Goal: Transaction & Acquisition: Purchase product/service

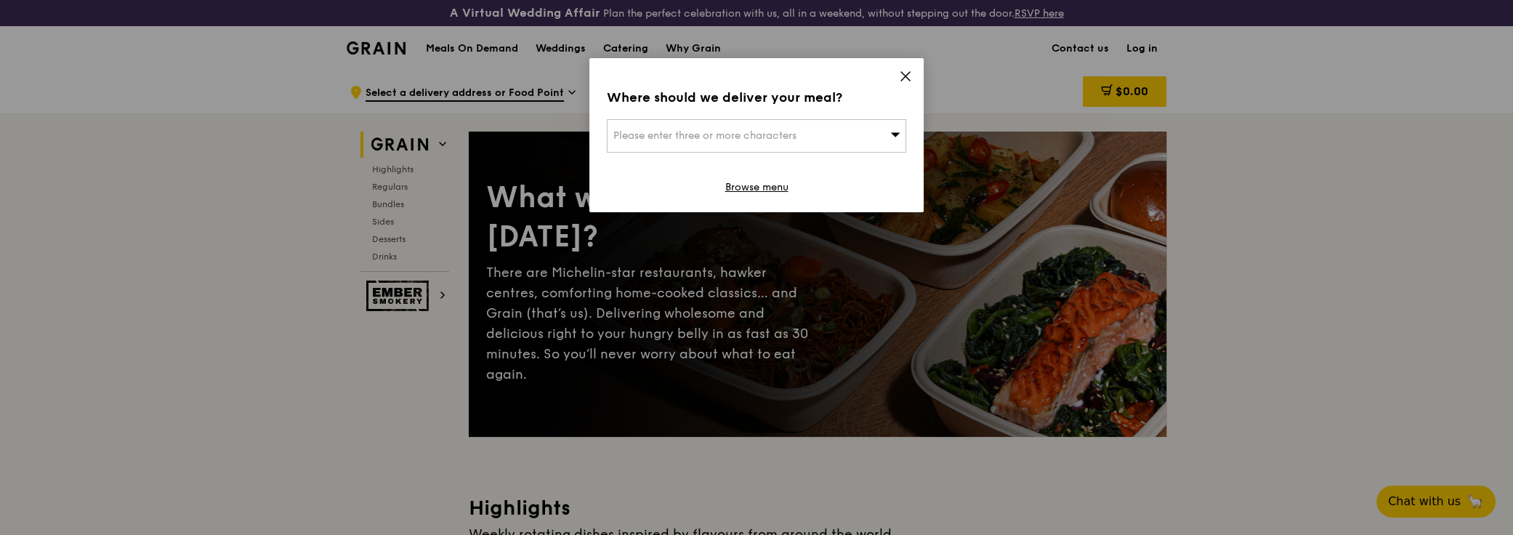
click at [912, 78] on div "Where should we deliver your meal? Please enter three or more characters Browse…" at bounding box center [756, 135] width 334 height 154
click at [906, 76] on icon at bounding box center [905, 76] width 13 height 13
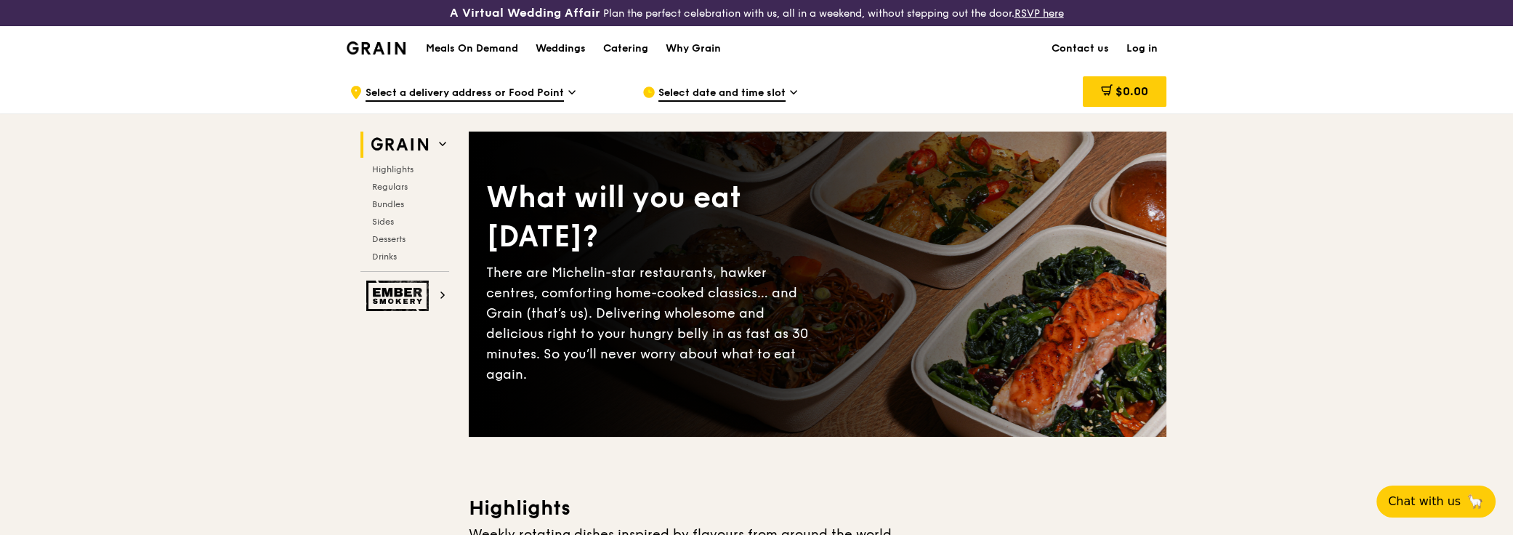
click at [1139, 46] on link "Log in" at bounding box center [1141, 49] width 49 height 44
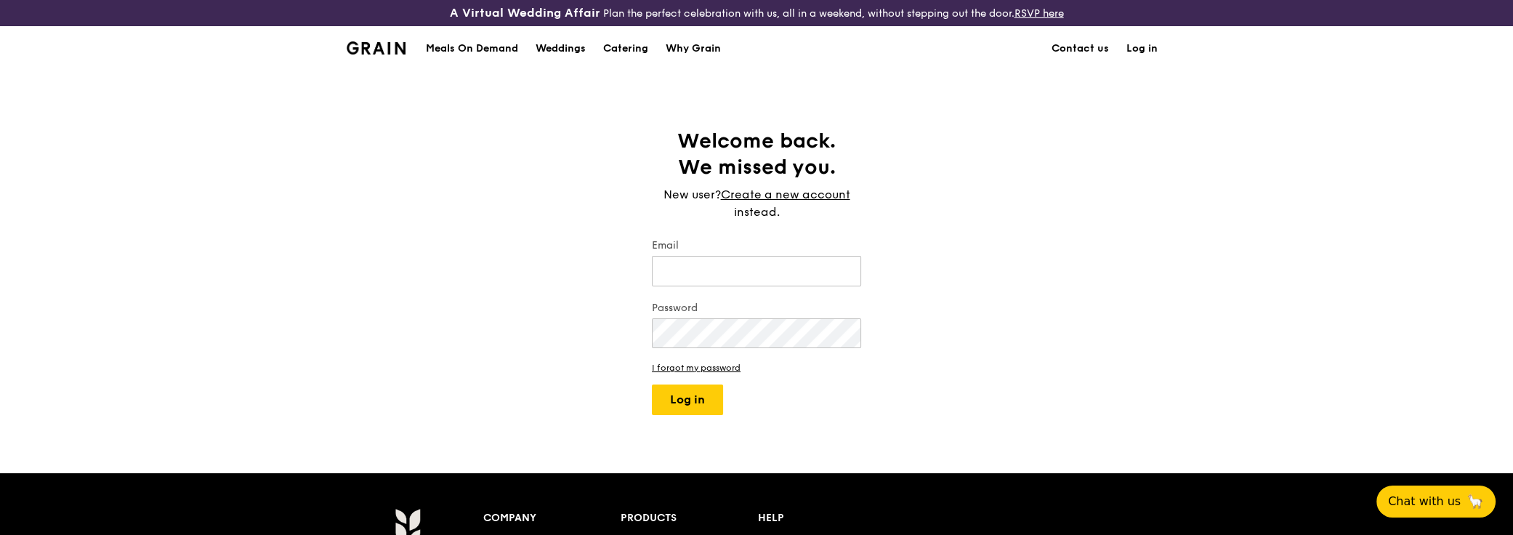
type input "simon.chua@live.com.sg"
click at [683, 407] on button "Log in" at bounding box center [687, 399] width 71 height 31
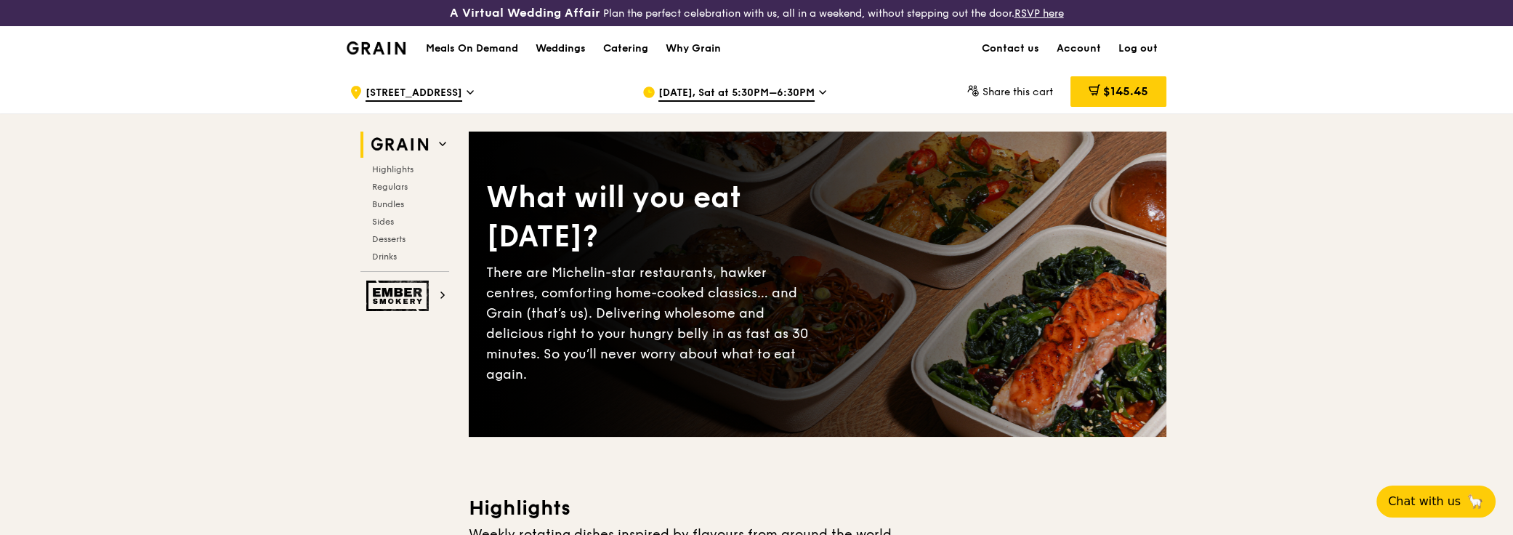
click at [729, 92] on span "Sep 27, Sat at 5:30PM–6:30PM" at bounding box center [736, 94] width 156 height 16
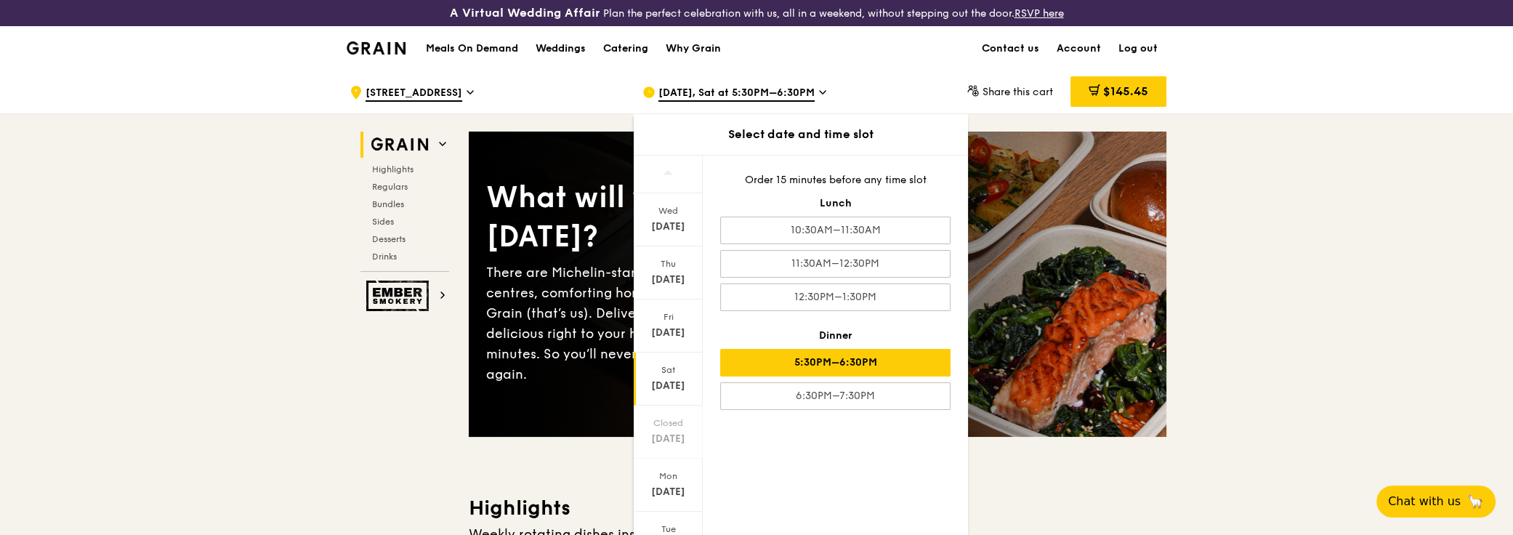
click at [883, 359] on div "5:30PM–6:30PM" at bounding box center [835, 363] width 230 height 28
click at [814, 89] on div "Sep 27, Sat at 5:30PM–6:30PM" at bounding box center [777, 92] width 270 height 44
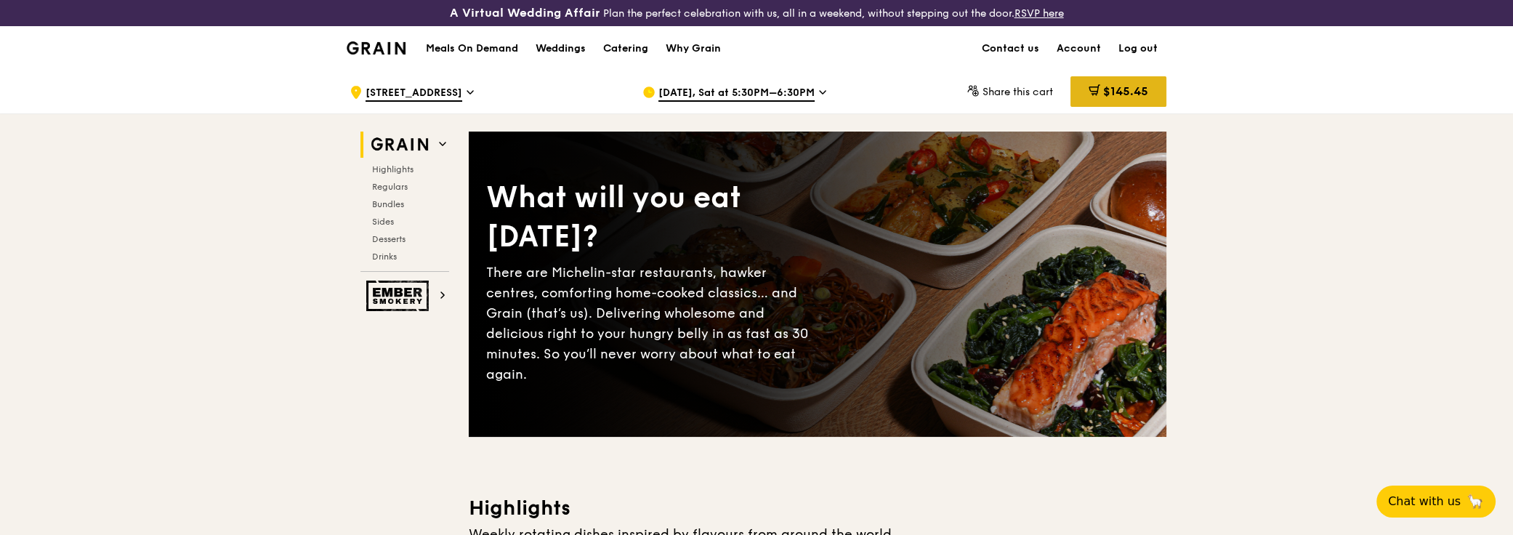
click at [1094, 87] on icon at bounding box center [1093, 89] width 9 height 4
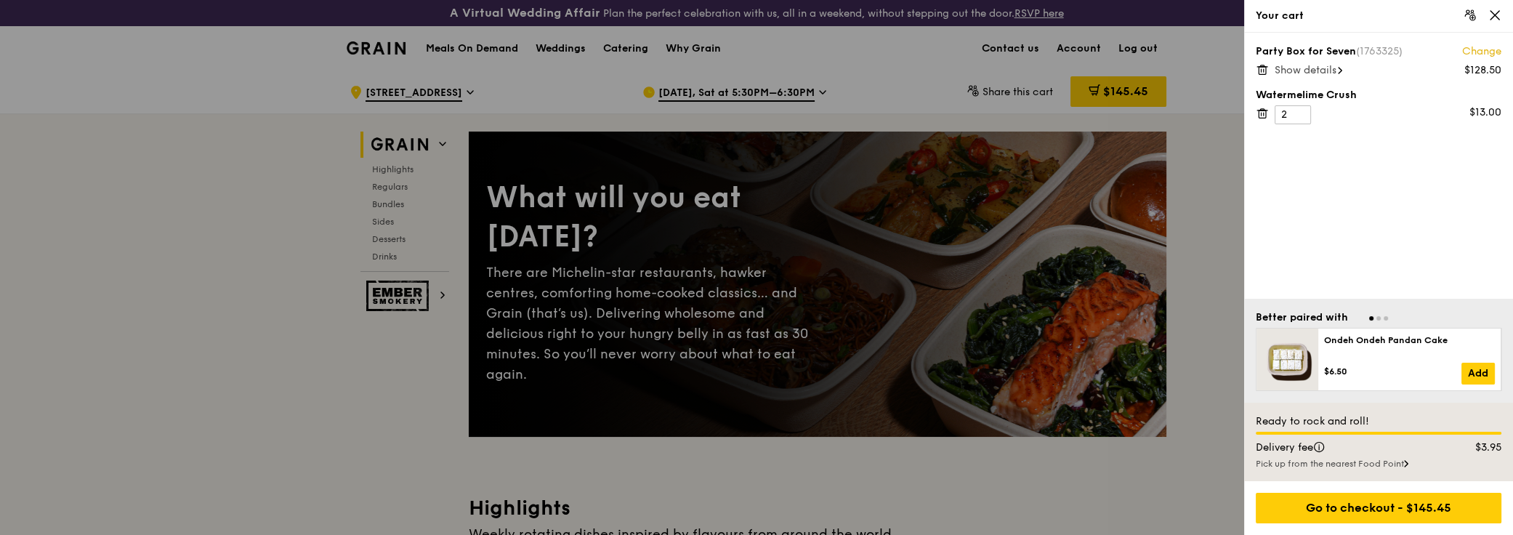
click at [1327, 70] on span "Show details" at bounding box center [1305, 70] width 62 height 12
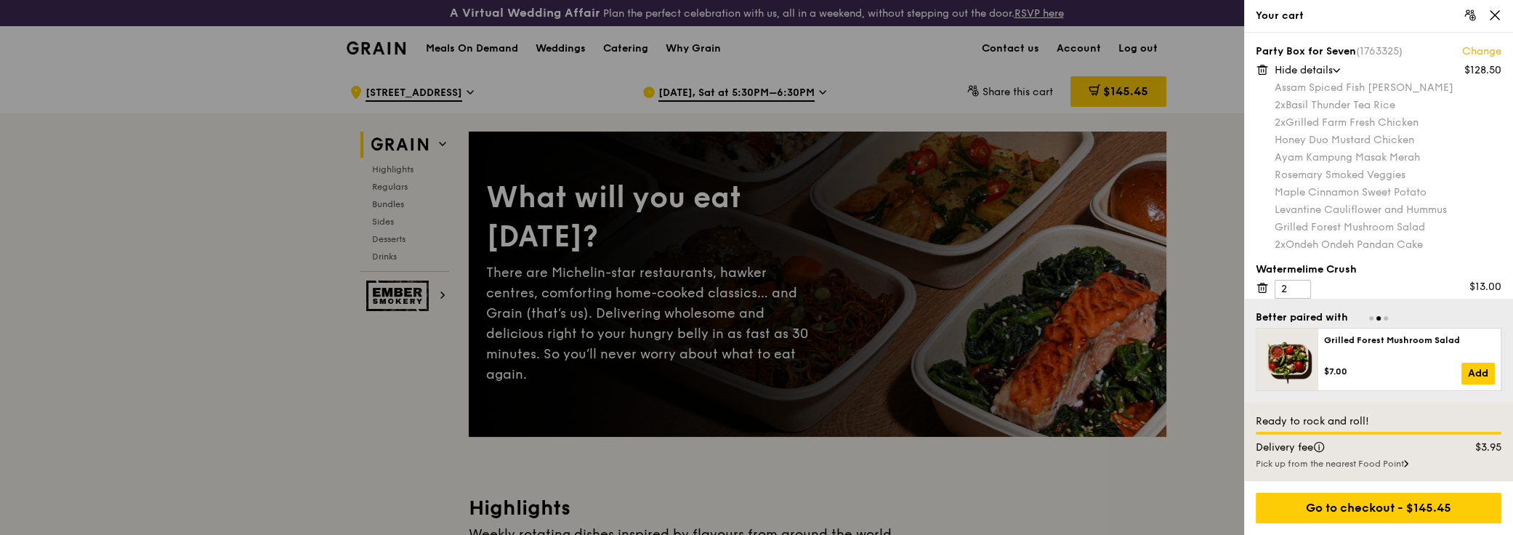
click at [1462, 50] on link "Change" at bounding box center [1481, 51] width 39 height 15
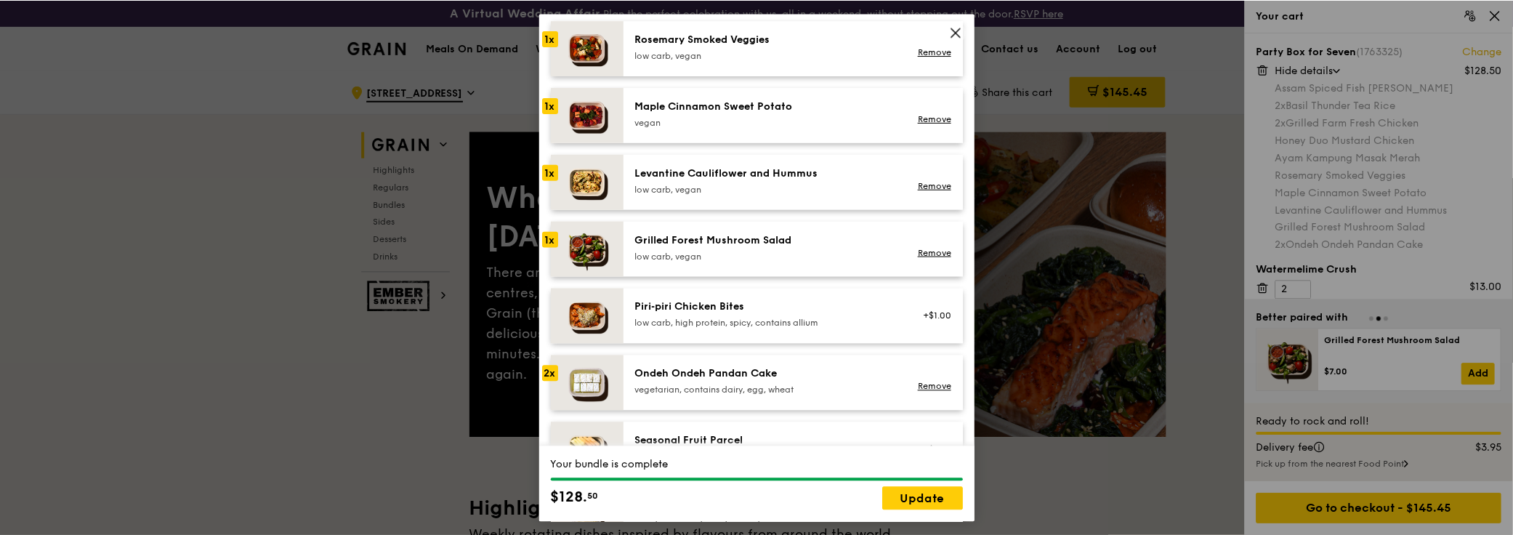
scroll to position [773, 0]
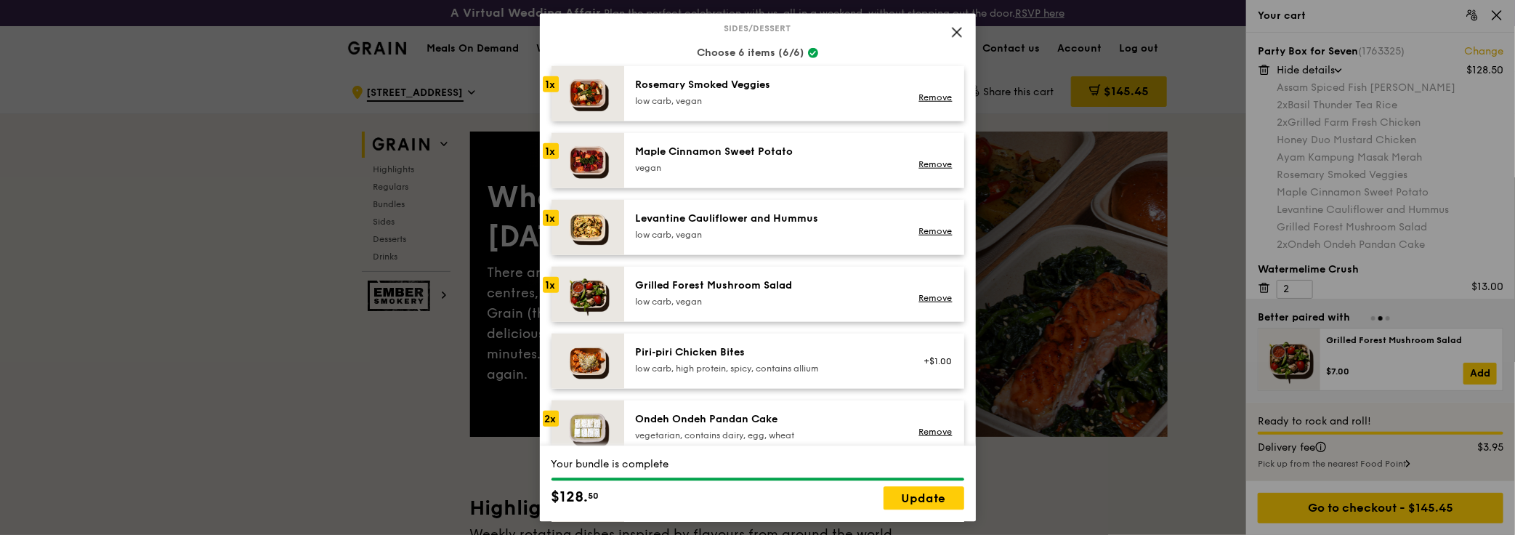
click at [724, 214] on div "Levantine Cauliflower and Hummus" at bounding box center [766, 218] width 261 height 15
click at [960, 33] on icon at bounding box center [956, 31] width 13 height 13
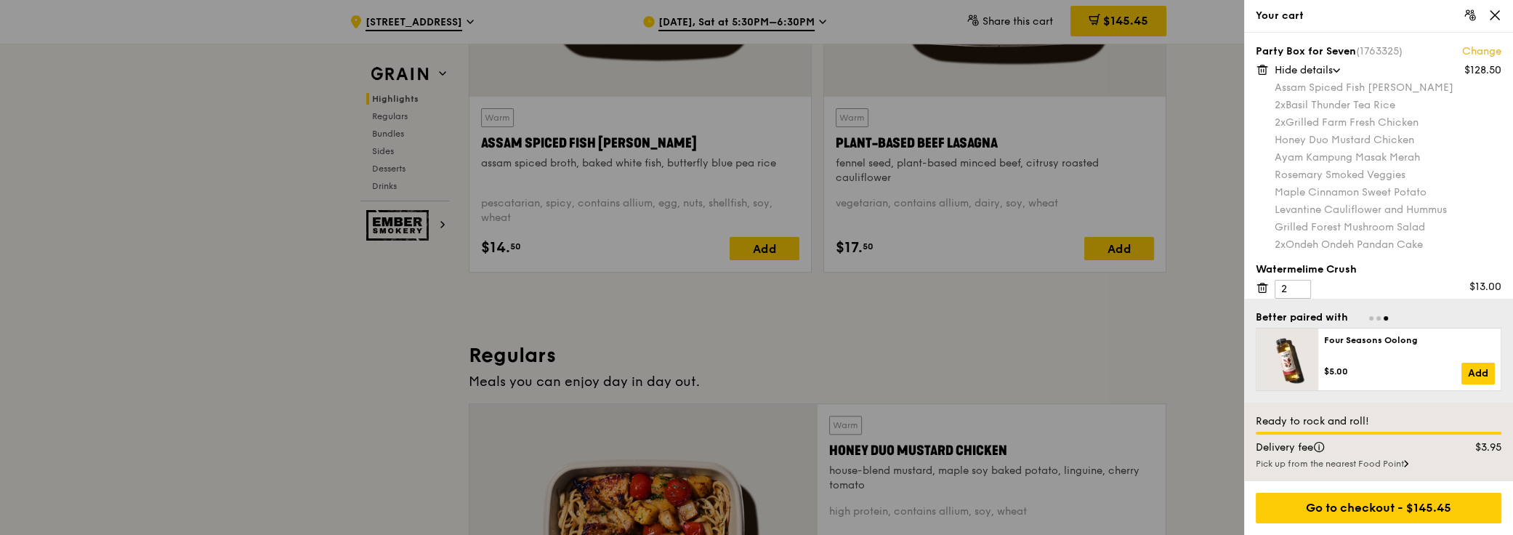
scroll to position [792, 0]
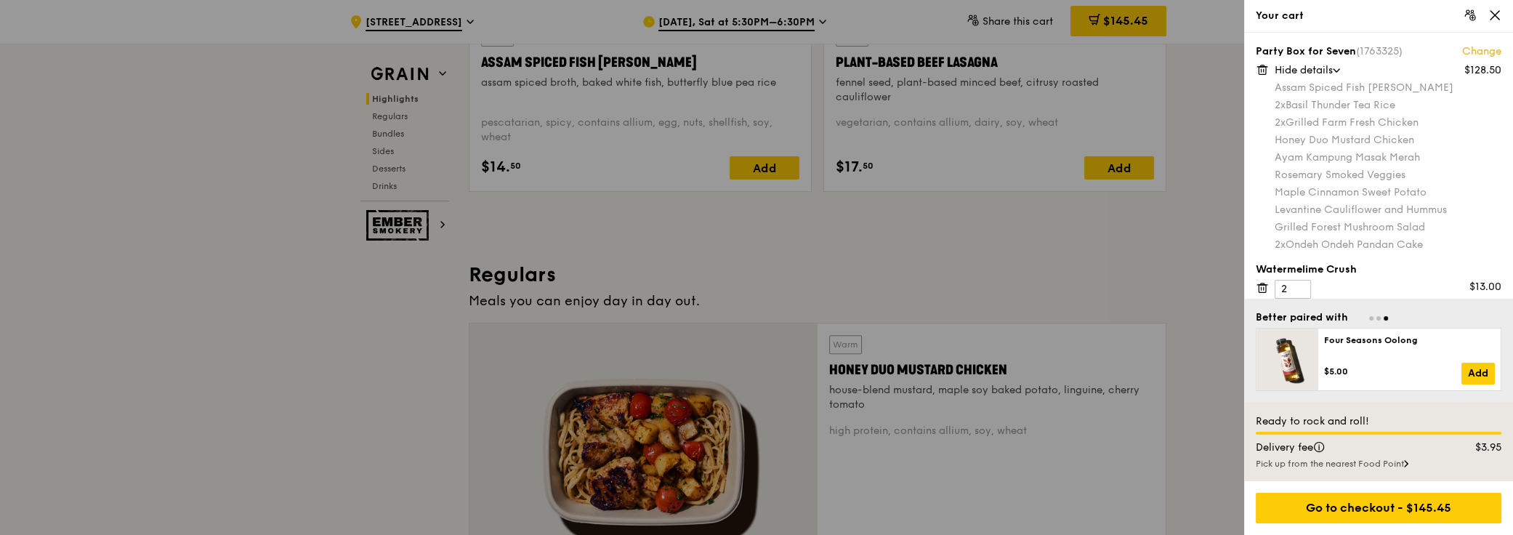
drag, startPoint x: 1495, startPoint y: 20, endPoint x: 1480, endPoint y: 22, distance: 14.7
click at [1495, 19] on icon at bounding box center [1494, 15] width 13 height 13
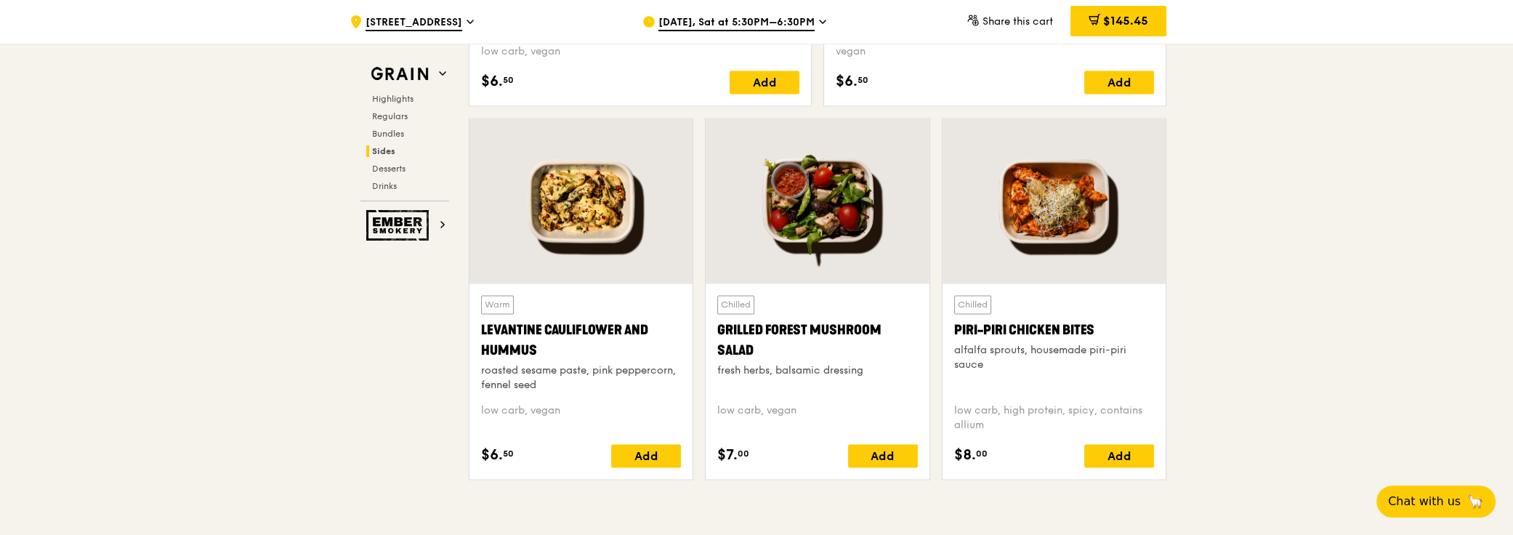
scroll to position [3700, 0]
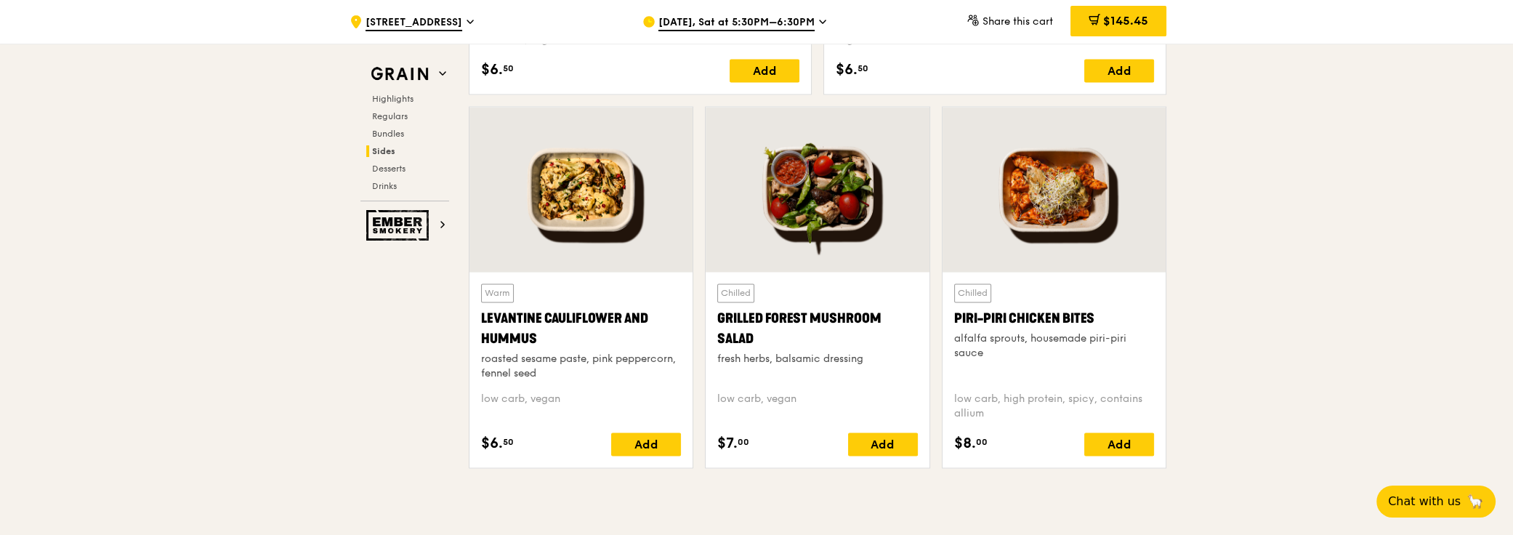
click at [561, 333] on div "Levantine Cauliflower and Hummus" at bounding box center [581, 328] width 200 height 41
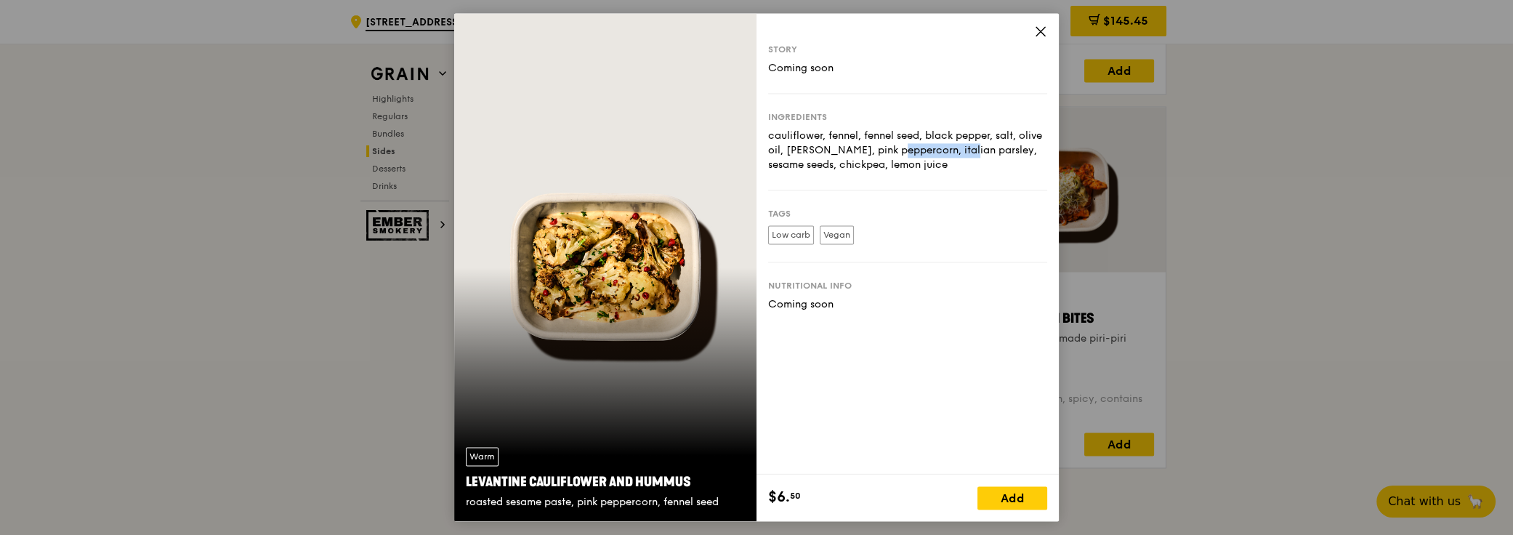
drag, startPoint x: 805, startPoint y: 149, endPoint x: 873, endPoint y: 126, distance: 71.2
click at [887, 150] on div "cauliflower, fennel, fennel seed, black pepper, salt, olive oil, dill, pink pep…" at bounding box center [907, 151] width 279 height 44
copy div "pink peppercorn"
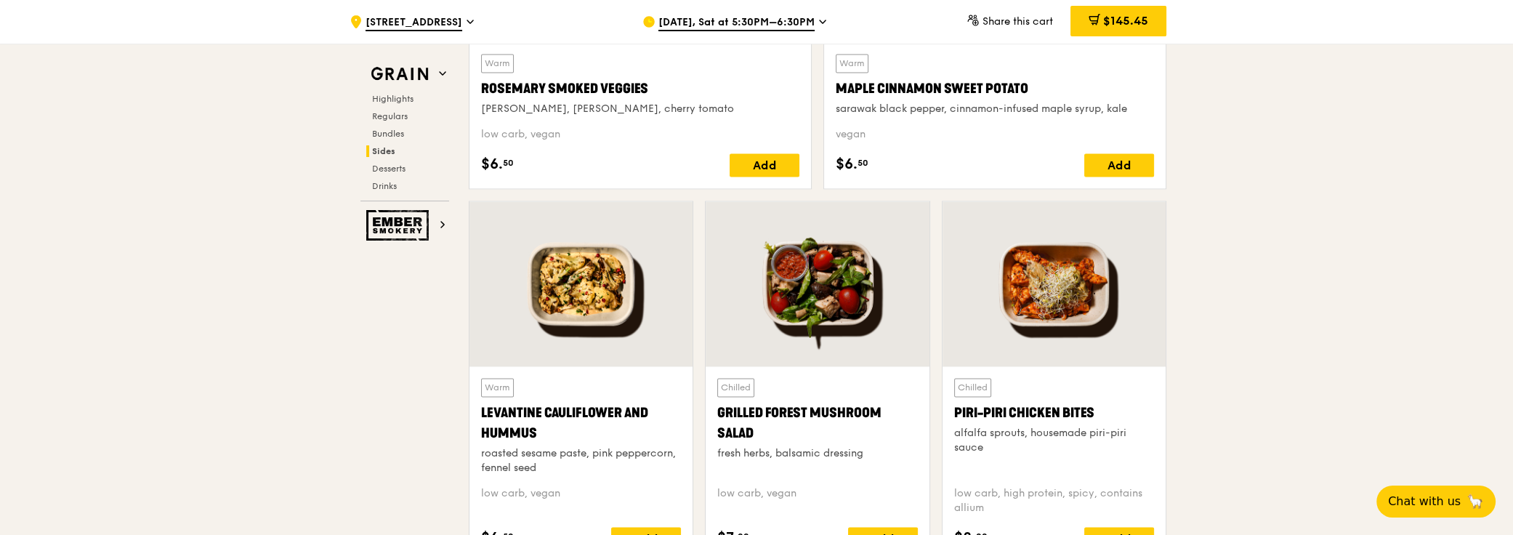
scroll to position [3633, 0]
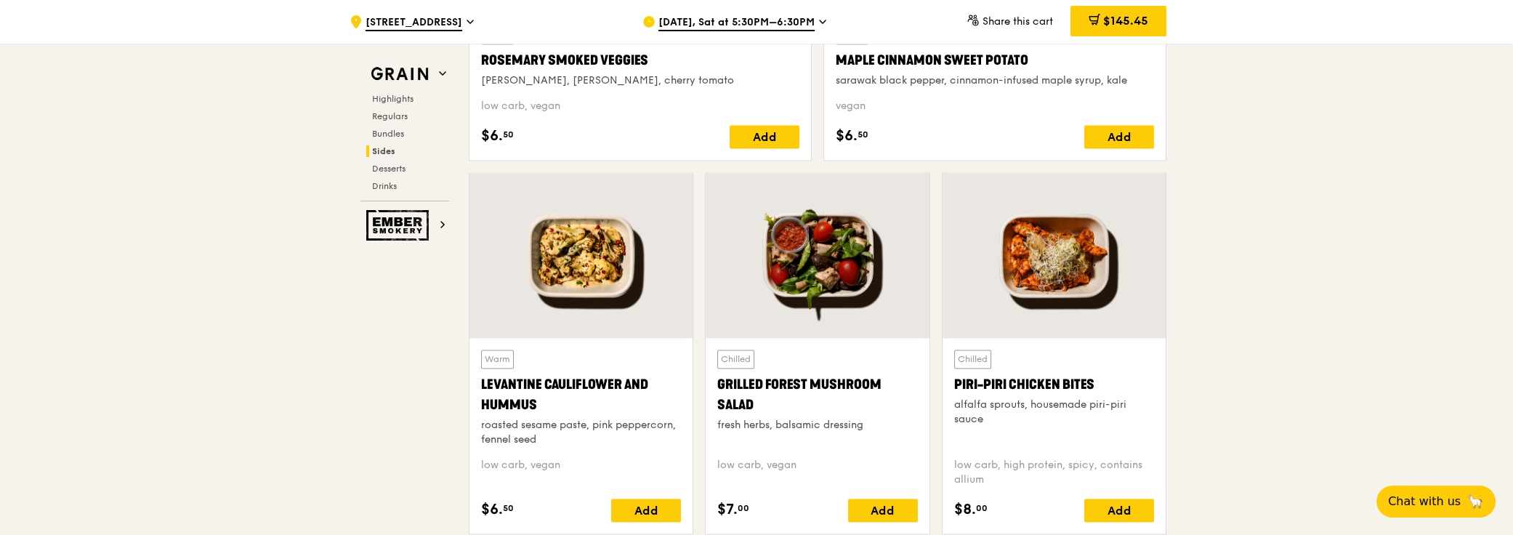
drag, startPoint x: 1089, startPoint y: 396, endPoint x: 1115, endPoint y: 411, distance: 29.3
click at [1115, 411] on div "alfalfa sprouts, housemade piri-piri sauce" at bounding box center [1054, 411] width 200 height 29
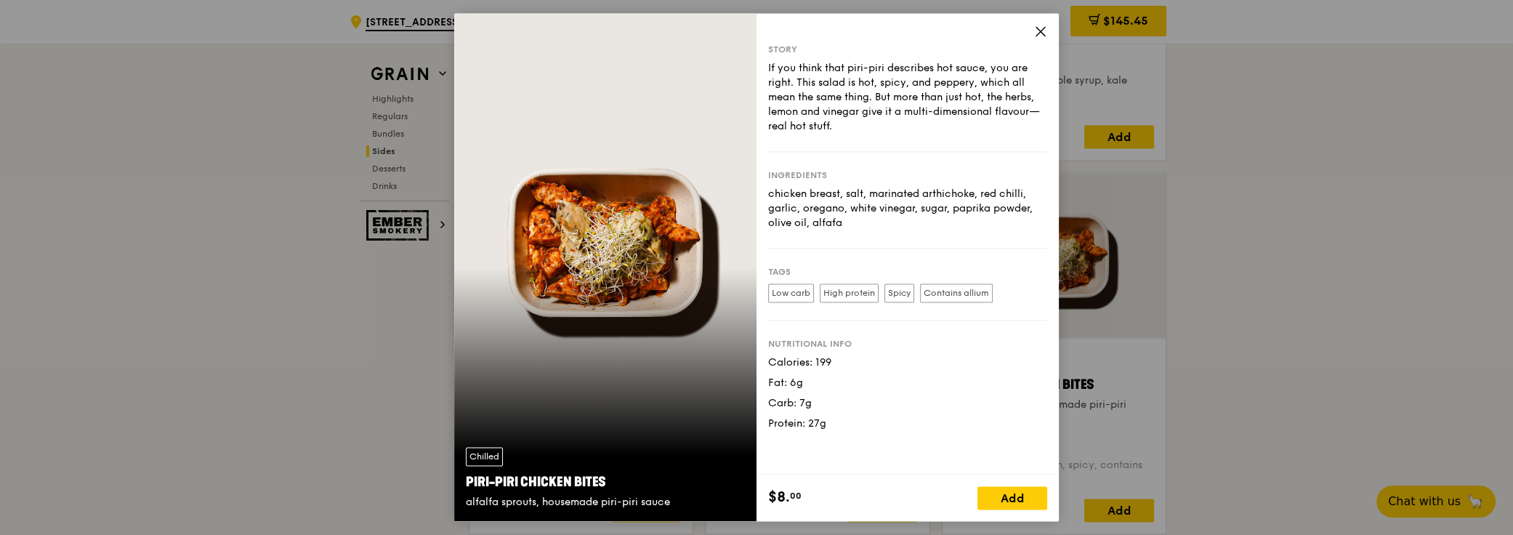
copy div "piri-piri sauce"
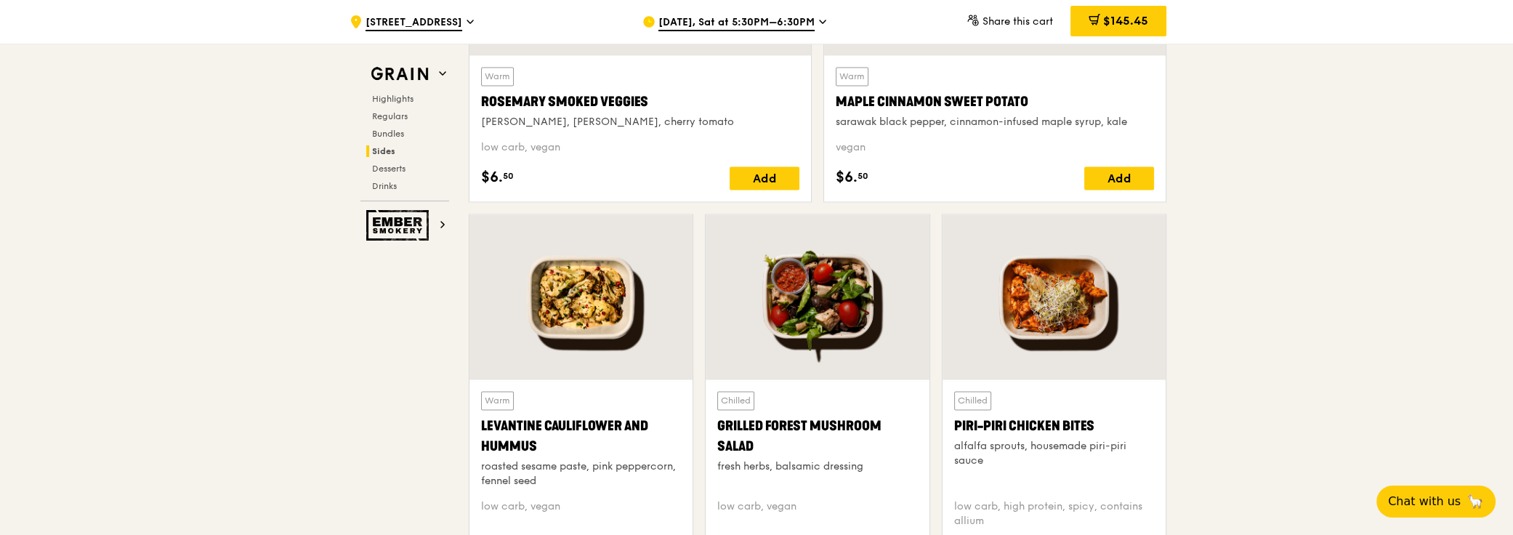
scroll to position [3501, 0]
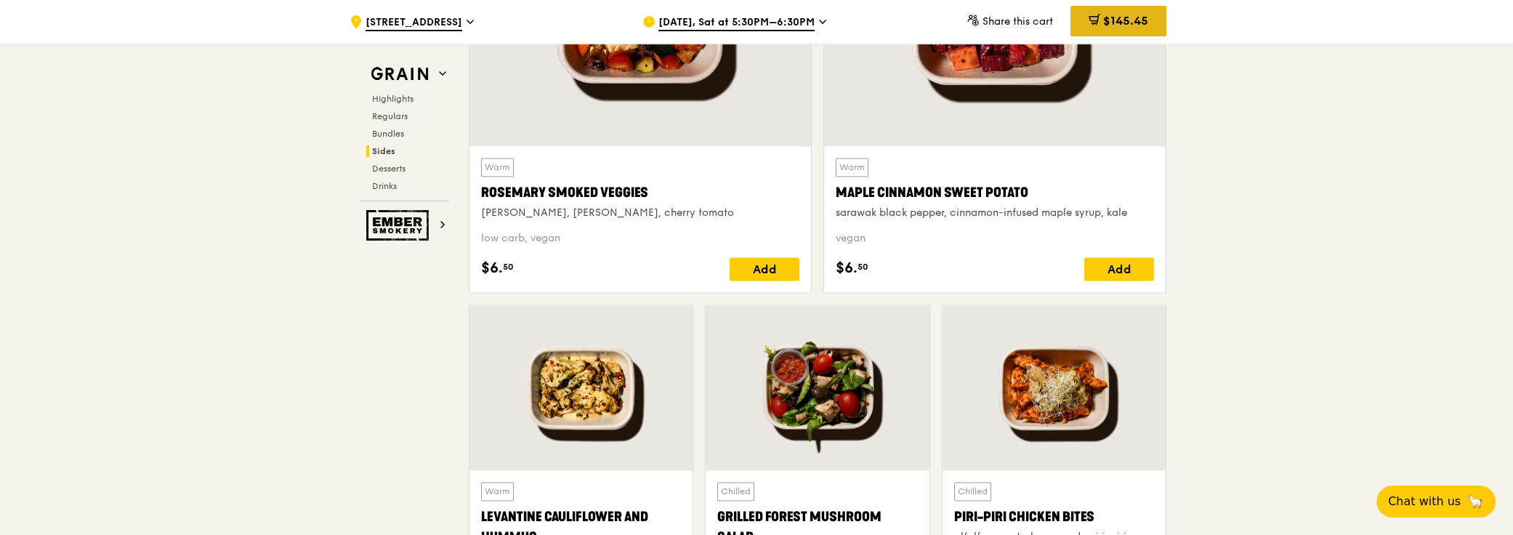
click at [1121, 25] on span "$145.45" at bounding box center [1125, 21] width 45 height 14
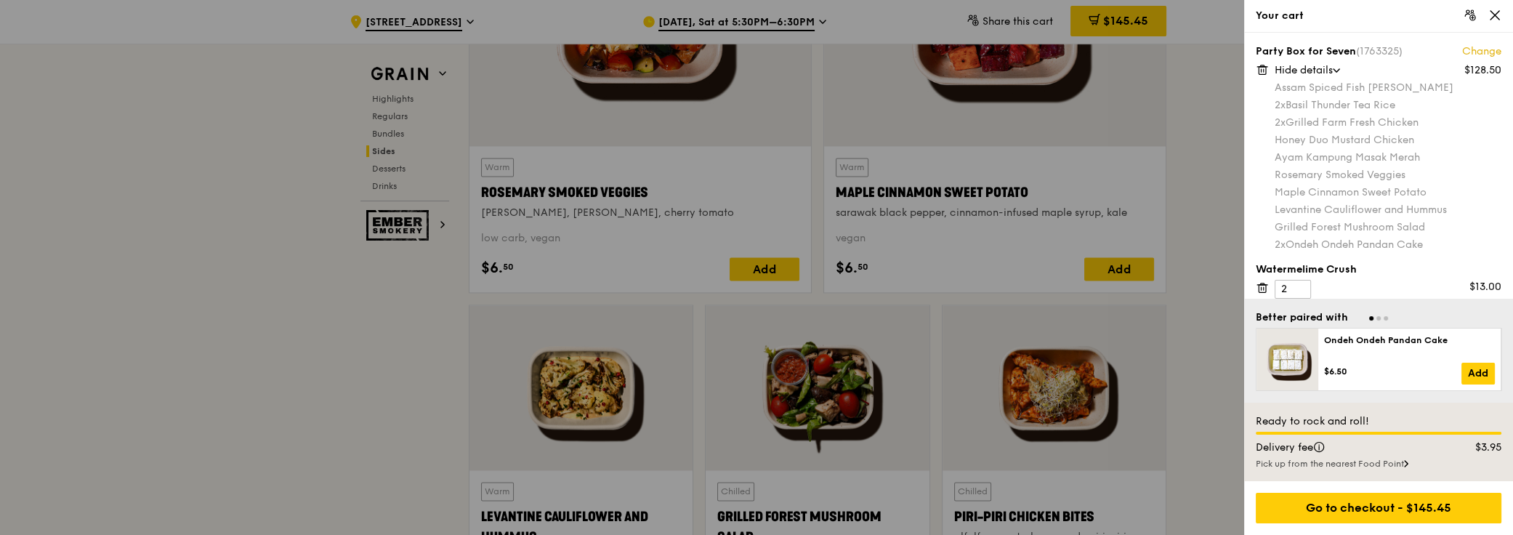
click at [1479, 54] on link "Change" at bounding box center [1481, 51] width 39 height 15
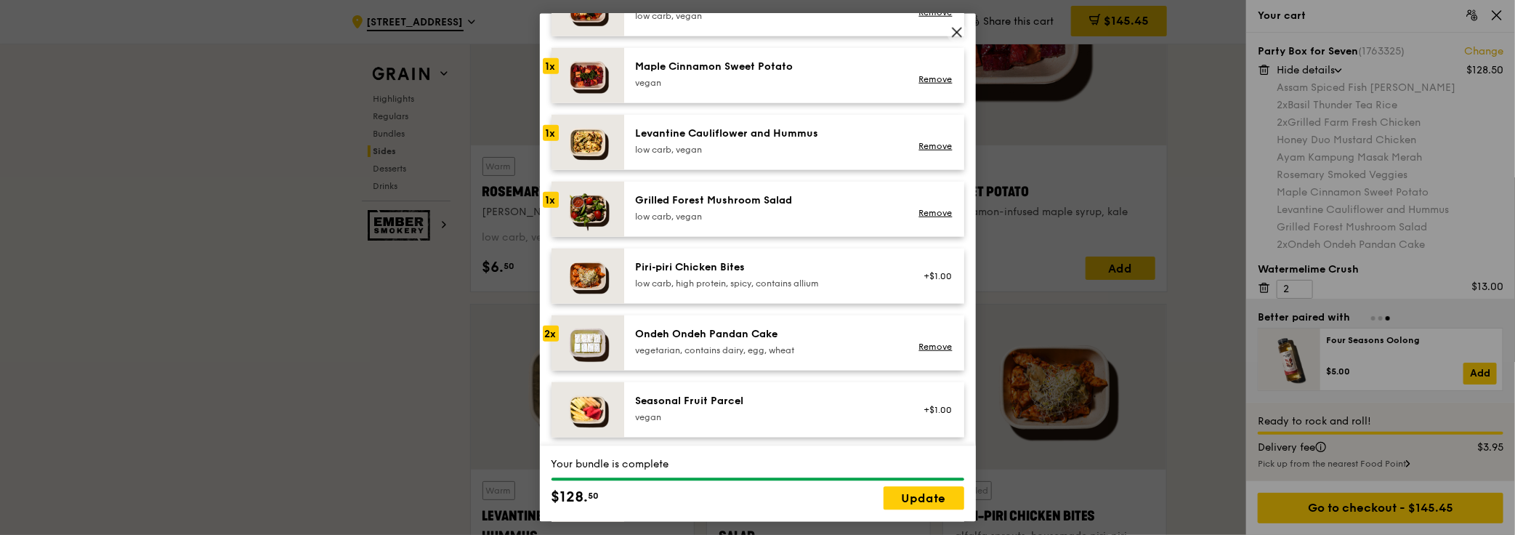
scroll to position [3503, 0]
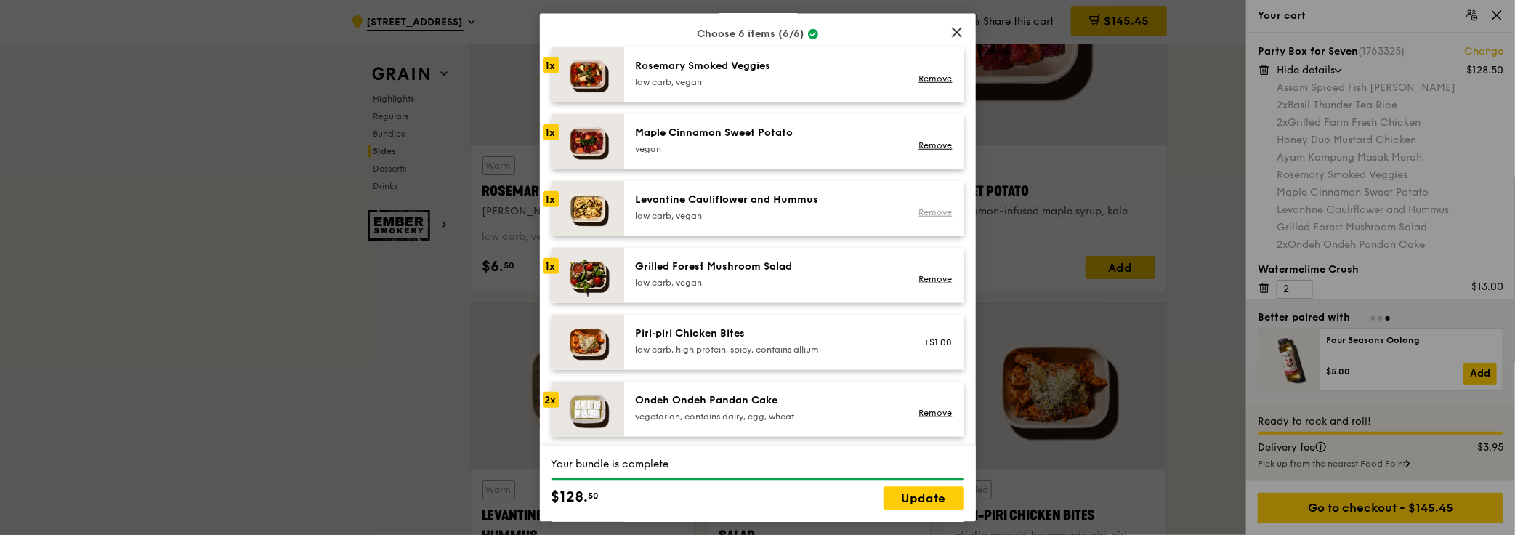
click at [928, 206] on link "Remove" at bounding box center [934, 211] width 33 height 10
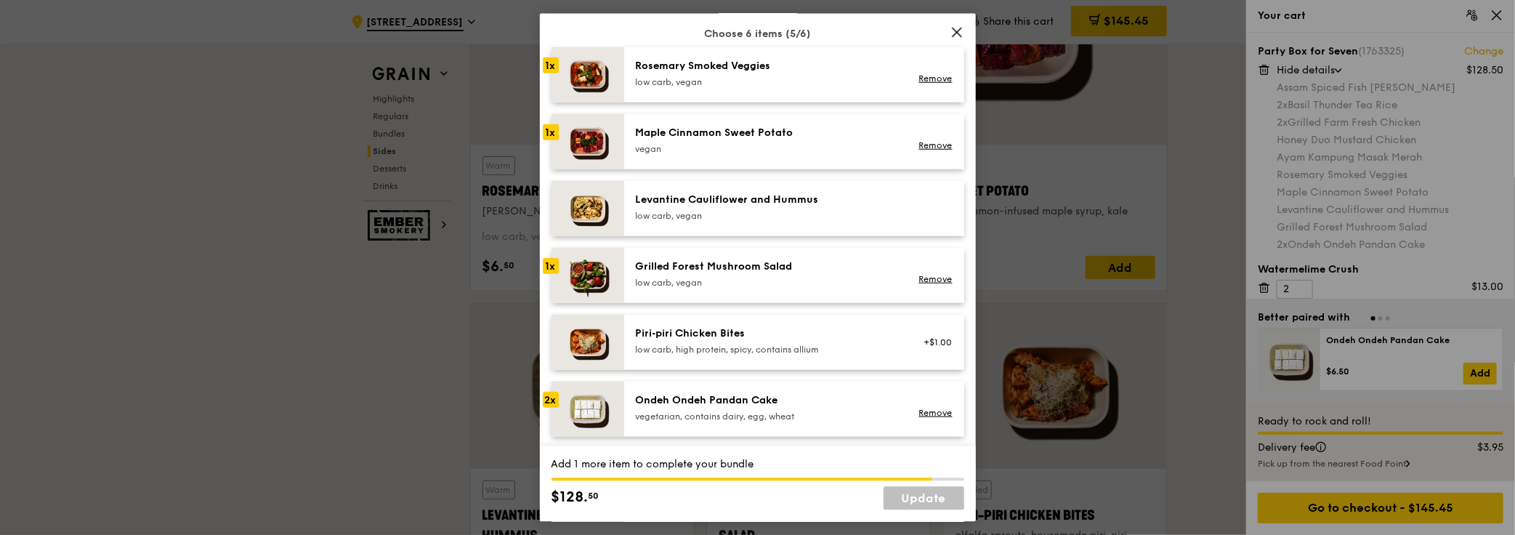
click at [588, 68] on img at bounding box center [587, 73] width 73 height 55
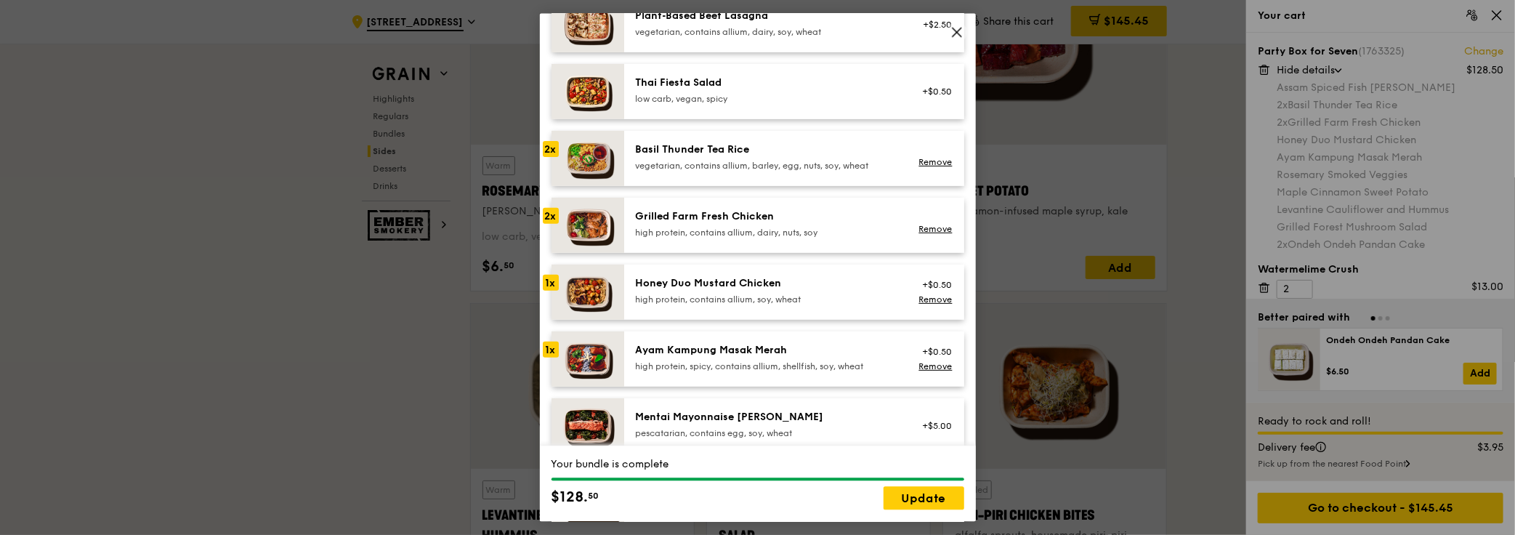
scroll to position [264, 0]
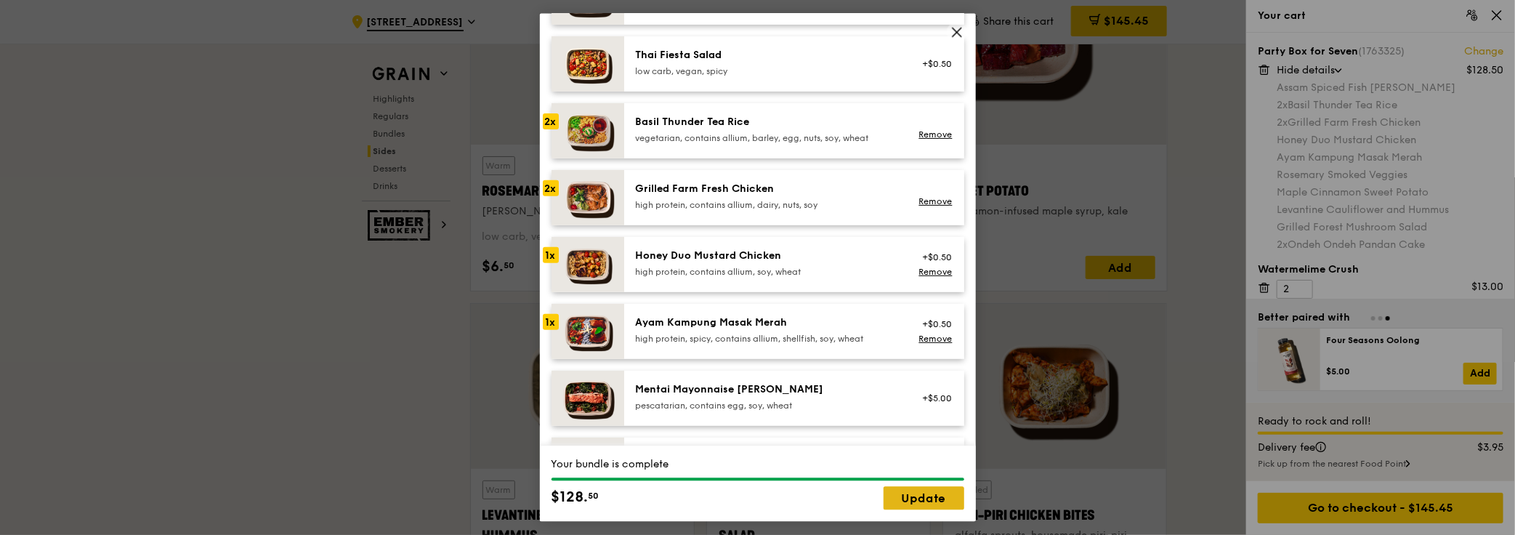
click at [933, 502] on link "Update" at bounding box center [923, 498] width 81 height 23
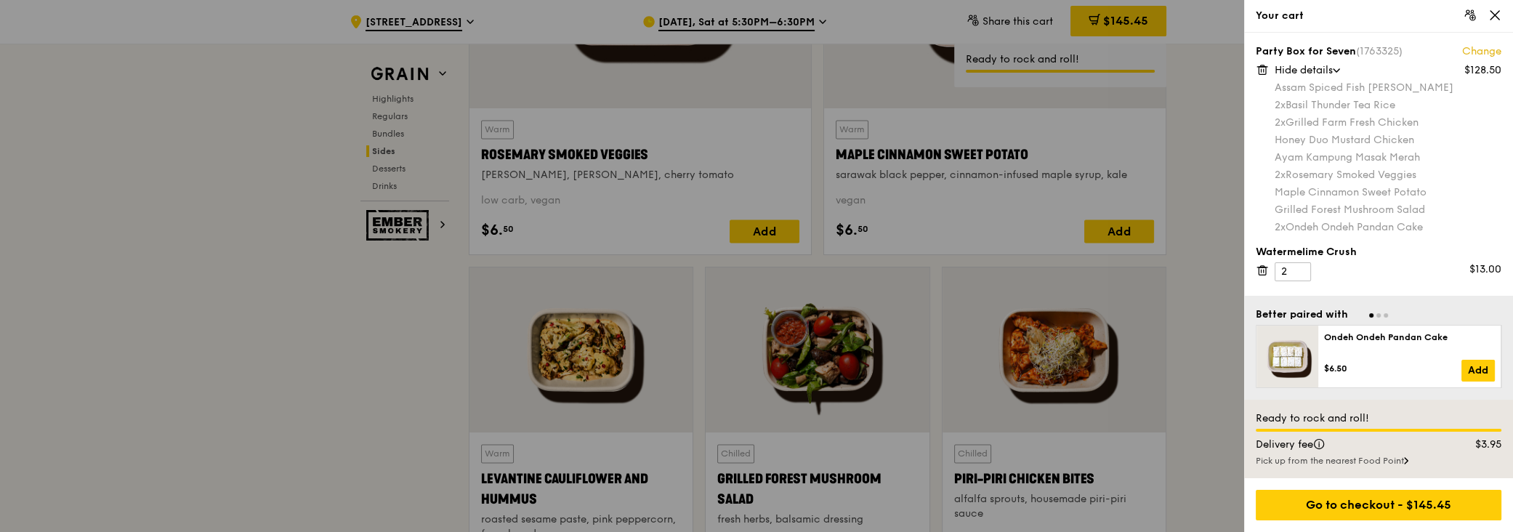
scroll to position [3567, 0]
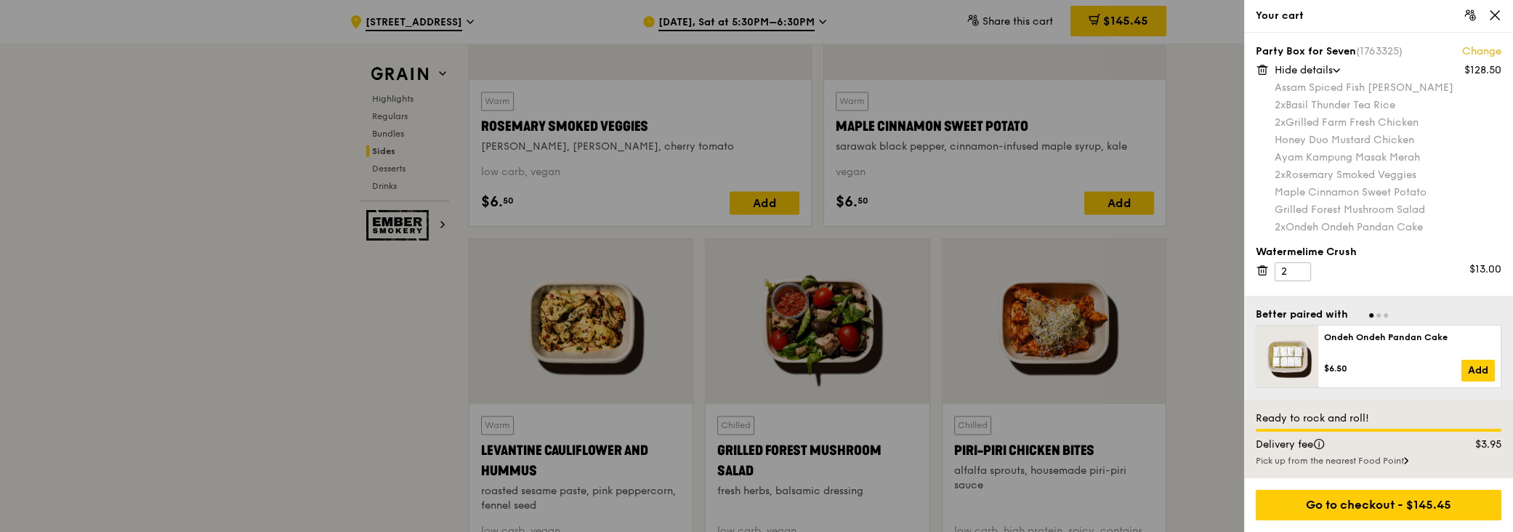
click at [1258, 268] on icon at bounding box center [1261, 270] width 7 height 7
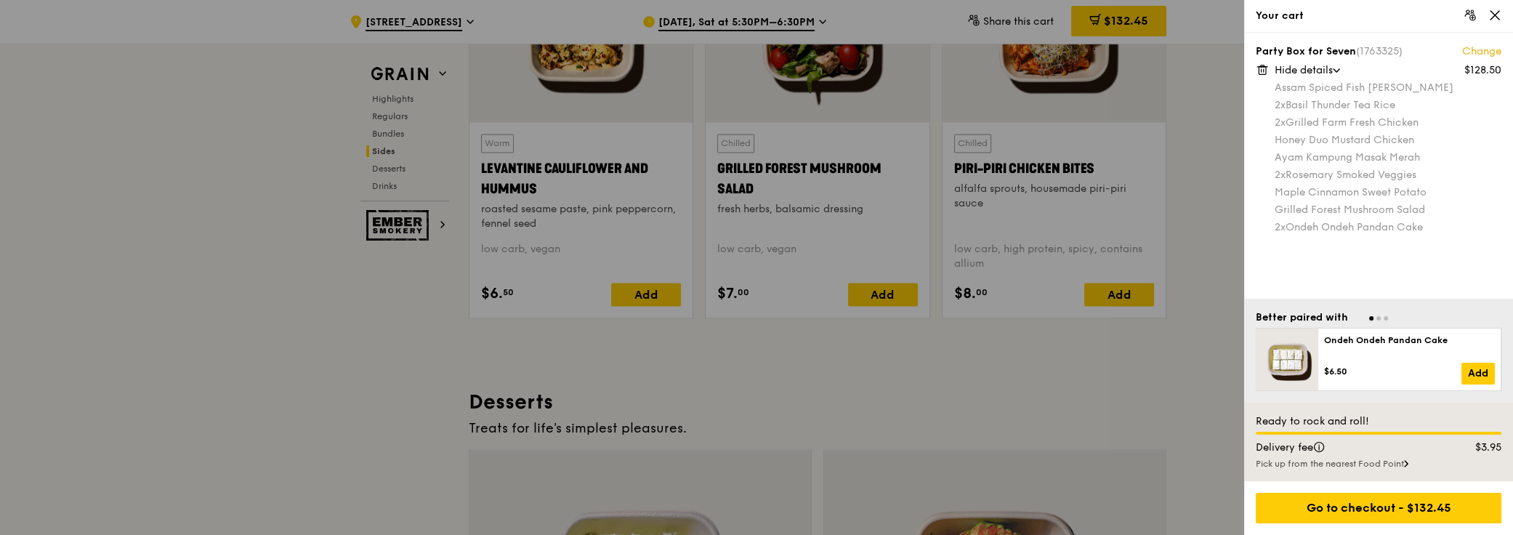
scroll to position [3899, 0]
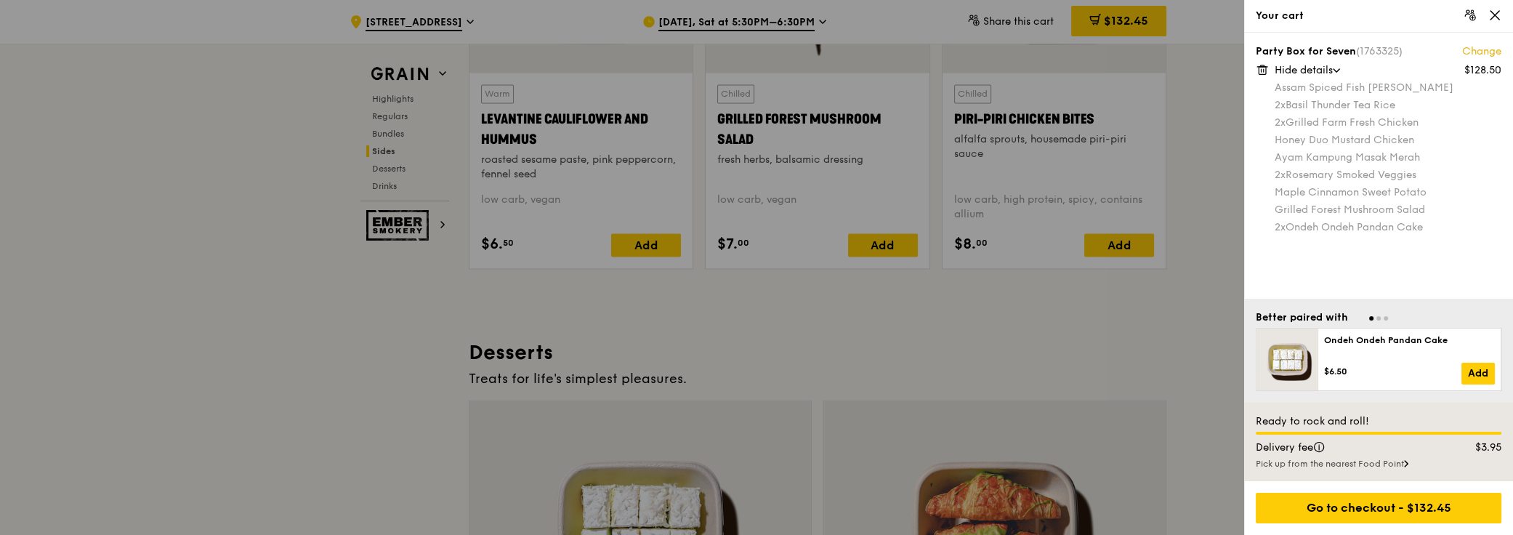
click at [1376, 317] on span "Go to slide 2" at bounding box center [1378, 318] width 4 height 4
click at [1386, 318] on span "Go to slide 3" at bounding box center [1385, 318] width 4 height 4
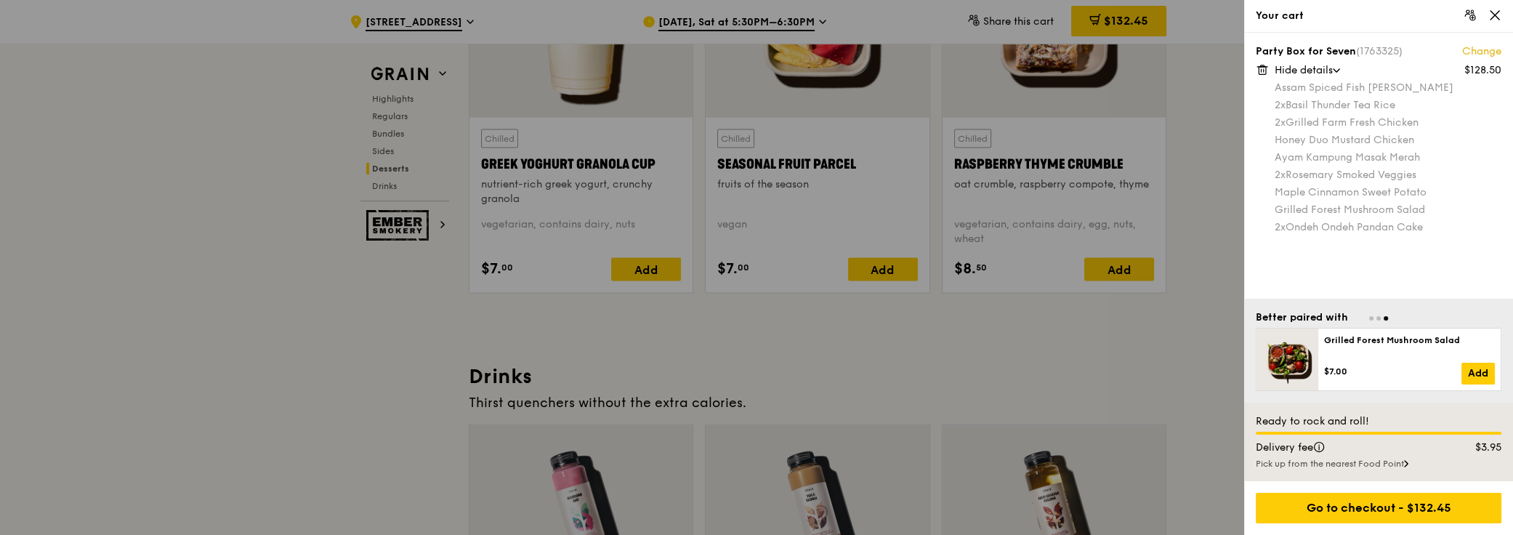
scroll to position [4758, 0]
click at [1201, 389] on div at bounding box center [756, 267] width 1513 height 535
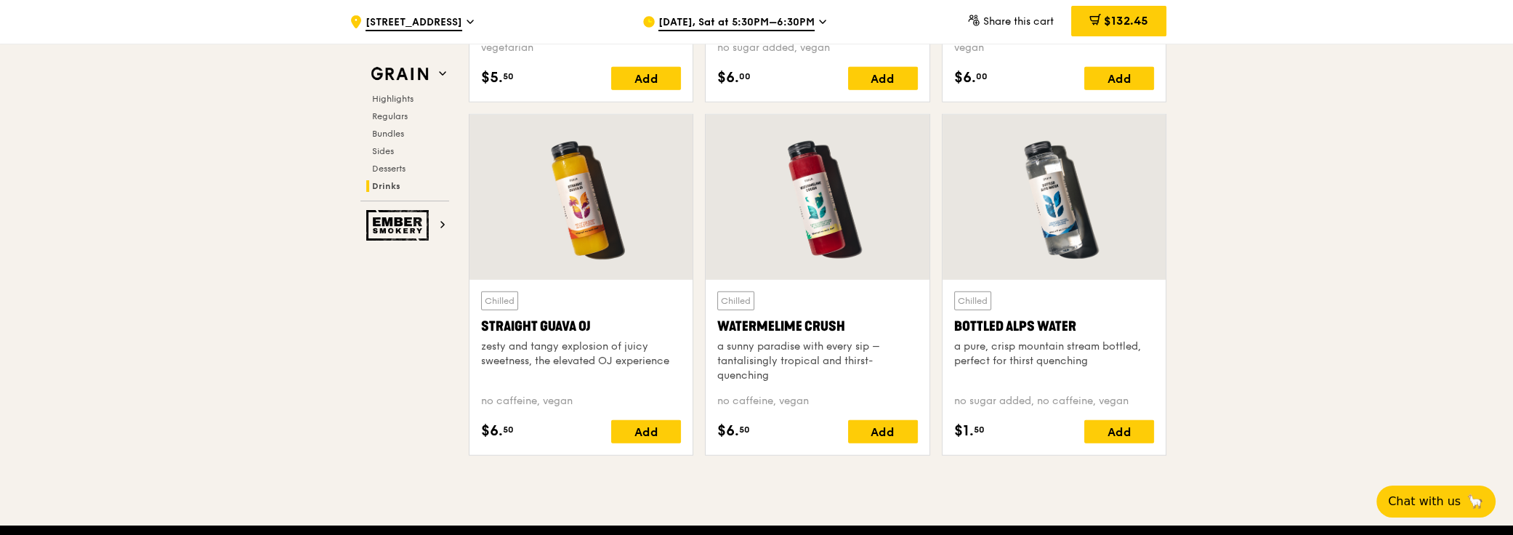
scroll to position [5748, 0]
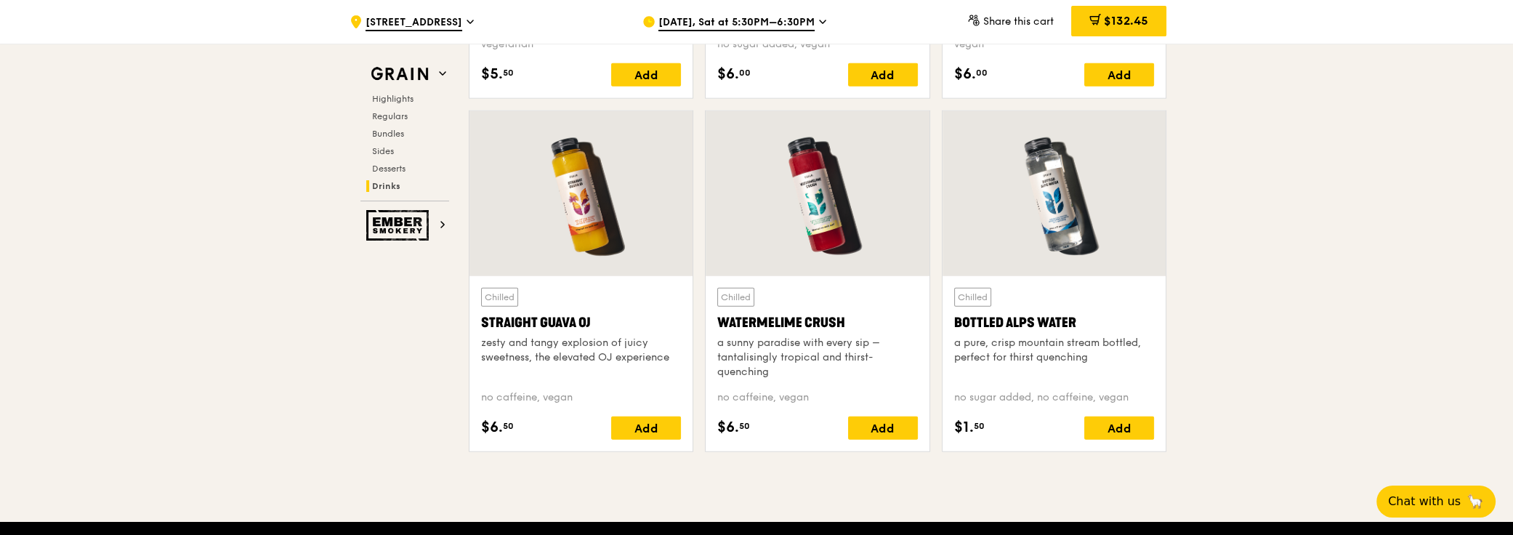
click at [848, 323] on div "Watermelime Crush" at bounding box center [817, 322] width 200 height 20
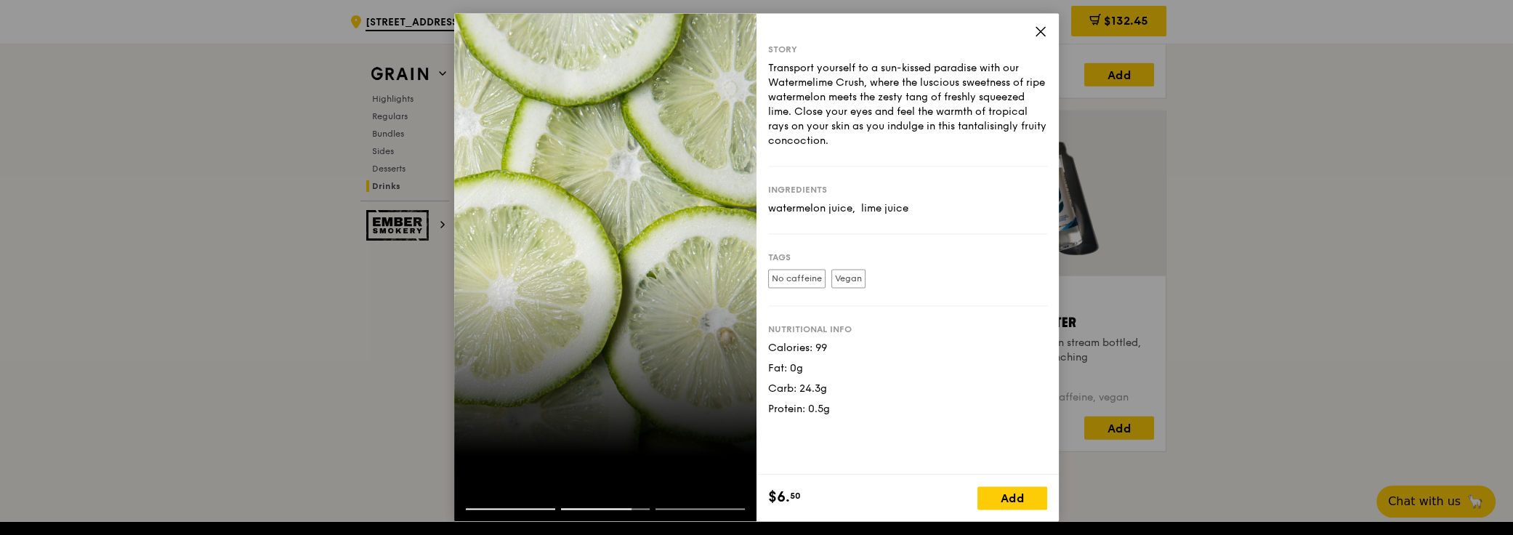
click at [1045, 32] on icon at bounding box center [1040, 31] width 13 height 13
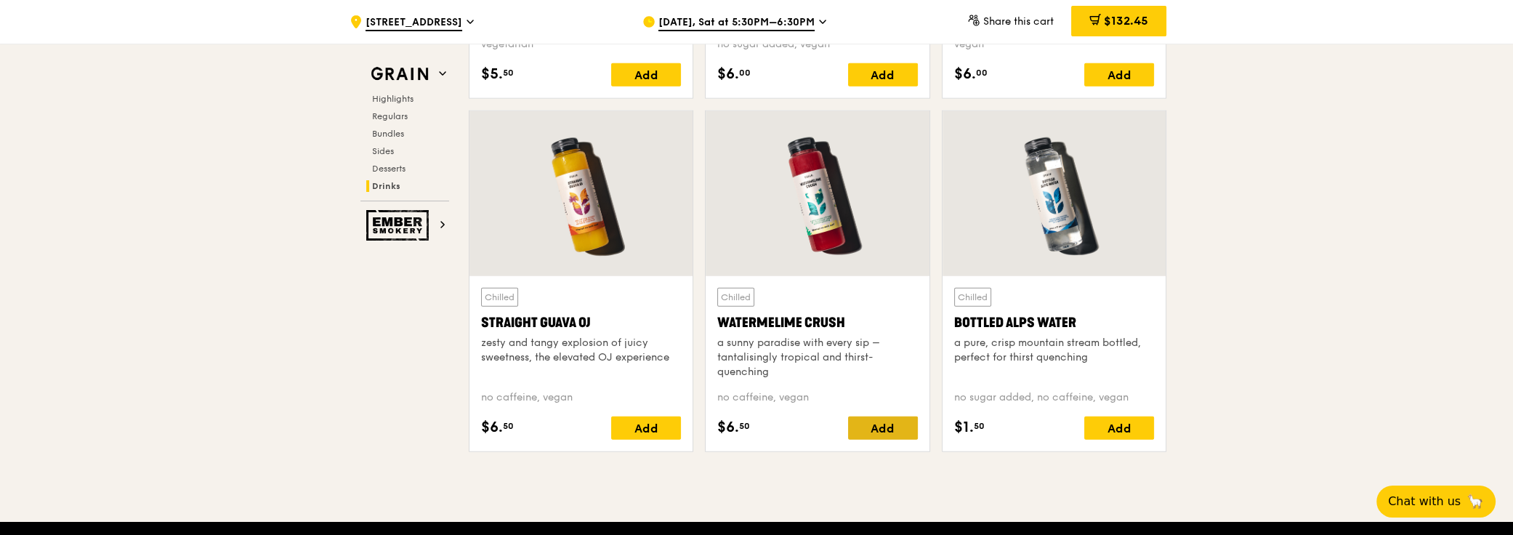
click at [881, 421] on div "Add" at bounding box center [883, 427] width 70 height 23
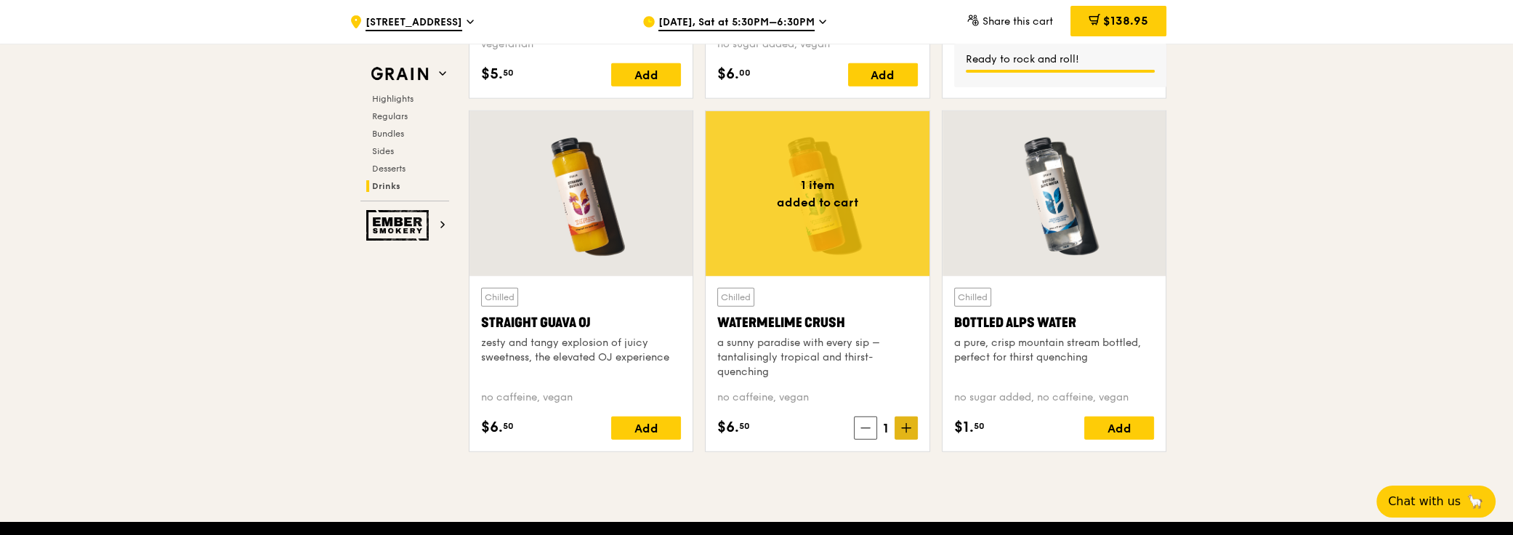
click at [907, 426] on span at bounding box center [905, 427] width 23 height 23
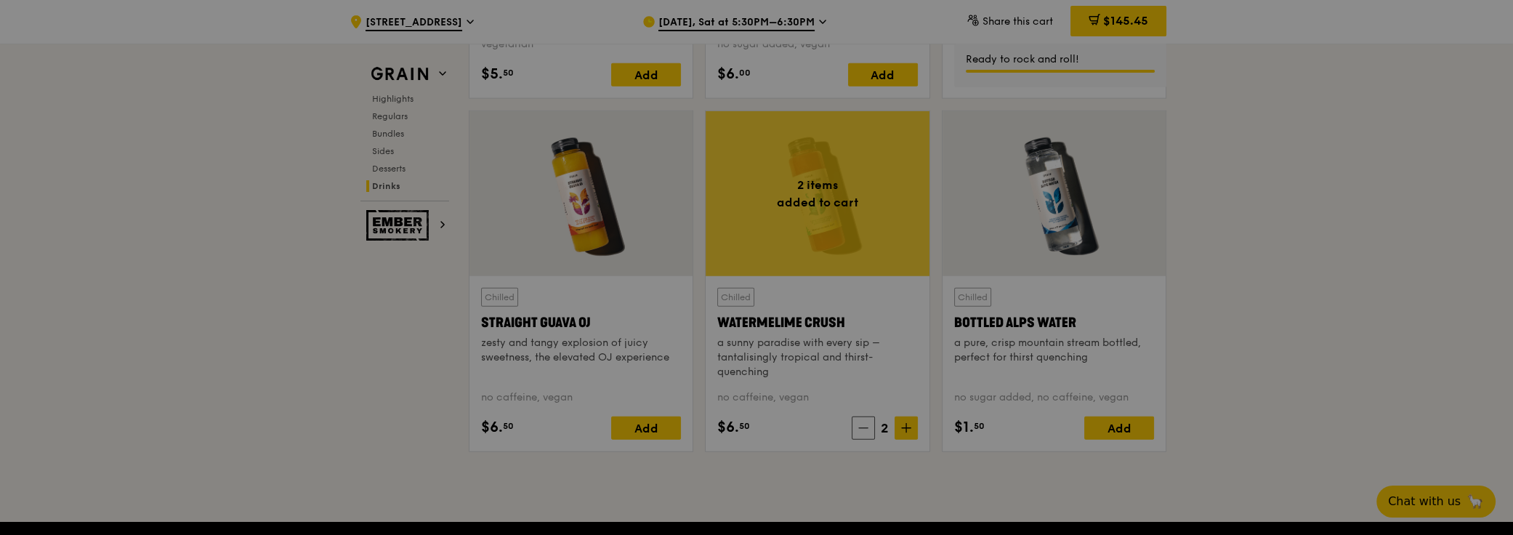
type input "2"
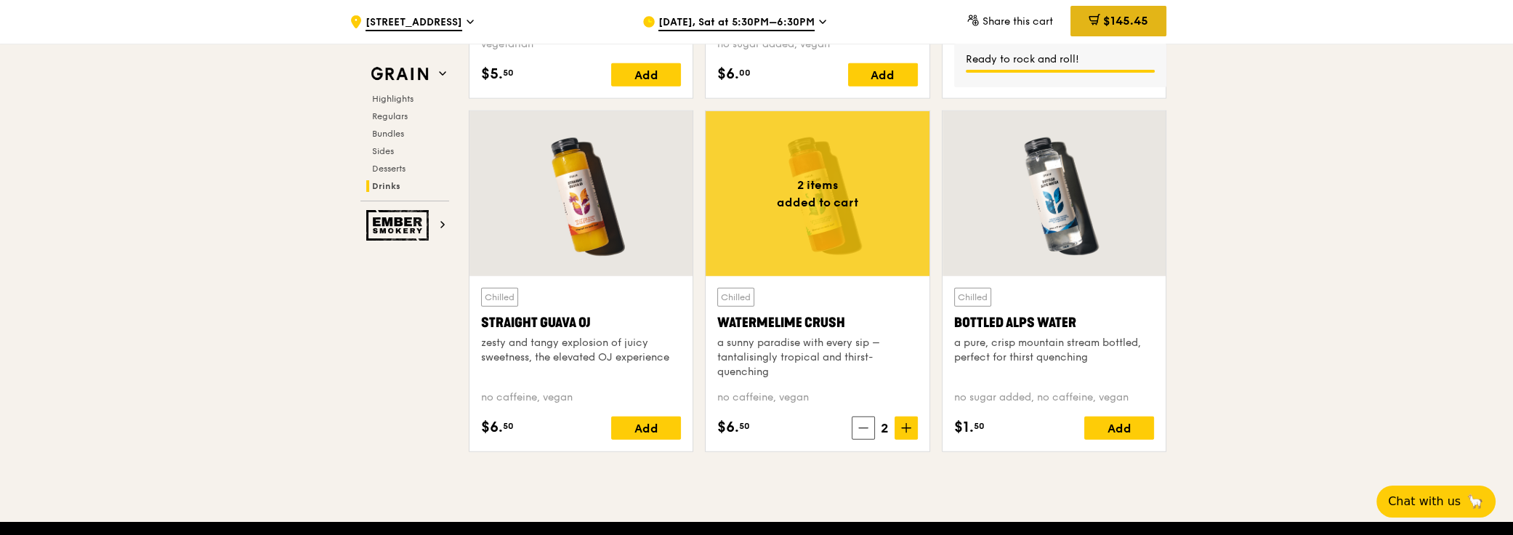
click at [1120, 25] on span "$145.45" at bounding box center [1125, 21] width 45 height 14
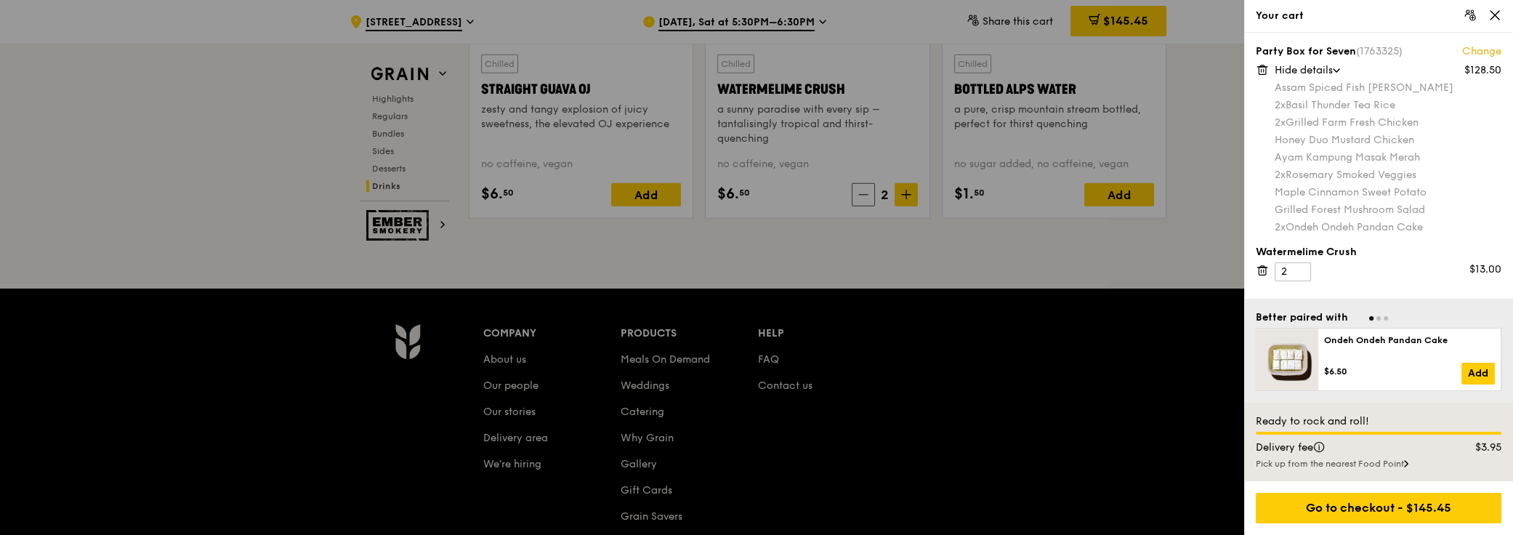
scroll to position [6013, 0]
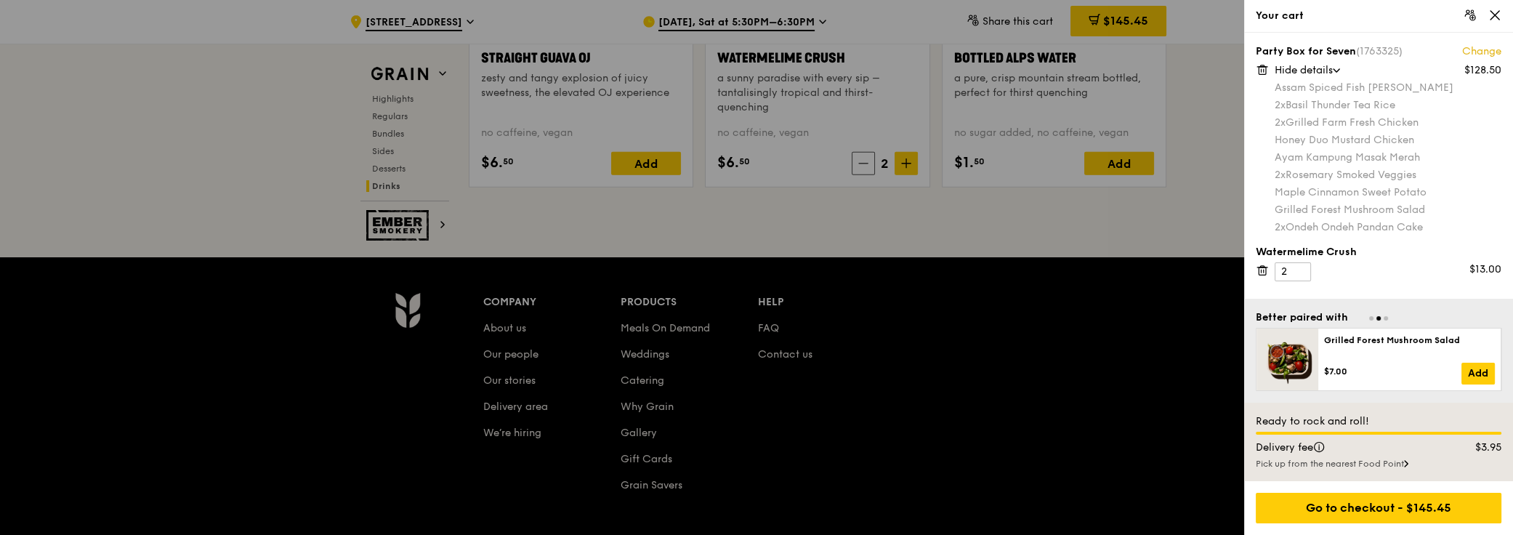
click at [1381, 467] on div "Pick up from the nearest Food Point" at bounding box center [1378, 464] width 246 height 12
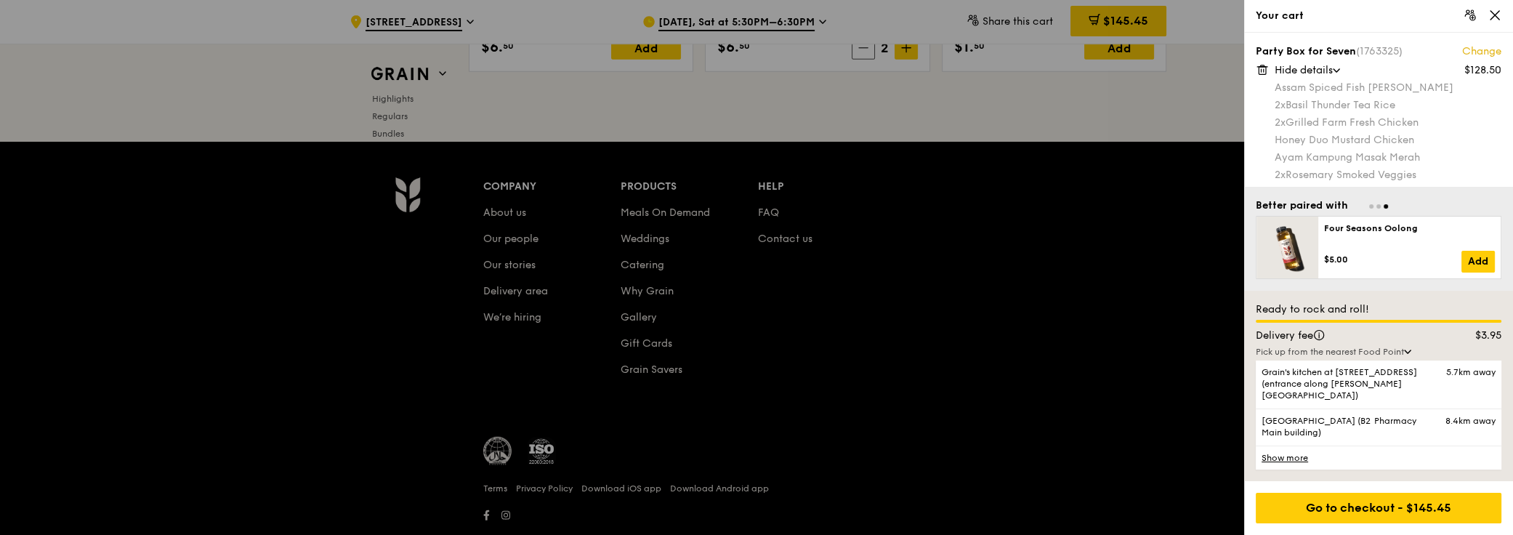
scroll to position [6145, 0]
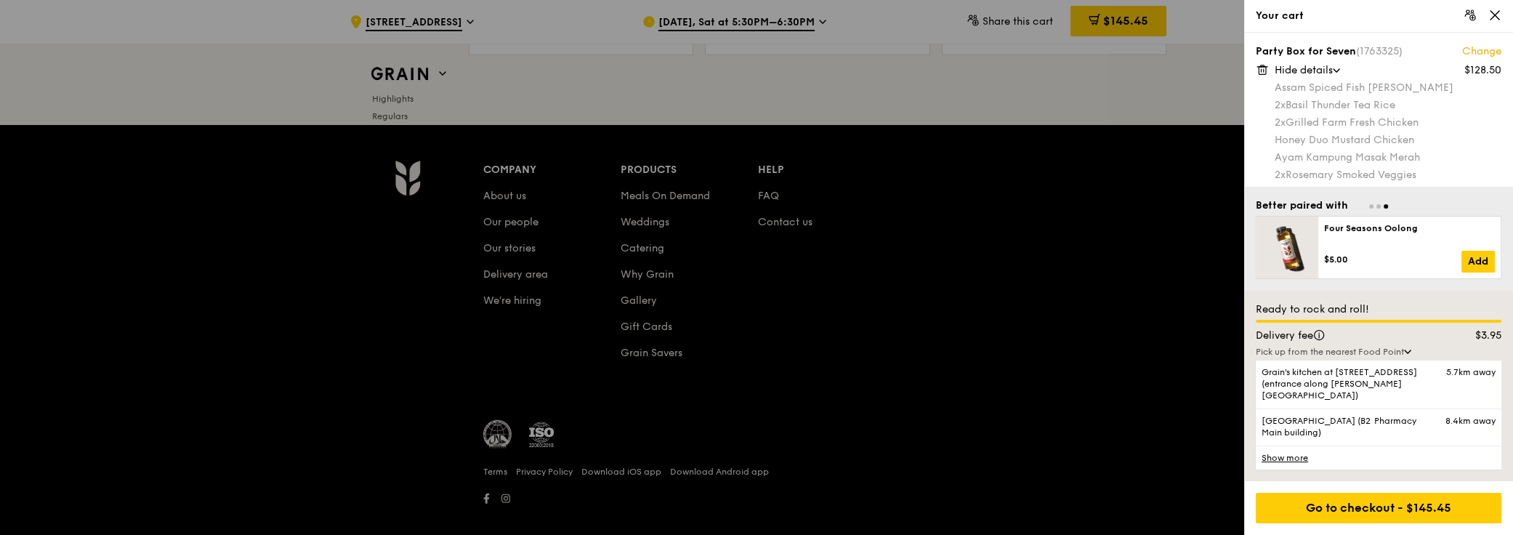
click at [1287, 456] on link "Show more" at bounding box center [1378, 457] width 246 height 24
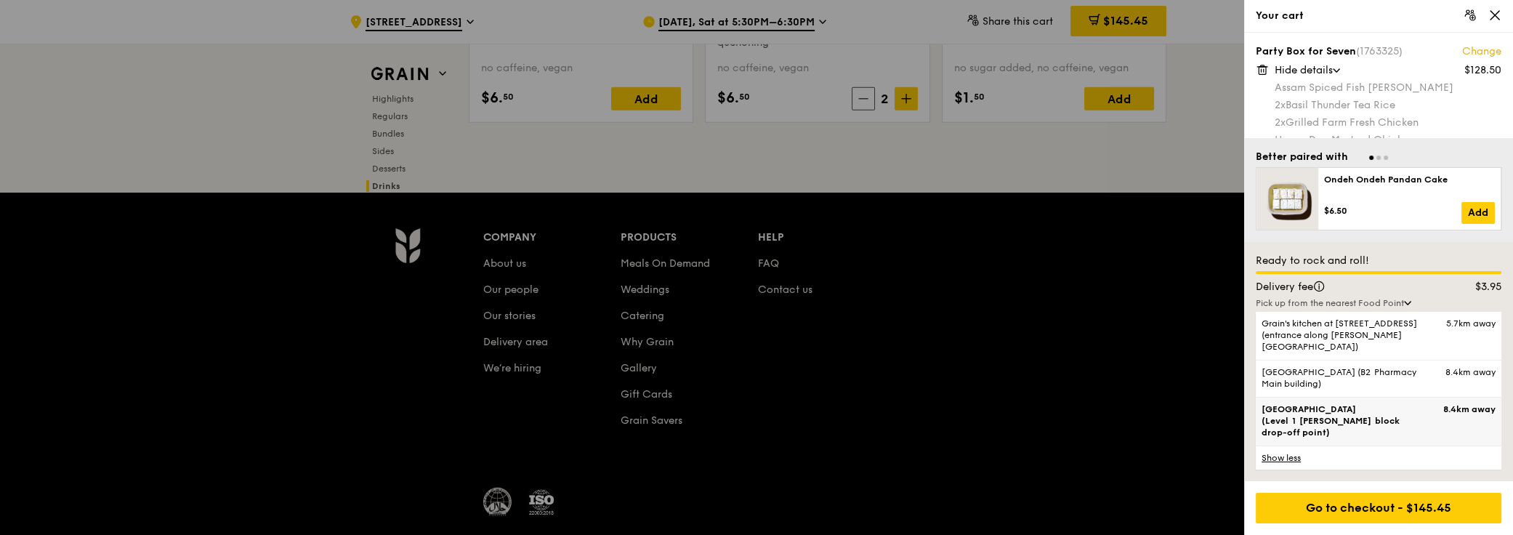
scroll to position [6013, 0]
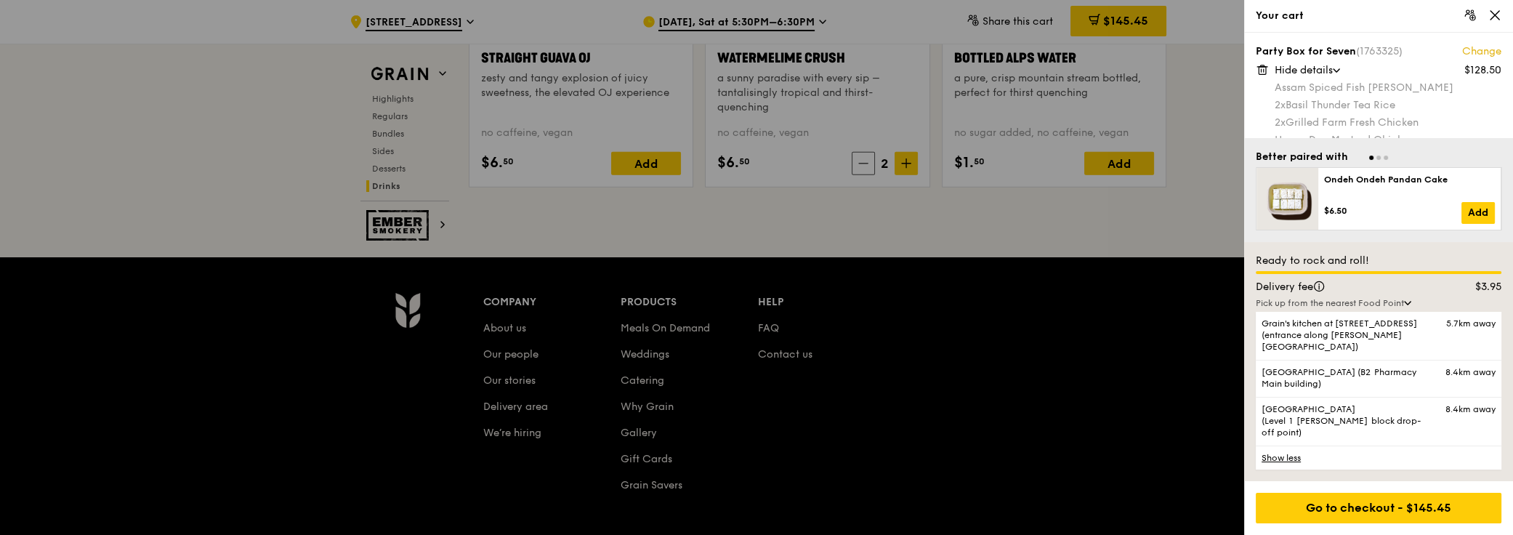
click at [1445, 294] on div "$3.95" at bounding box center [1477, 287] width 66 height 15
click at [1392, 309] on div "Pick up from the nearest Food Point" at bounding box center [1378, 303] width 246 height 12
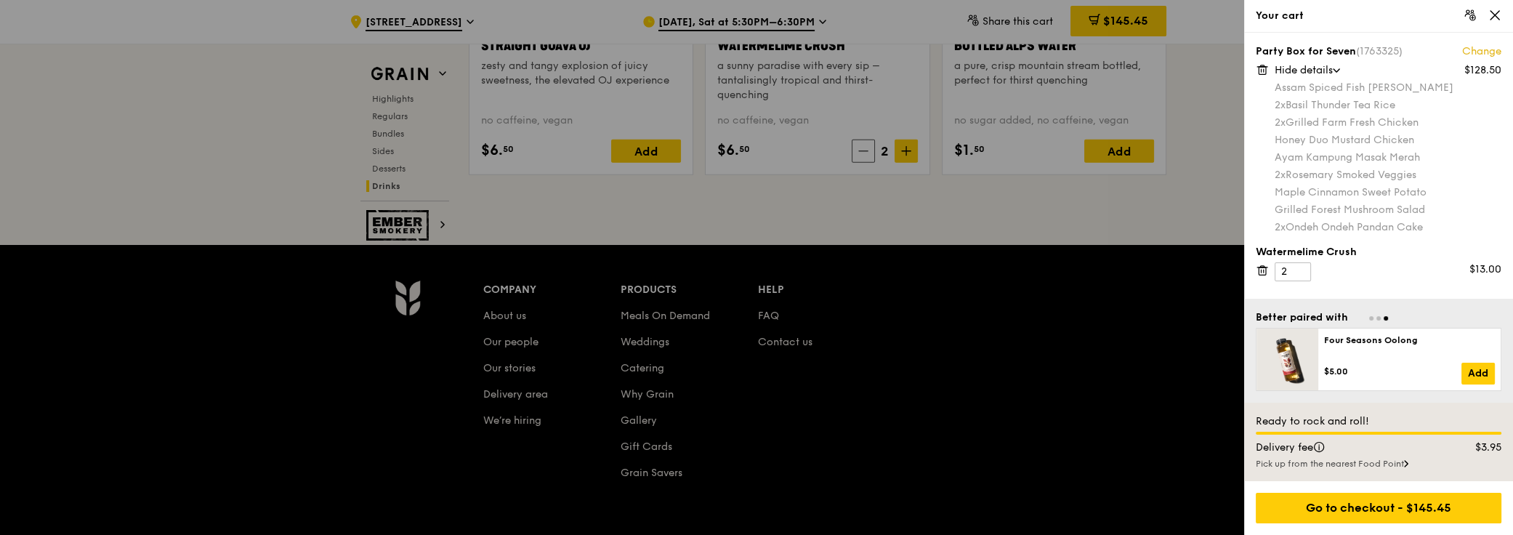
scroll to position [6079, 0]
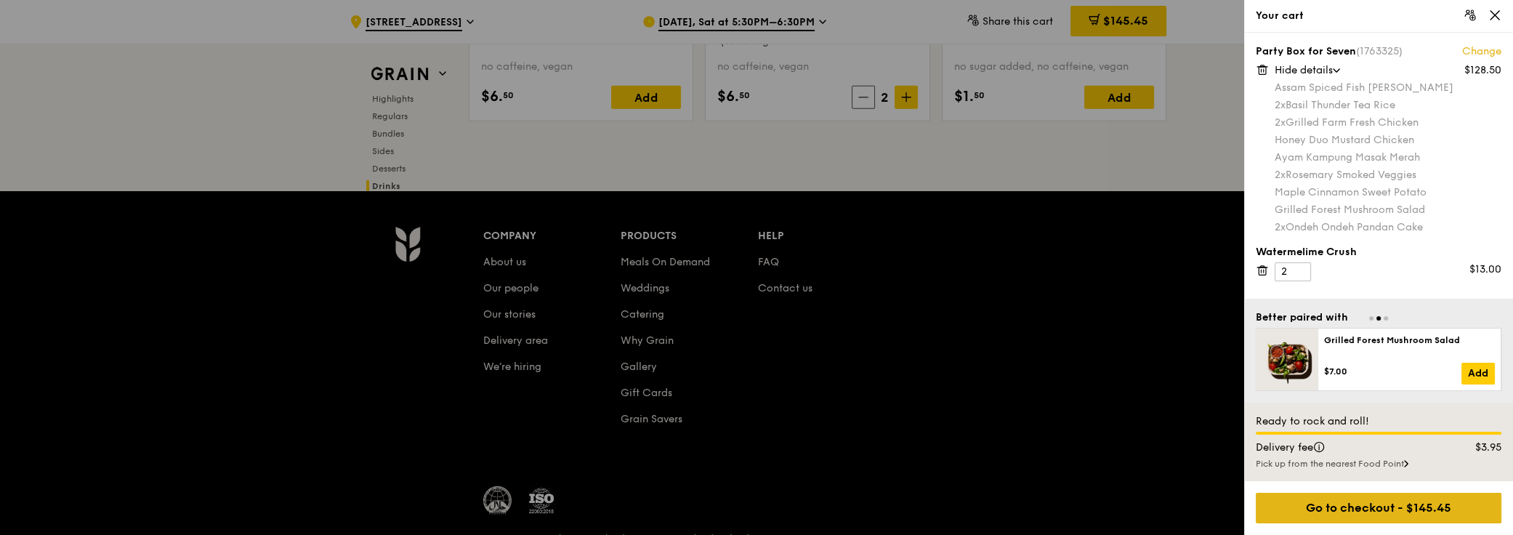
drag, startPoint x: 1381, startPoint y: 509, endPoint x: 1208, endPoint y: 435, distance: 188.5
click at [1381, 508] on div "Go to checkout - $145.45" at bounding box center [1378, 508] width 246 height 31
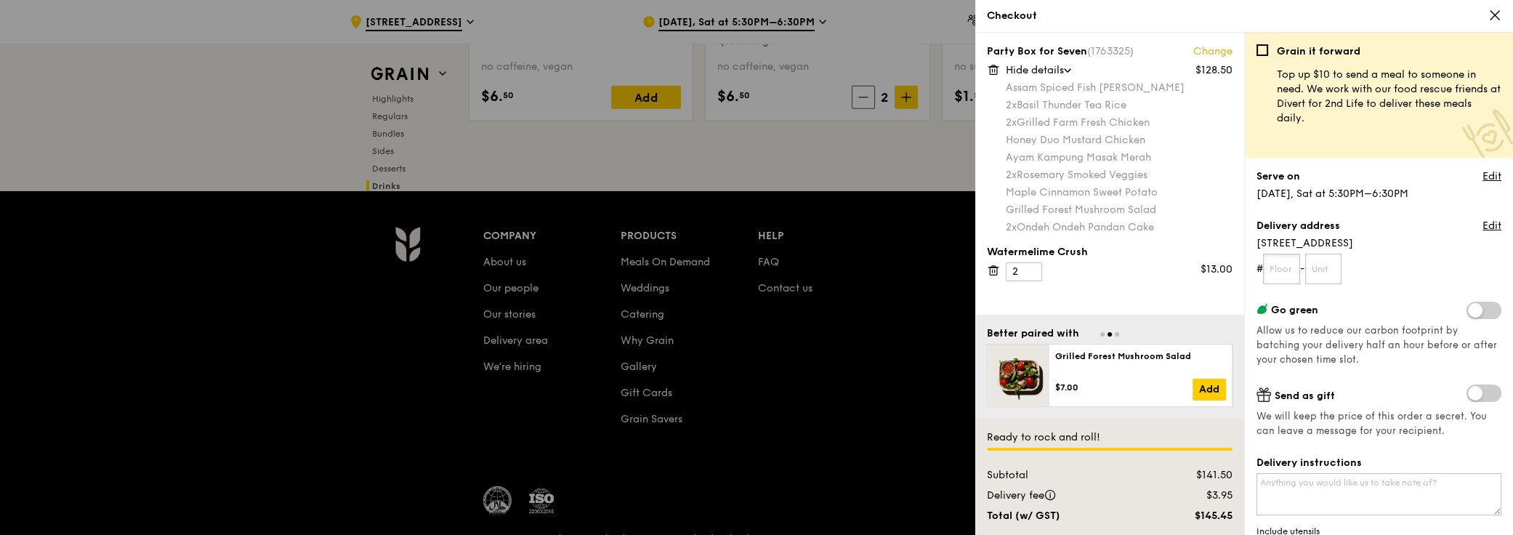
click at [1280, 272] on input "text" at bounding box center [1281, 269] width 37 height 31
type input "05"
click at [1317, 274] on input "text" at bounding box center [1323, 269] width 37 height 31
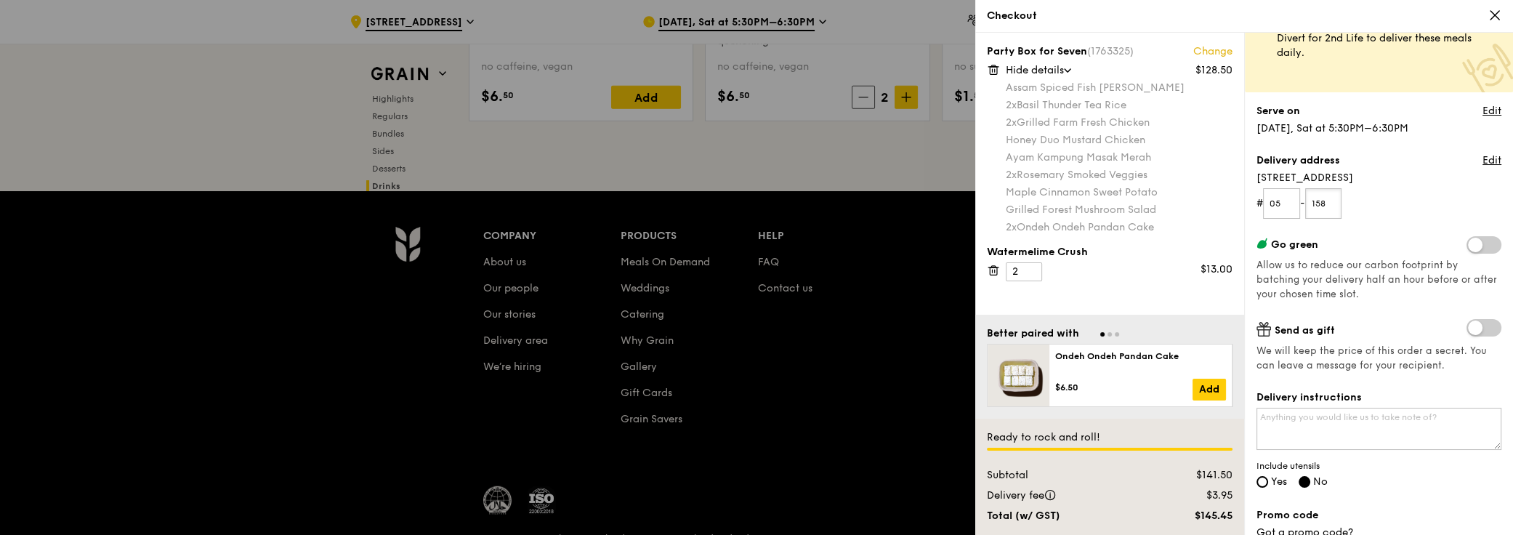
type input "158"
click at [1466, 328] on span at bounding box center [1483, 327] width 35 height 17
click at [1469, 329] on input "checkbox" at bounding box center [1469, 329] width 0 height 0
click at [1467, 326] on span at bounding box center [1483, 327] width 35 height 17
click at [1469, 329] on input "checkbox" at bounding box center [1469, 329] width 0 height 0
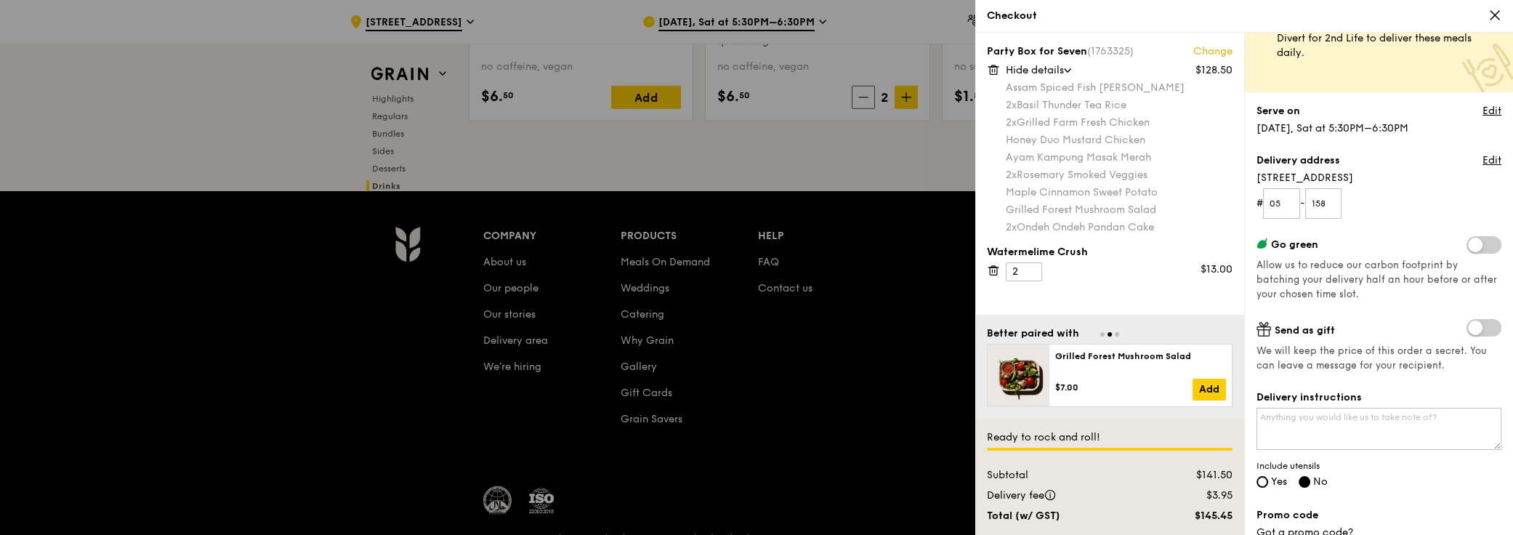
click at [1471, 325] on span at bounding box center [1483, 327] width 35 height 17
click at [1469, 329] on input "checkbox" at bounding box center [1469, 329] width 0 height 0
click at [1471, 325] on span at bounding box center [1483, 327] width 35 height 17
click at [1469, 329] on input "checkbox" at bounding box center [1469, 329] width 0 height 0
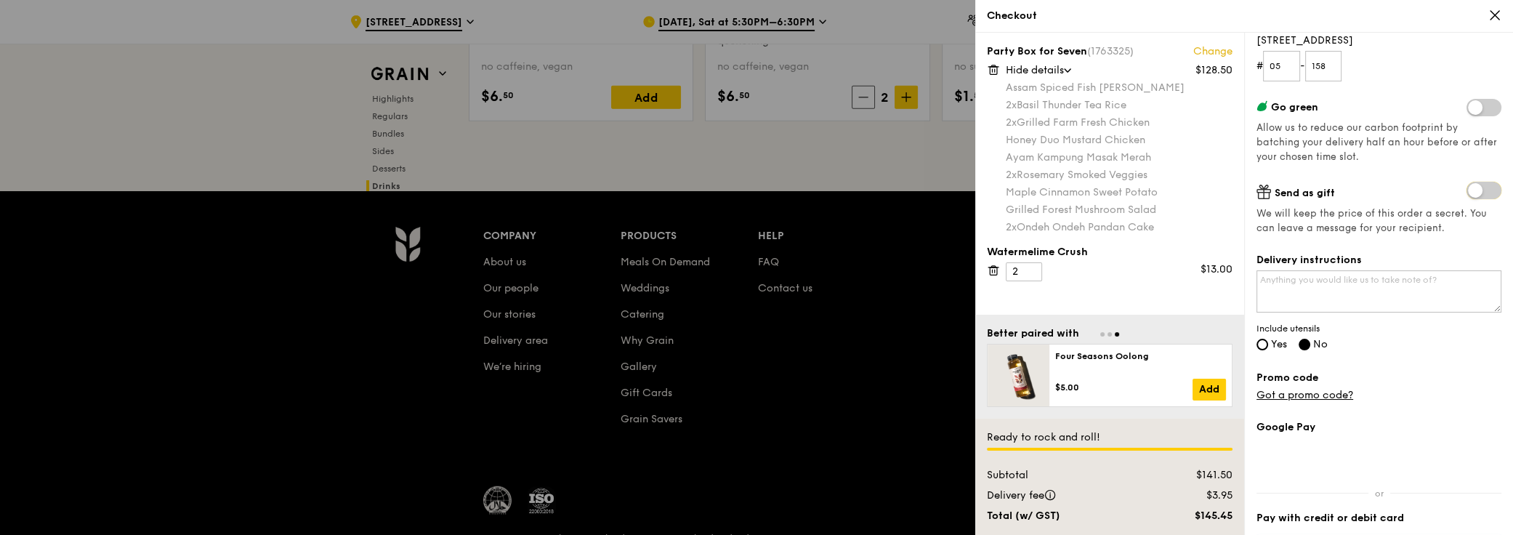
scroll to position [132, 0]
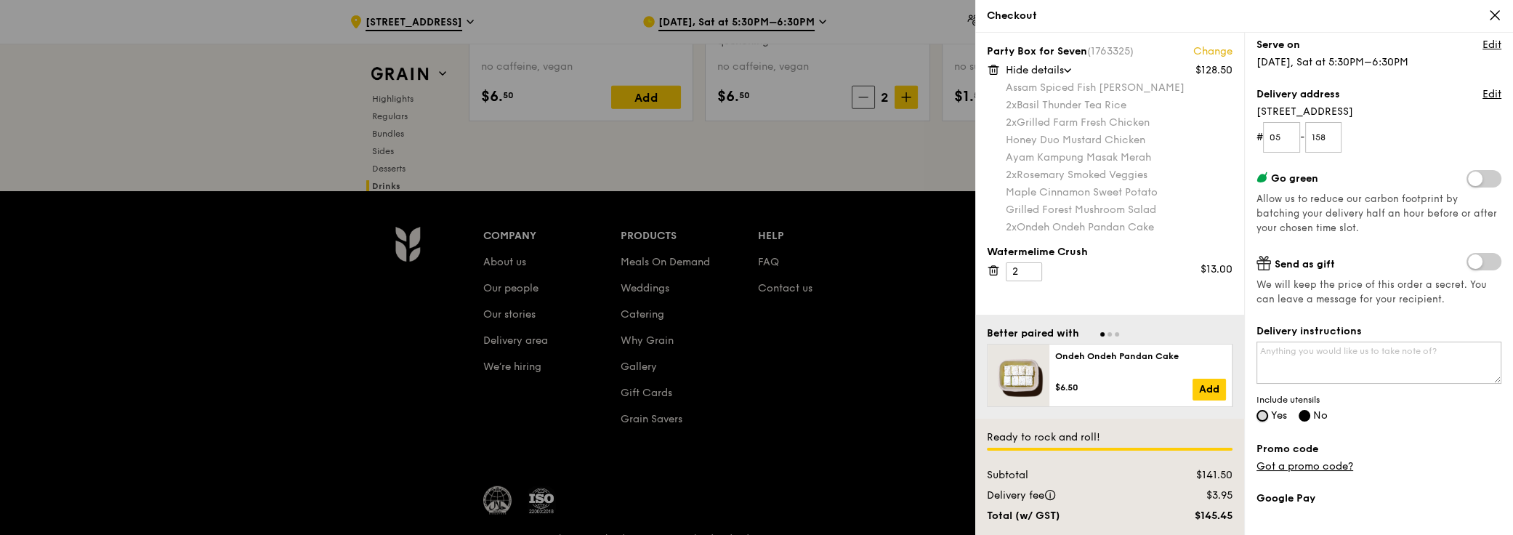
click at [1263, 413] on input "Yes" at bounding box center [1262, 416] width 12 height 12
radio input "true"
radio input "false"
click at [1472, 262] on span at bounding box center [1483, 261] width 35 height 17
click at [1469, 263] on input "checkbox" at bounding box center [1469, 263] width 0 height 0
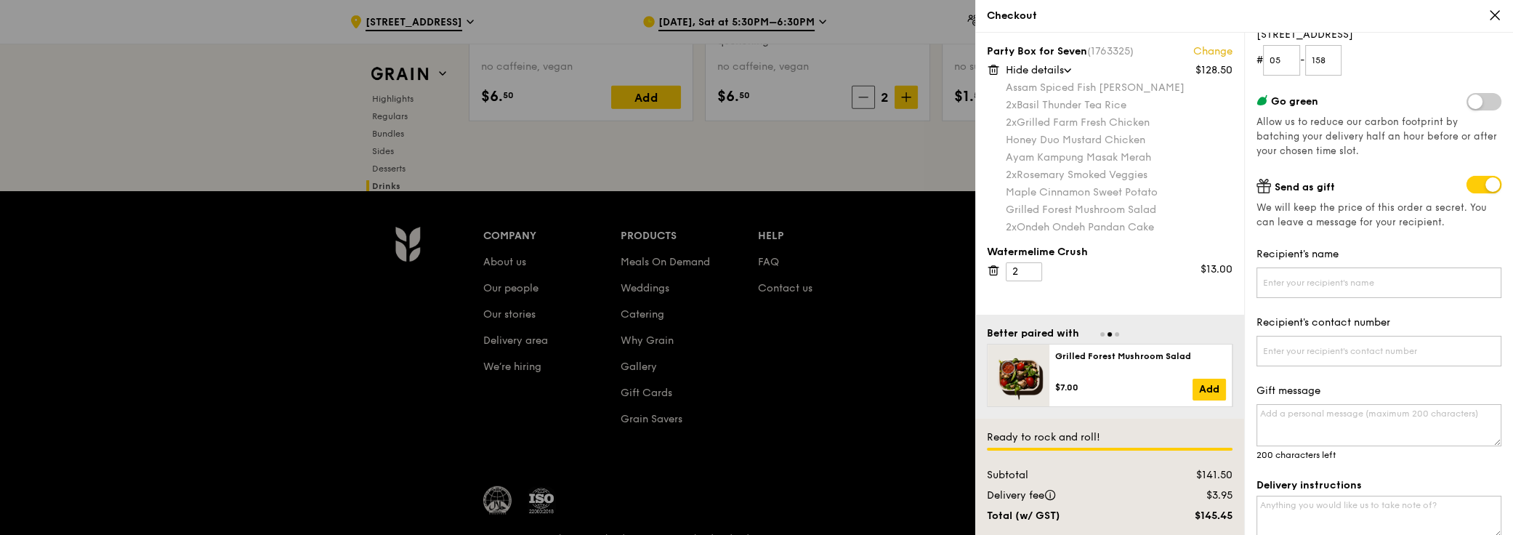
scroll to position [198, 0]
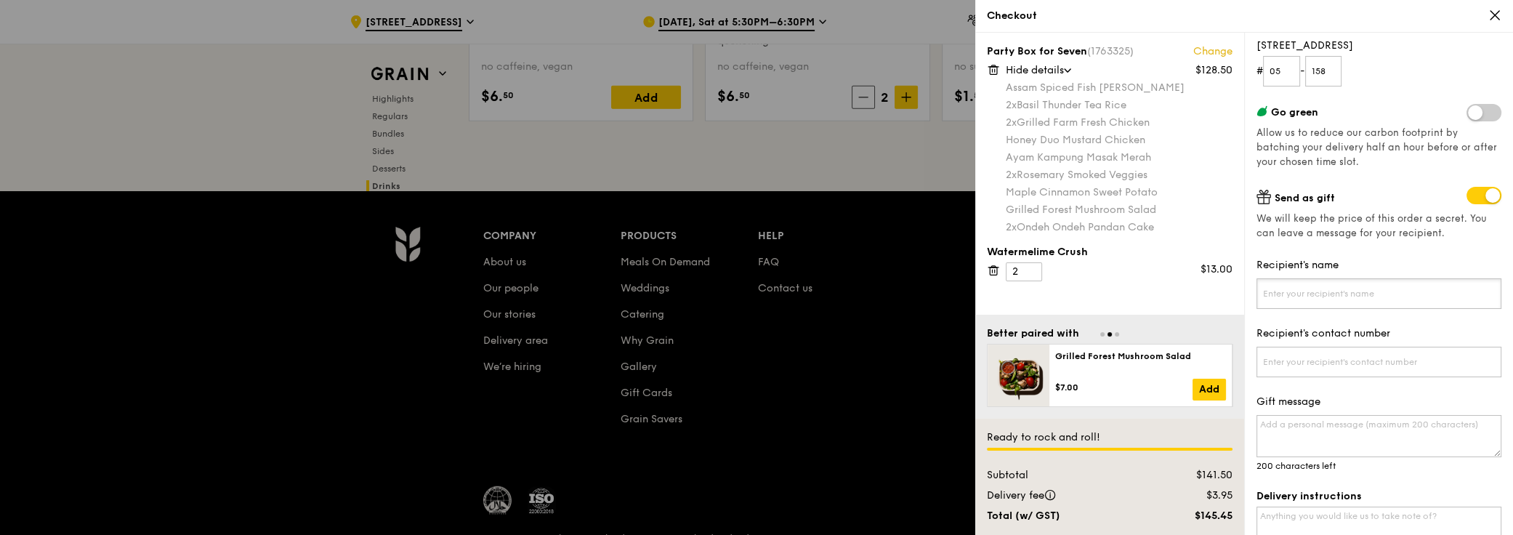
click at [1329, 284] on input "Recipient's name" at bounding box center [1378, 293] width 245 height 31
type input "Sheena Chua"
click at [1305, 356] on input "Recipient's contact number" at bounding box center [1378, 362] width 245 height 31
type input "93886747"
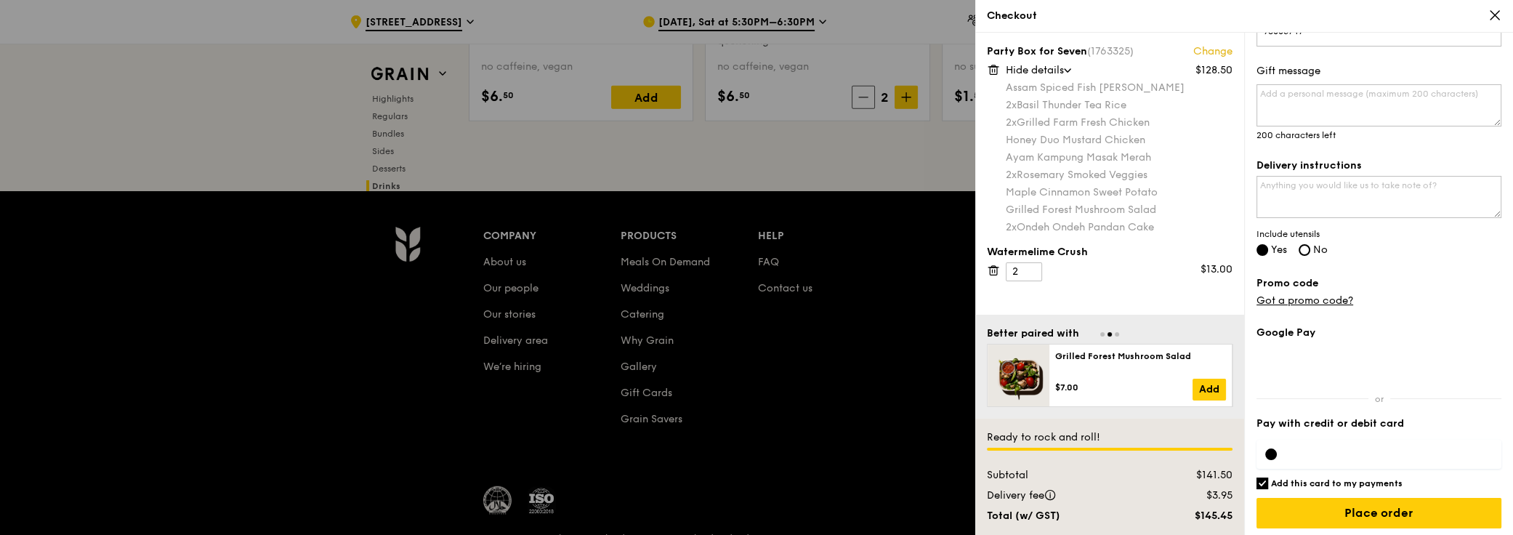
scroll to position [530, 0]
click at [1342, 294] on link "Got a promo code?" at bounding box center [1304, 299] width 97 height 12
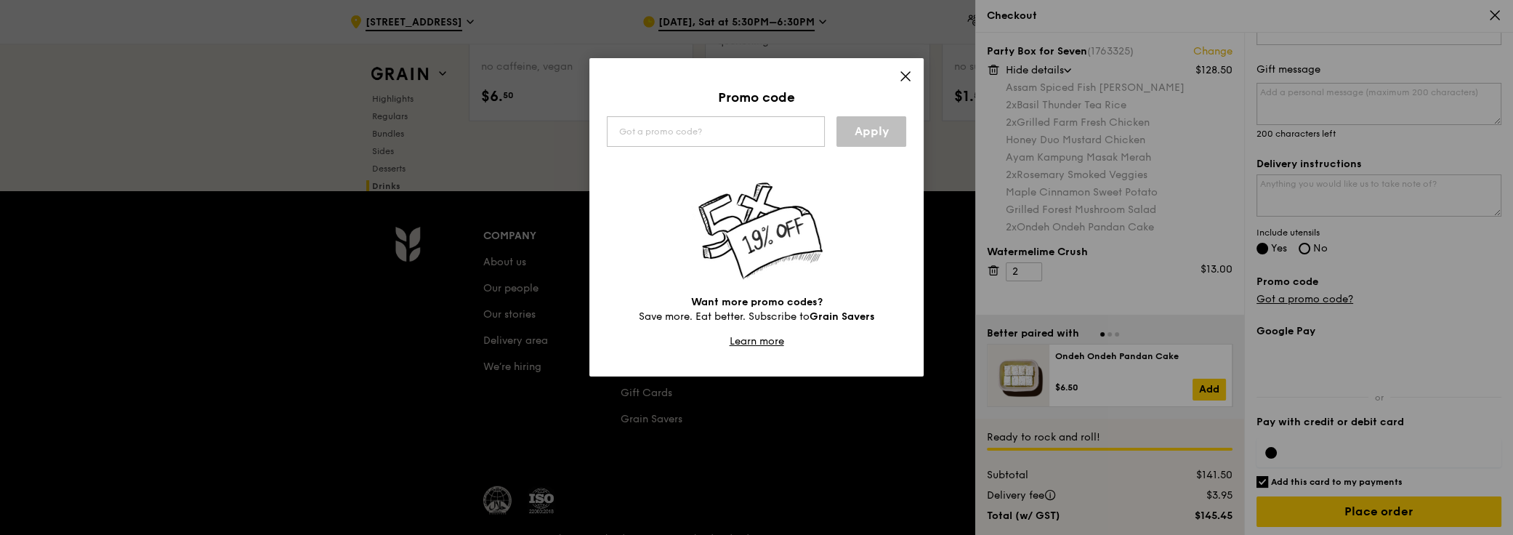
click at [903, 77] on icon at bounding box center [905, 76] width 9 height 9
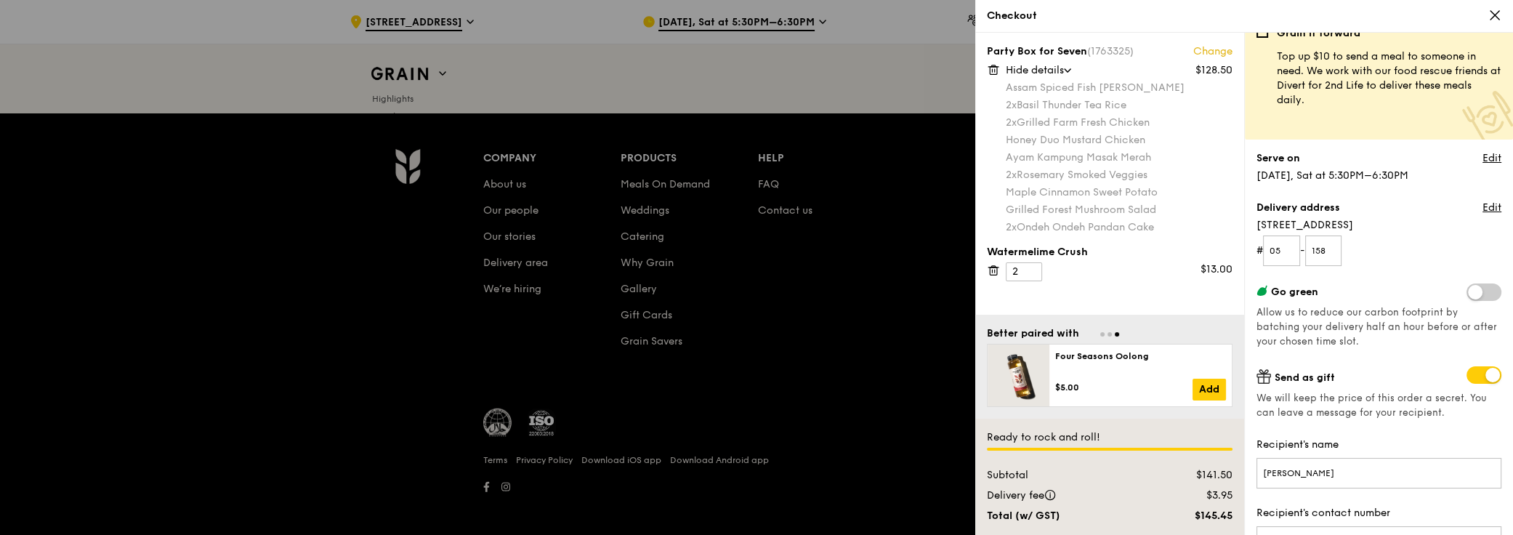
scroll to position [1, 0]
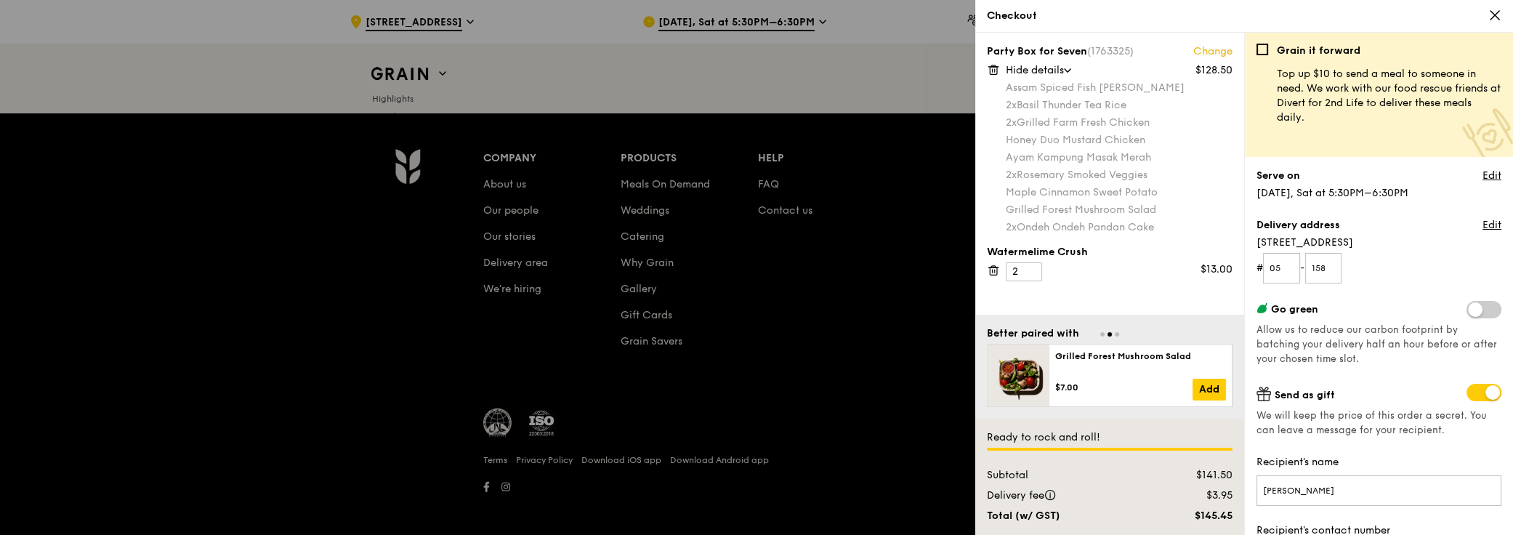
click at [1383, 272] on form "# 05 - 158" at bounding box center [1378, 268] width 245 height 31
click at [1433, 236] on span "322A Anchorvale Drive" at bounding box center [1378, 242] width 245 height 15
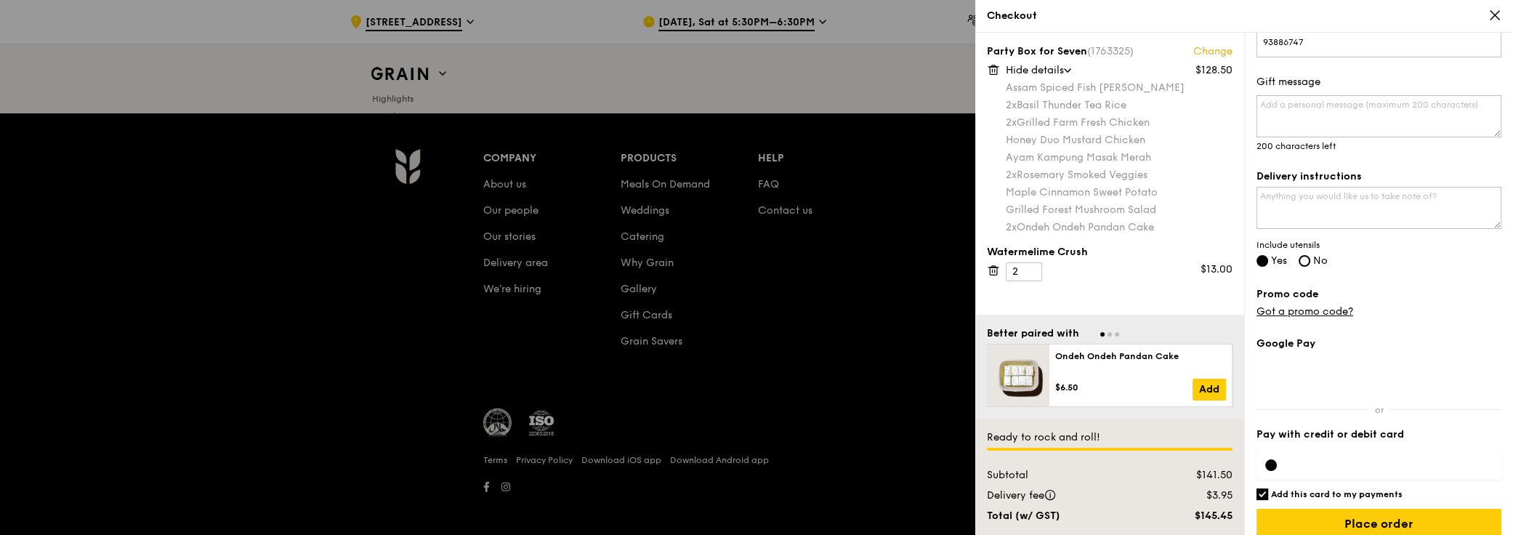
scroll to position [530, 0]
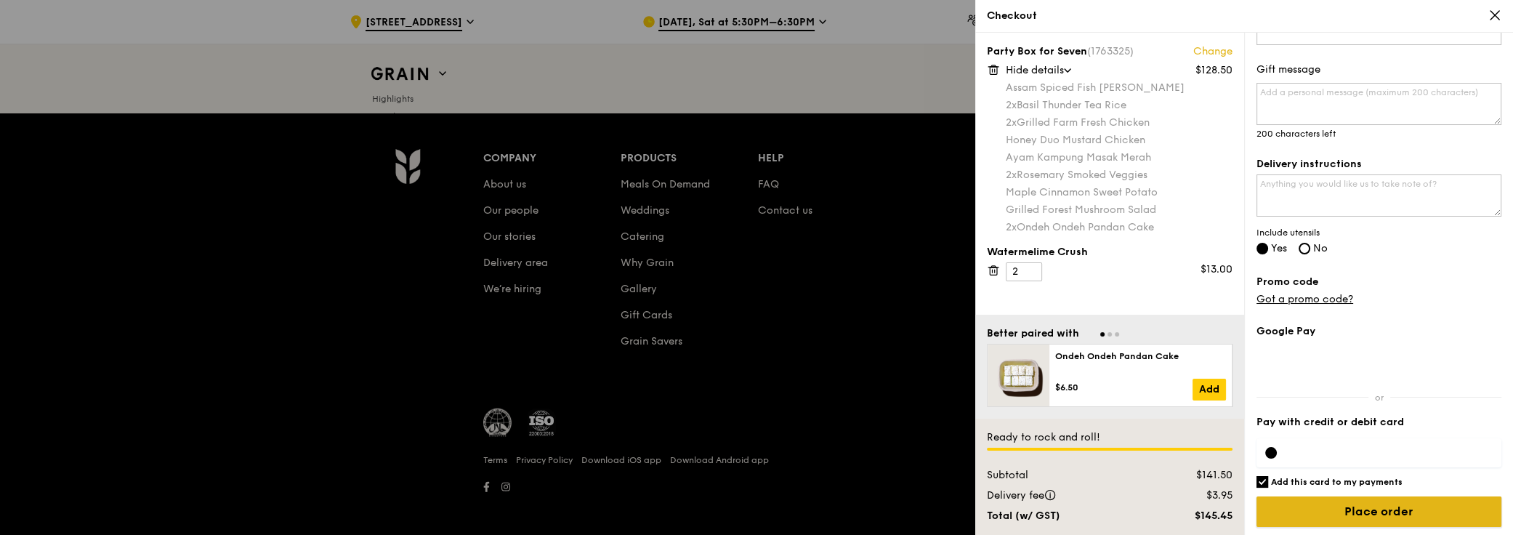
click at [1380, 508] on input "Place order" at bounding box center [1378, 511] width 245 height 31
click at [1389, 506] on input "Place order" at bounding box center [1378, 511] width 245 height 31
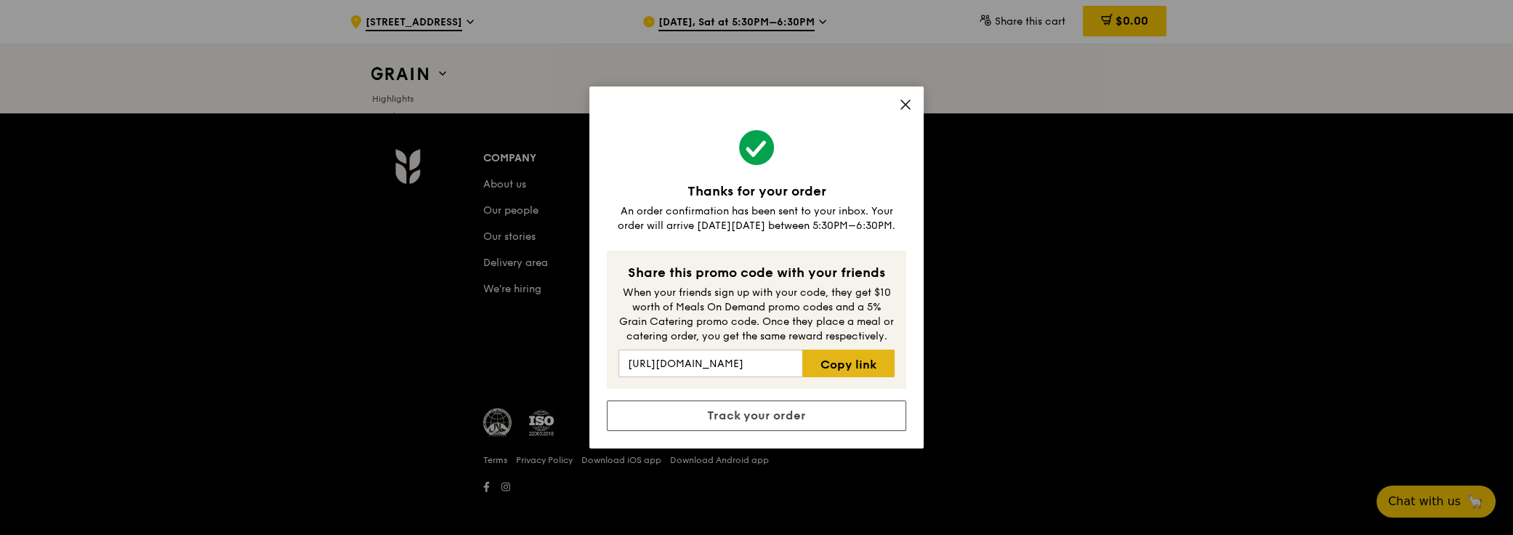
click at [854, 365] on link "Copy link" at bounding box center [848, 363] width 92 height 28
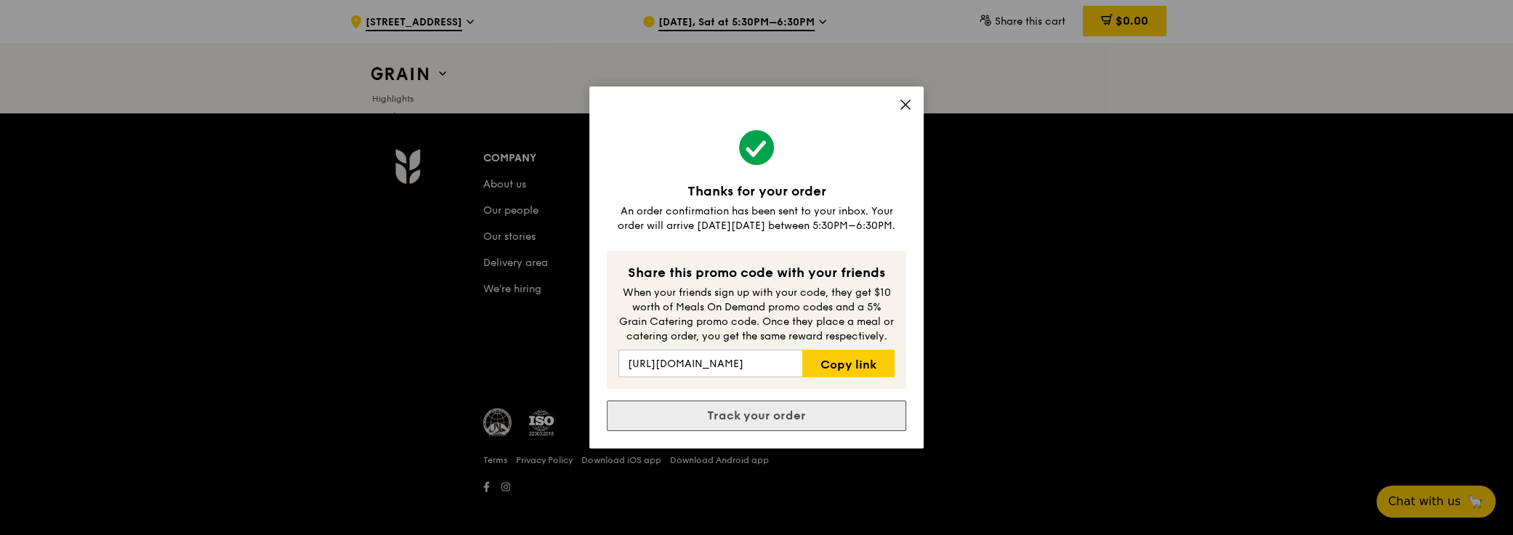
click at [804, 424] on link "Track your order" at bounding box center [756, 415] width 299 height 31
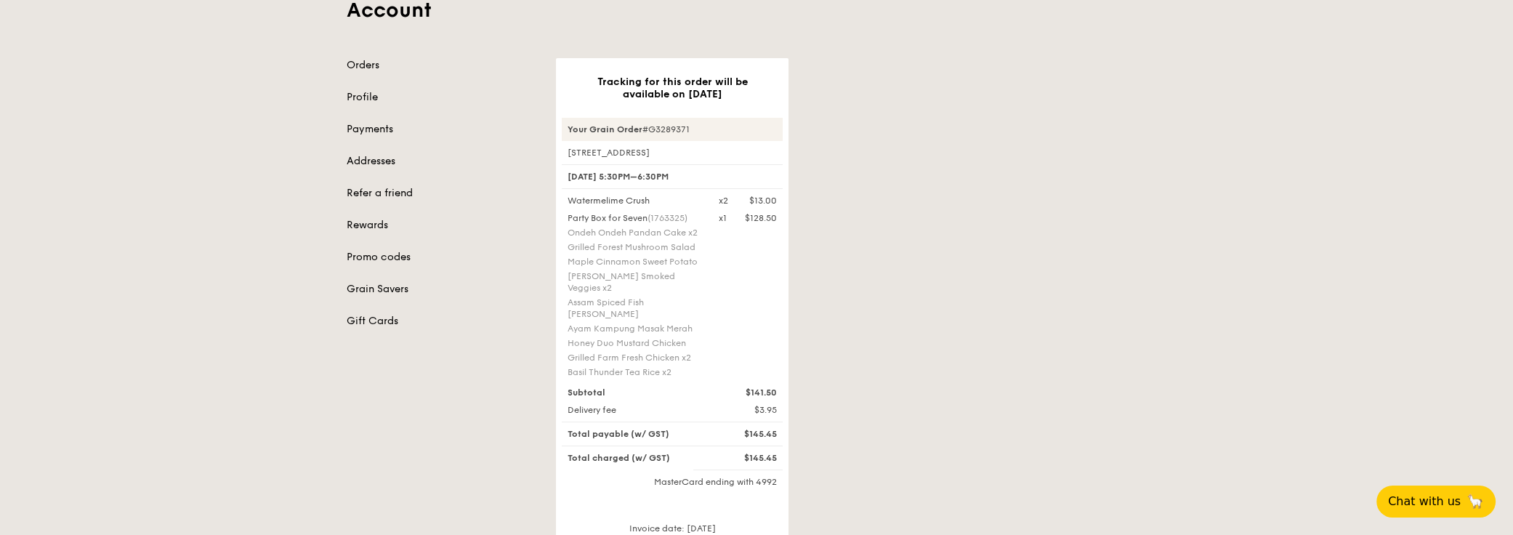
scroll to position [65, 0]
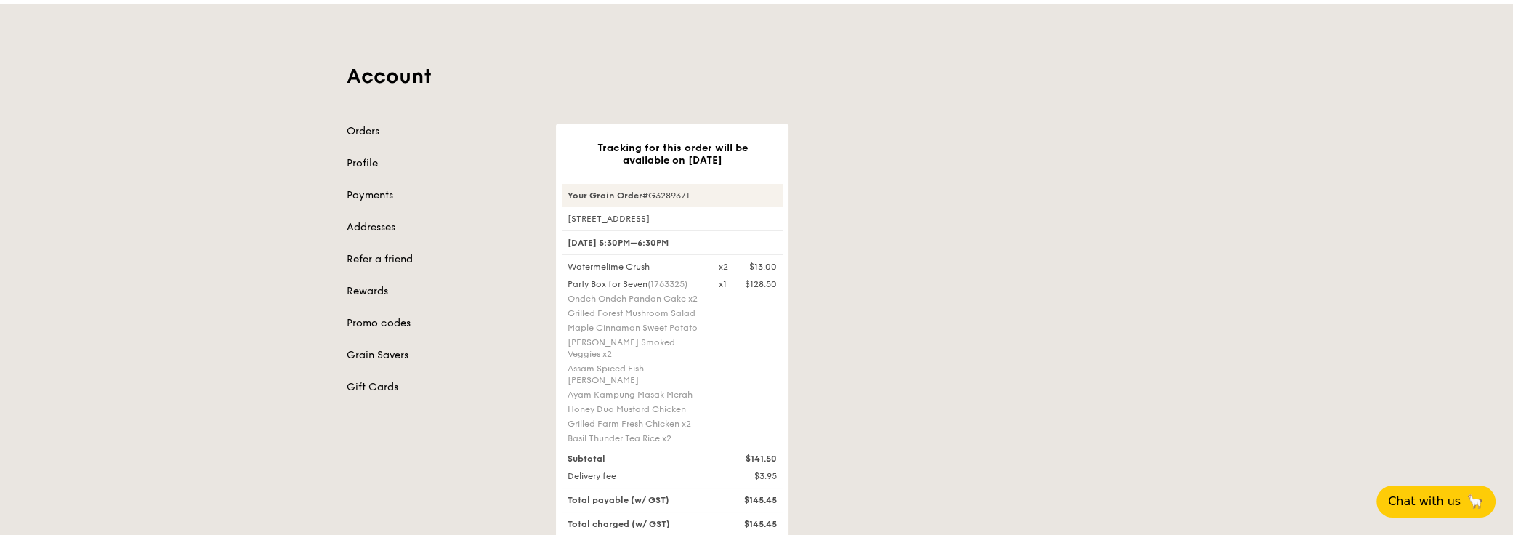
click at [987, 167] on div "Tracking for this order will be available on Sep 27 Your Grain Order #G3289371 …" at bounding box center [861, 417] width 628 height 586
drag, startPoint x: 939, startPoint y: 186, endPoint x: 742, endPoint y: 495, distance: 366.2
click at [864, 424] on div "Tracking for this order will be available on Sep 27 Your Grain Order #G3289371 …" at bounding box center [861, 417] width 628 height 586
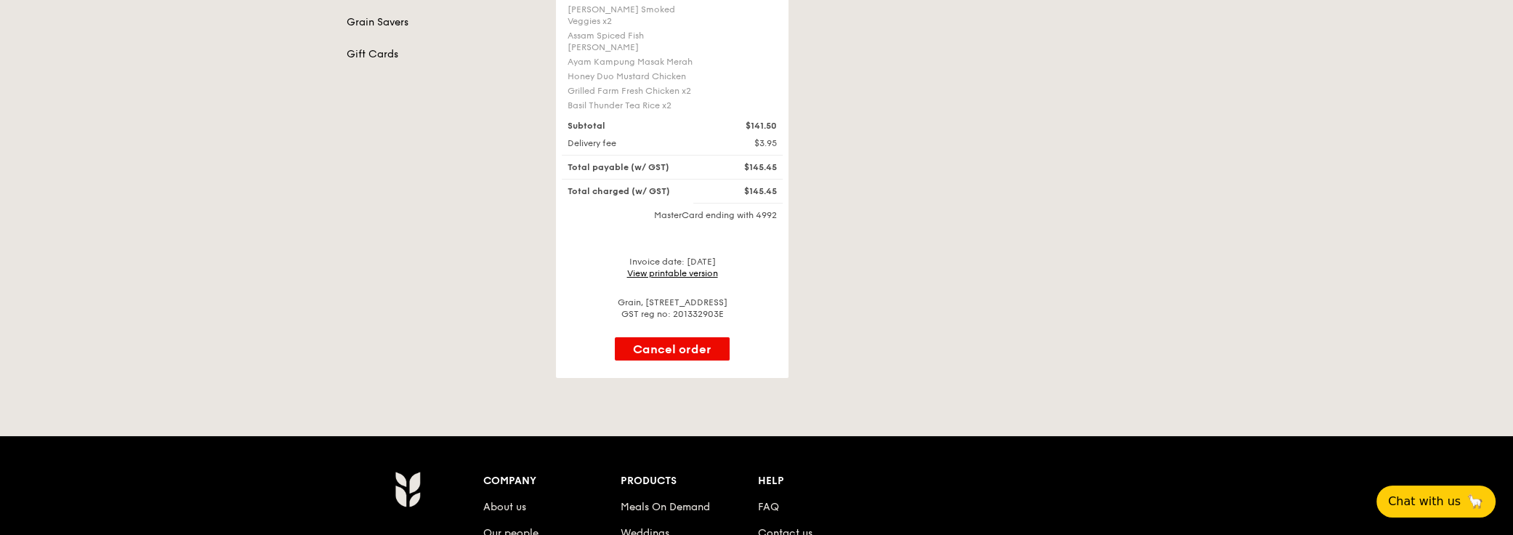
click at [1177, 307] on div "Account Orders Profile Payments Addresses Refer a friend Rewards Promo codes Gr…" at bounding box center [756, 25] width 1513 height 706
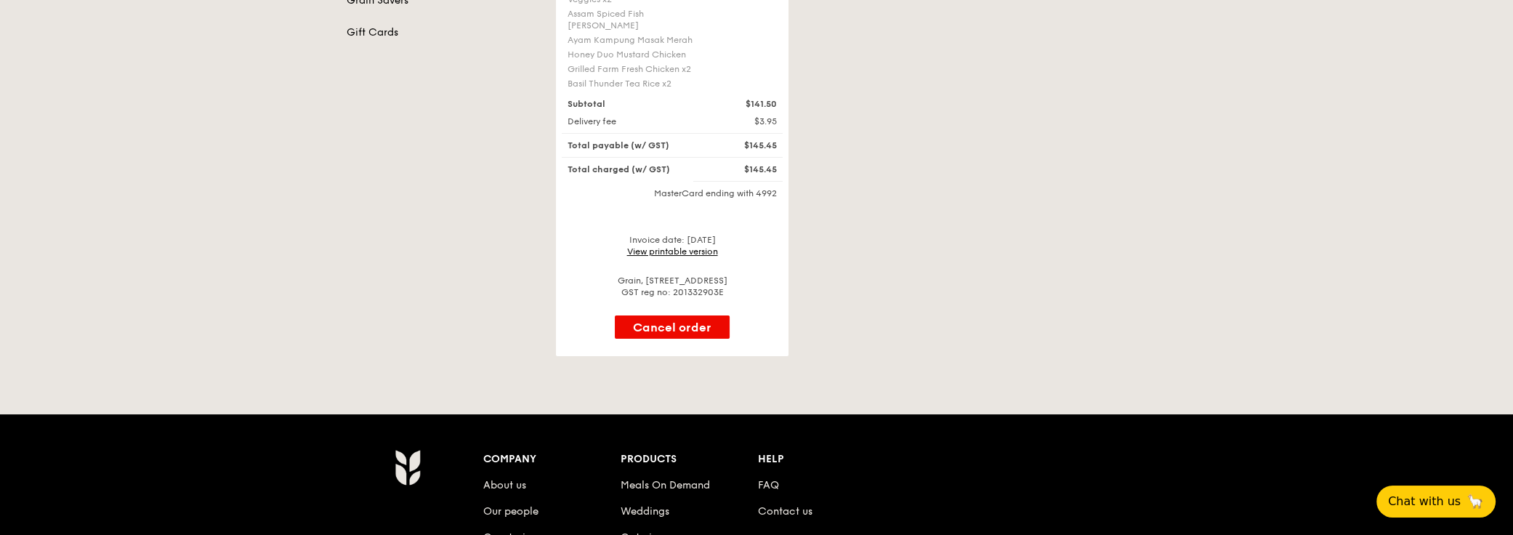
scroll to position [264, 0]
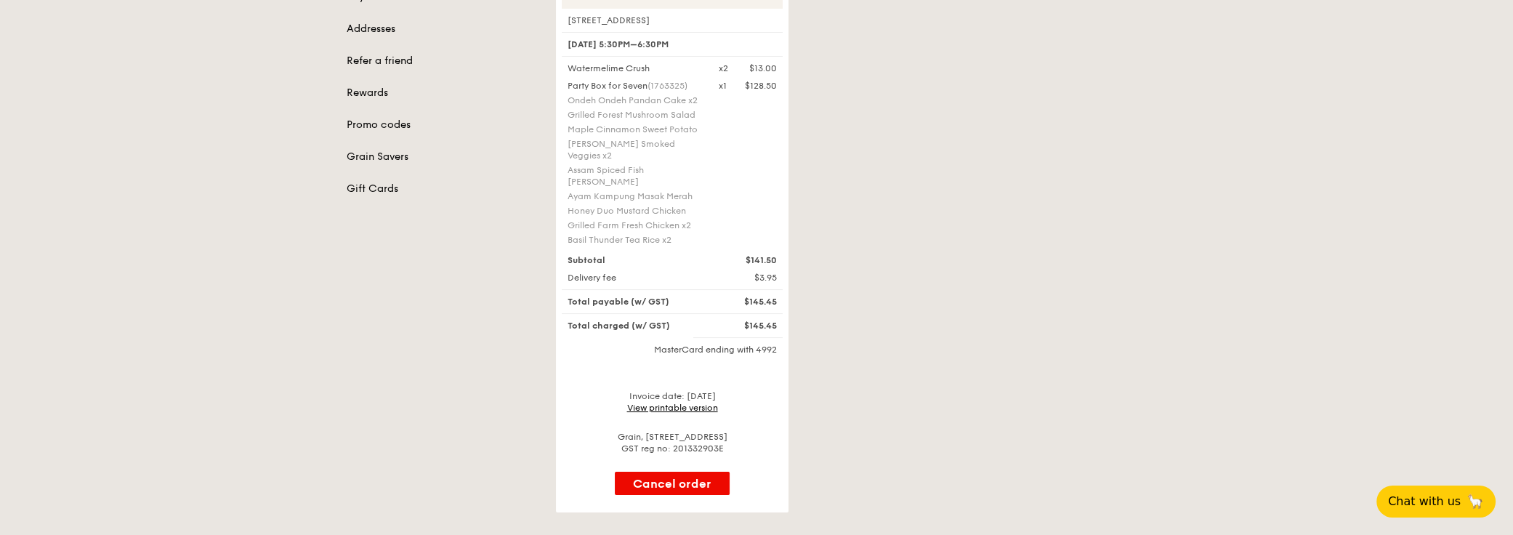
click at [1012, 222] on div "Tracking for this order will be available on Sep 27 Your Grain Order #G3289371 …" at bounding box center [861, 219] width 628 height 586
drag, startPoint x: 747, startPoint y: 301, endPoint x: 782, endPoint y: 299, distance: 35.7
click at [782, 320] on div "$145.45" at bounding box center [748, 326] width 76 height 12
copy div "145.45"
drag, startPoint x: 880, startPoint y: 179, endPoint x: 889, endPoint y: 227, distance: 48.7
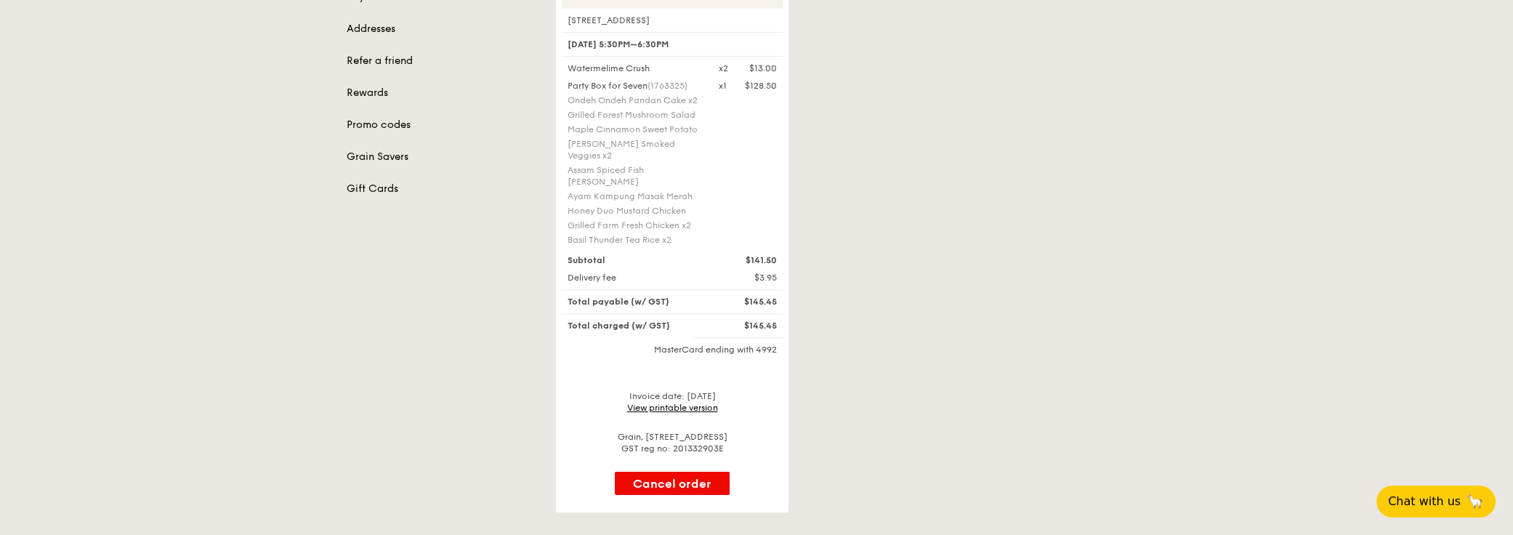
click at [880, 179] on div "Tracking for this order will be available on Sep 27 Your Grain Order #G3289371 …" at bounding box center [861, 219] width 628 height 586
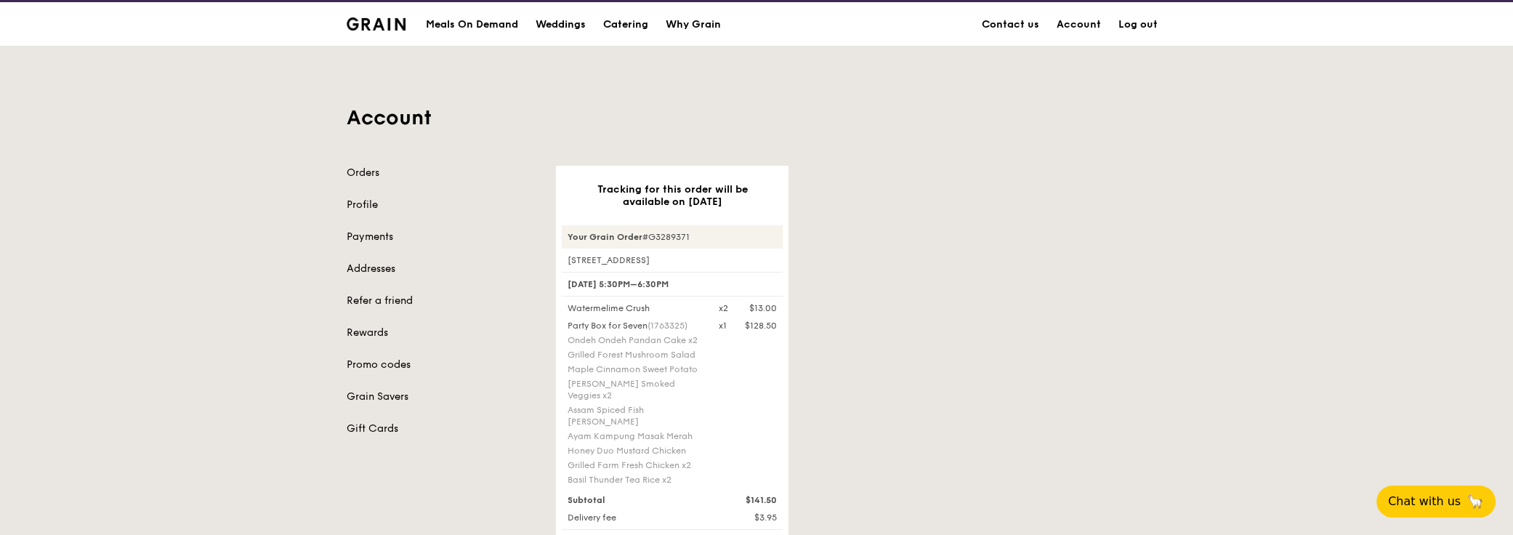
scroll to position [0, 0]
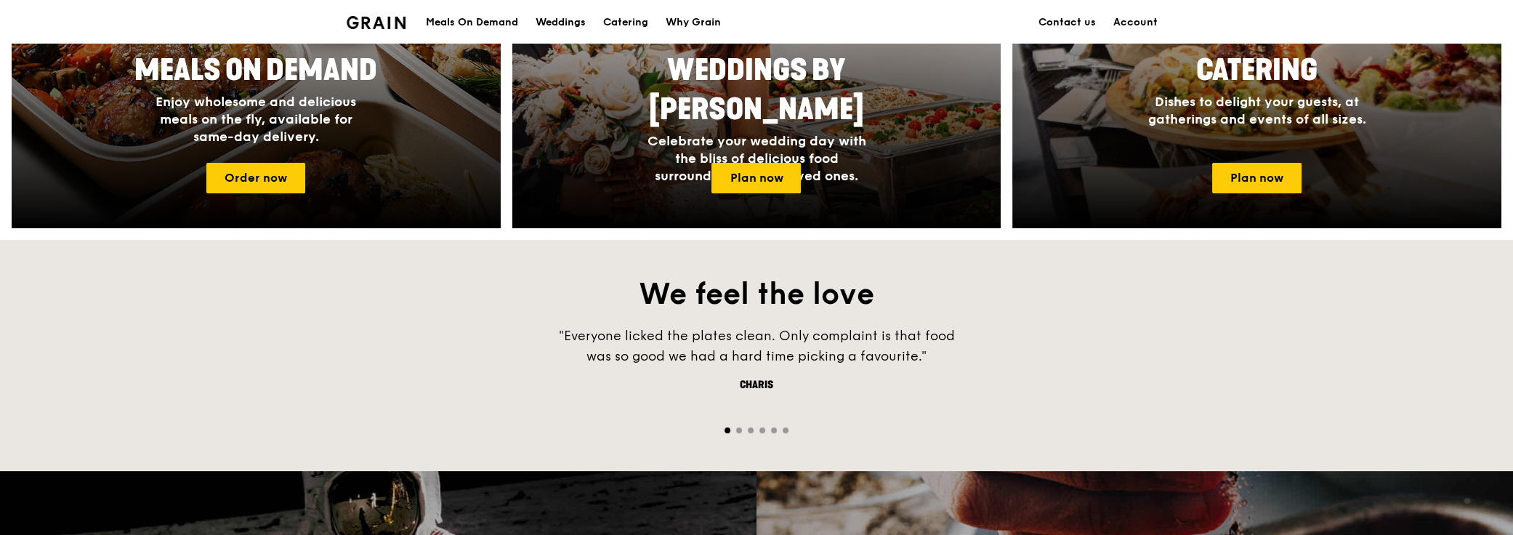
scroll to position [792, 0]
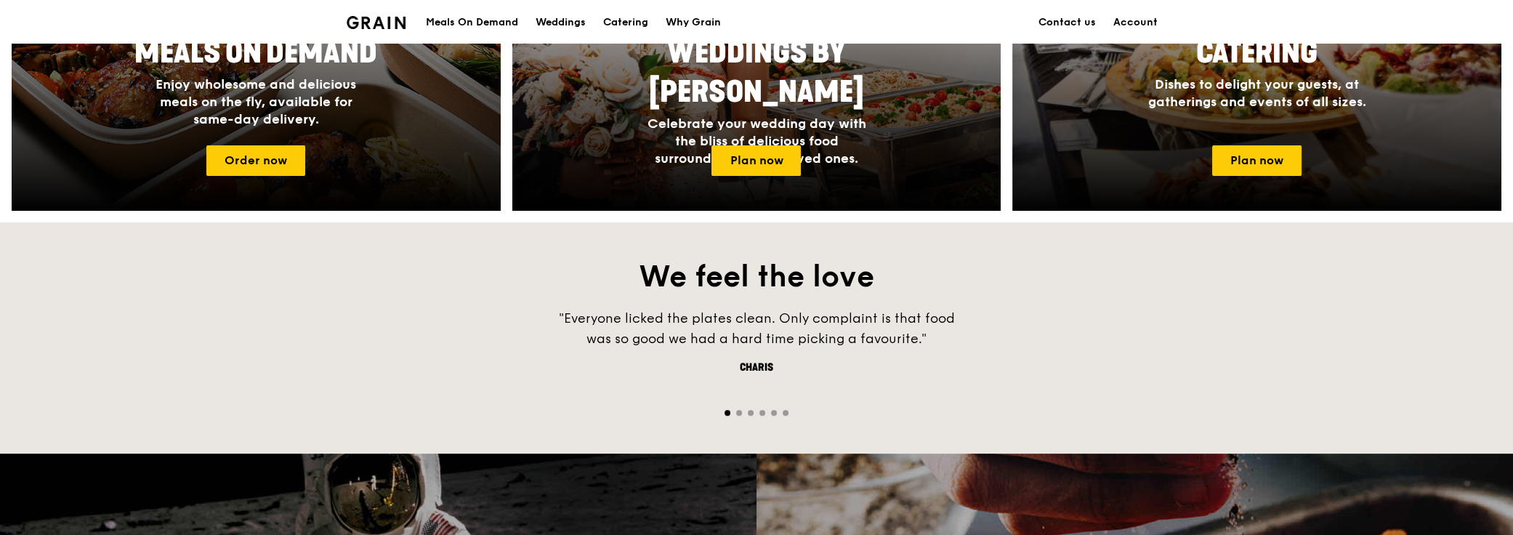
click at [1091, 315] on div ""Everyone licked the plates clean. Only complaint is that food was so good we h…" at bounding box center [756, 353] width 1513 height 90
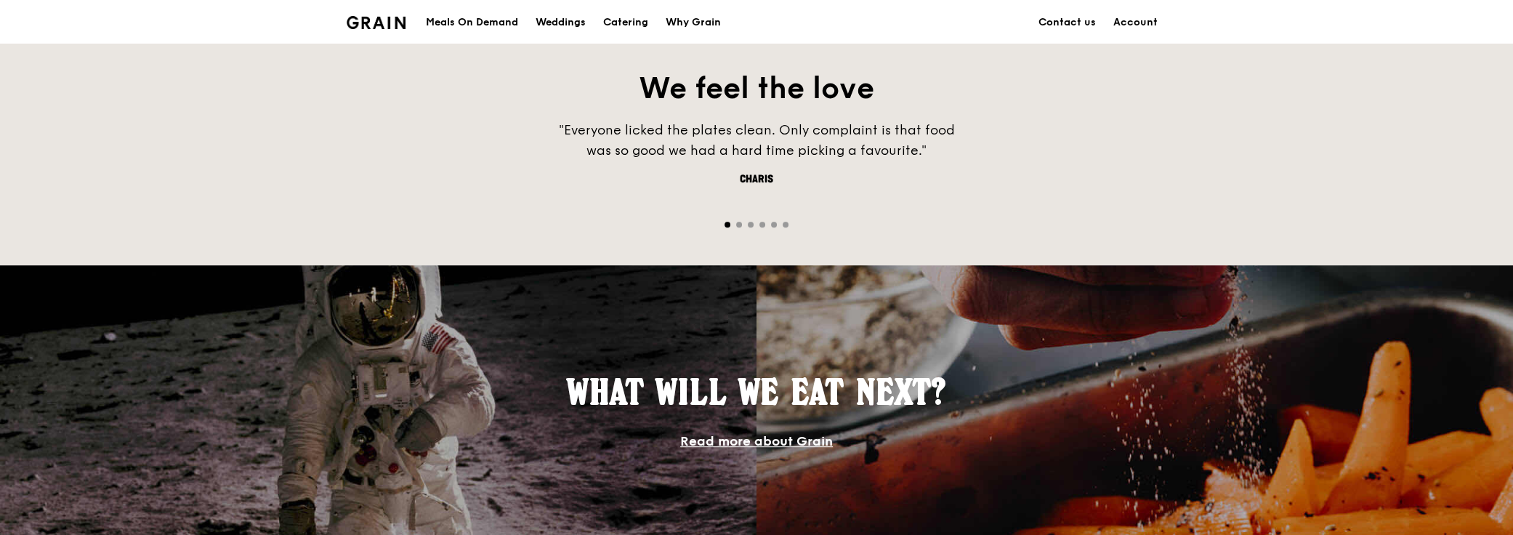
scroll to position [990, 0]
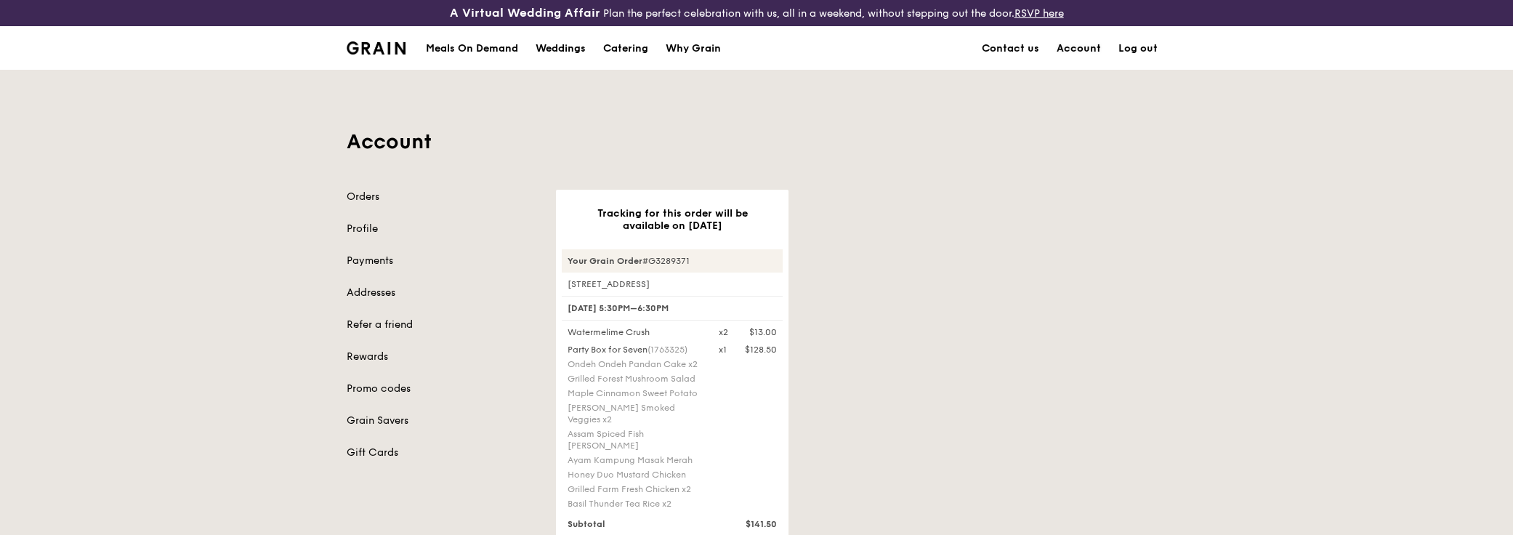
click at [1078, 51] on link "Account" at bounding box center [1079, 49] width 62 height 44
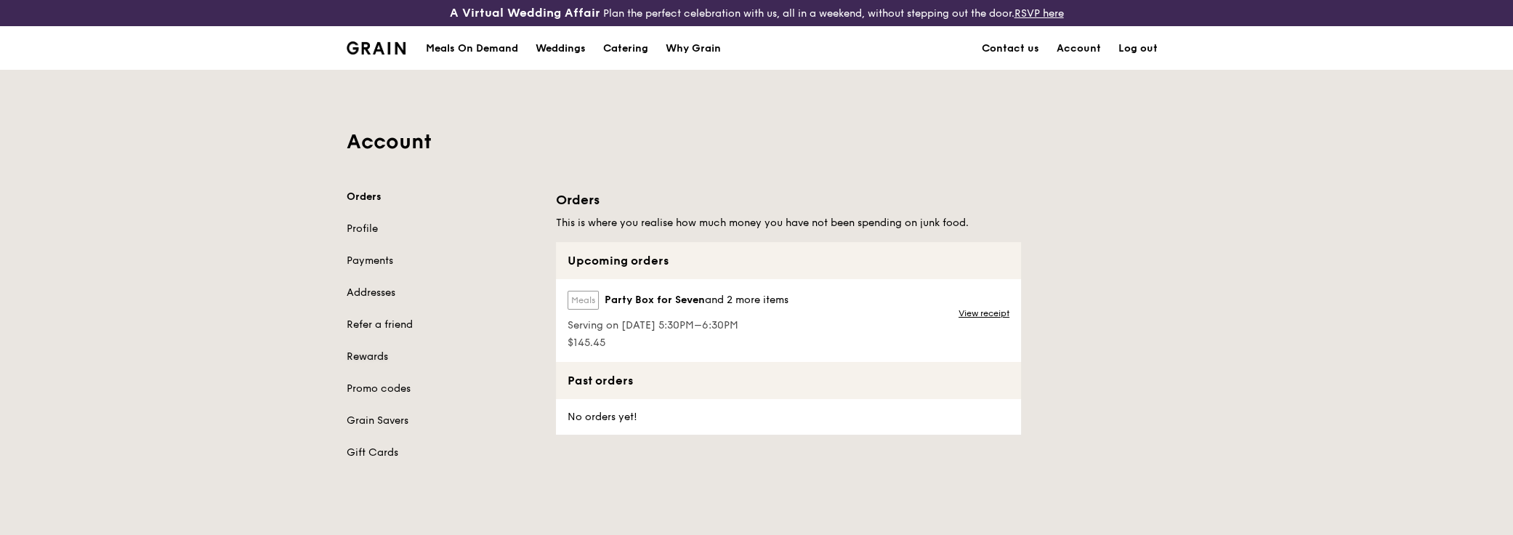
click at [368, 355] on link "Rewards" at bounding box center [443, 356] width 192 height 15
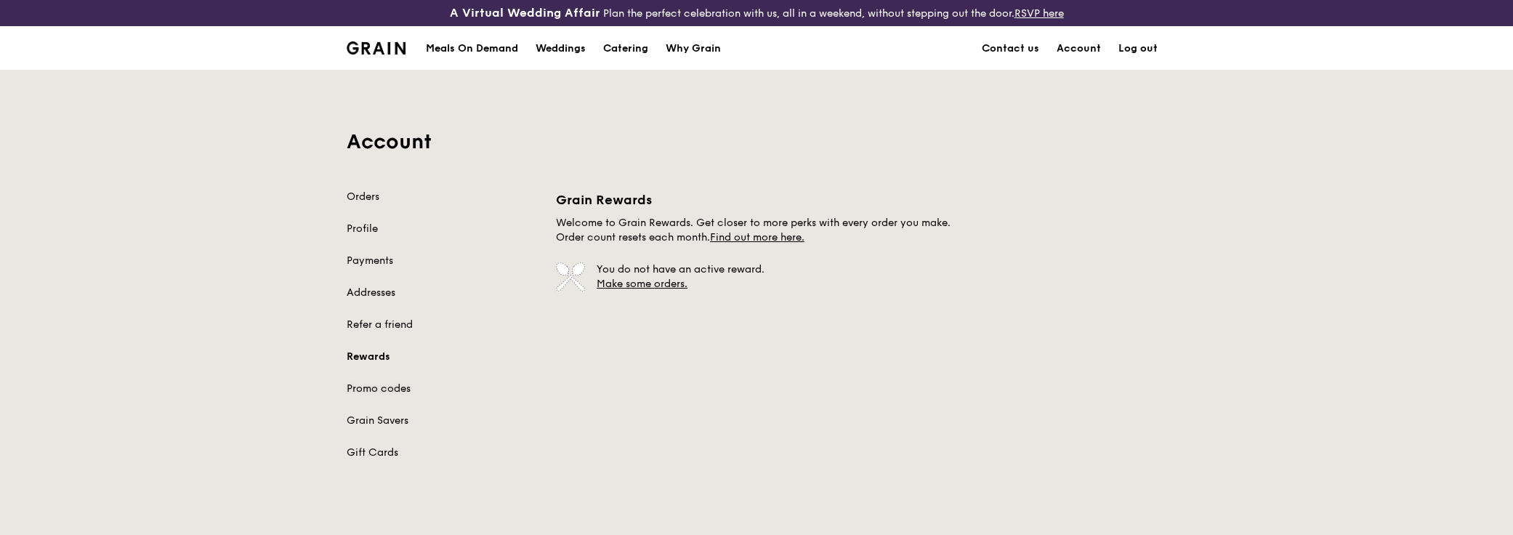
click at [387, 390] on link "Promo codes" at bounding box center [443, 388] width 192 height 15
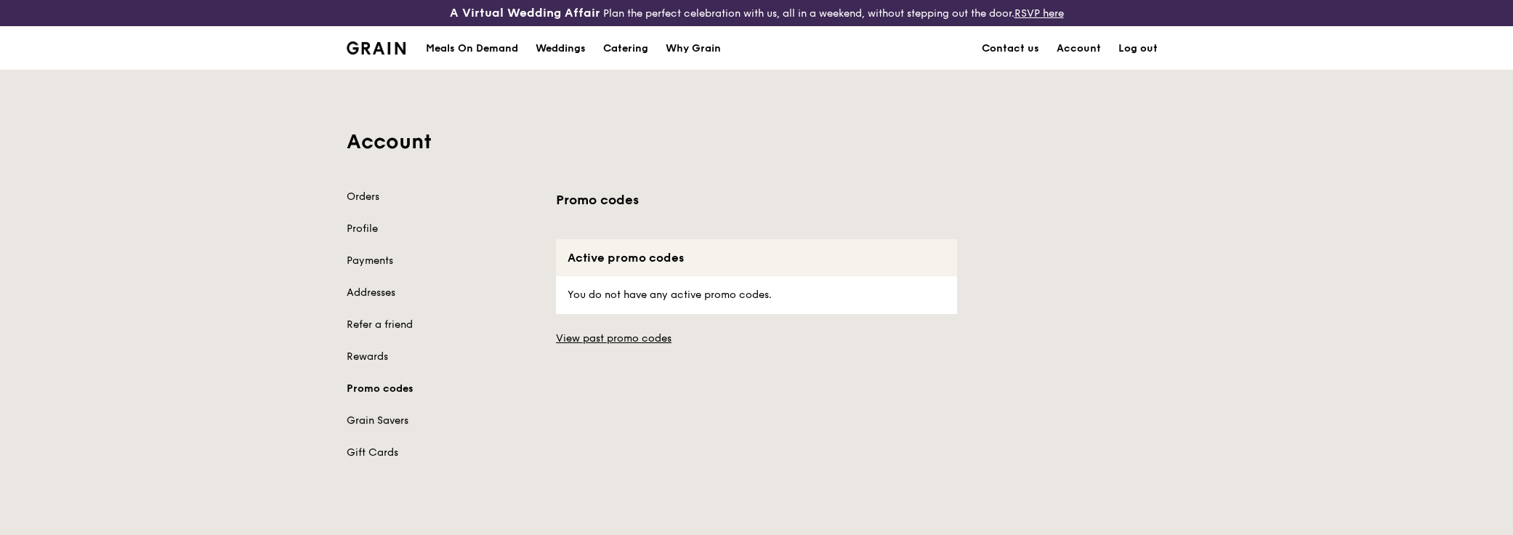
click at [376, 416] on link "Grain Savers" at bounding box center [443, 420] width 192 height 15
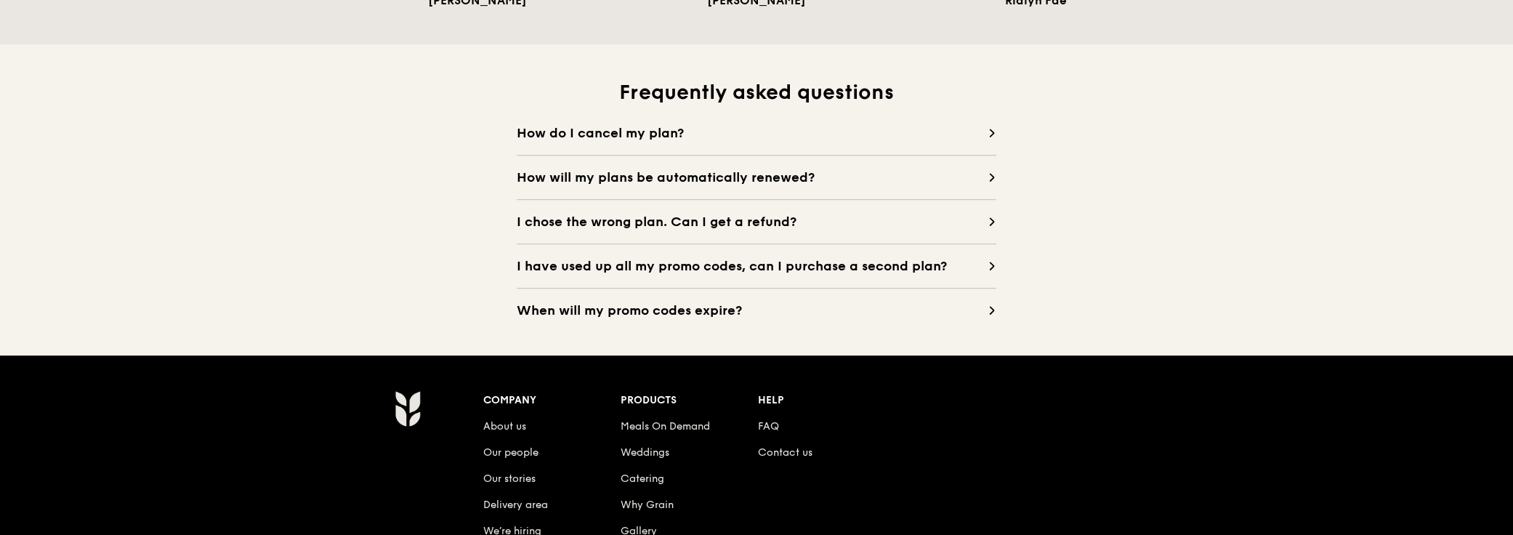
scroll to position [1210, 0]
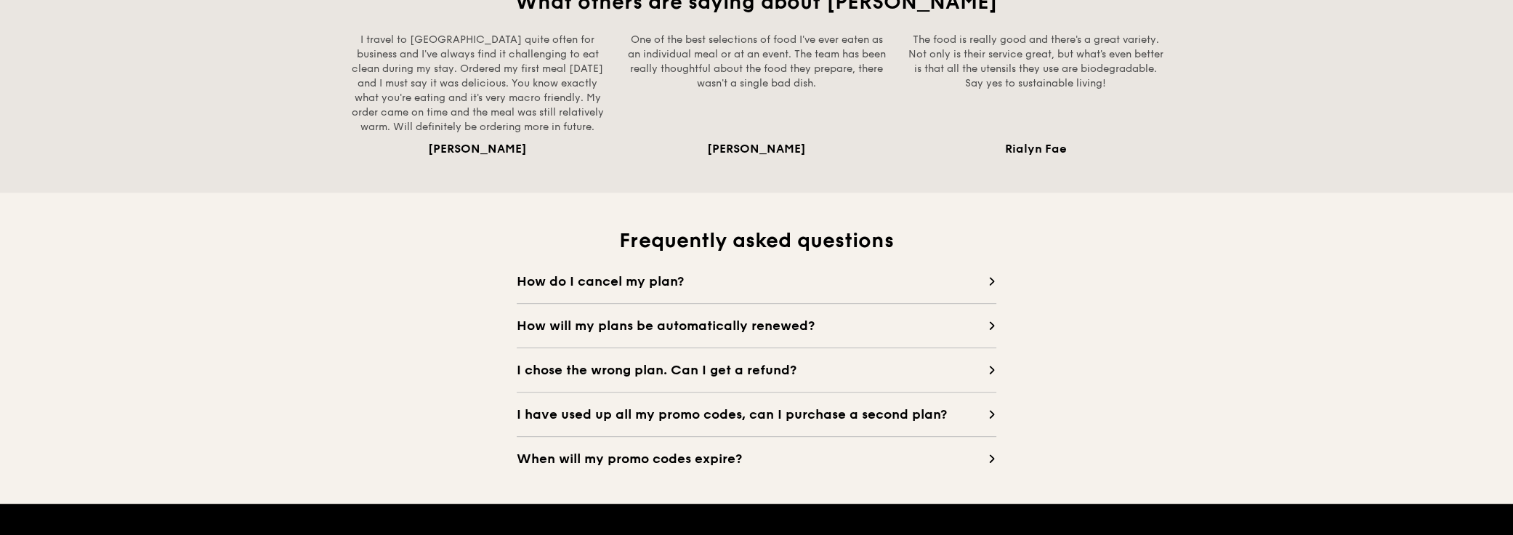
click at [976, 280] on span "How do I cancel my plan?" at bounding box center [752, 281] width 471 height 20
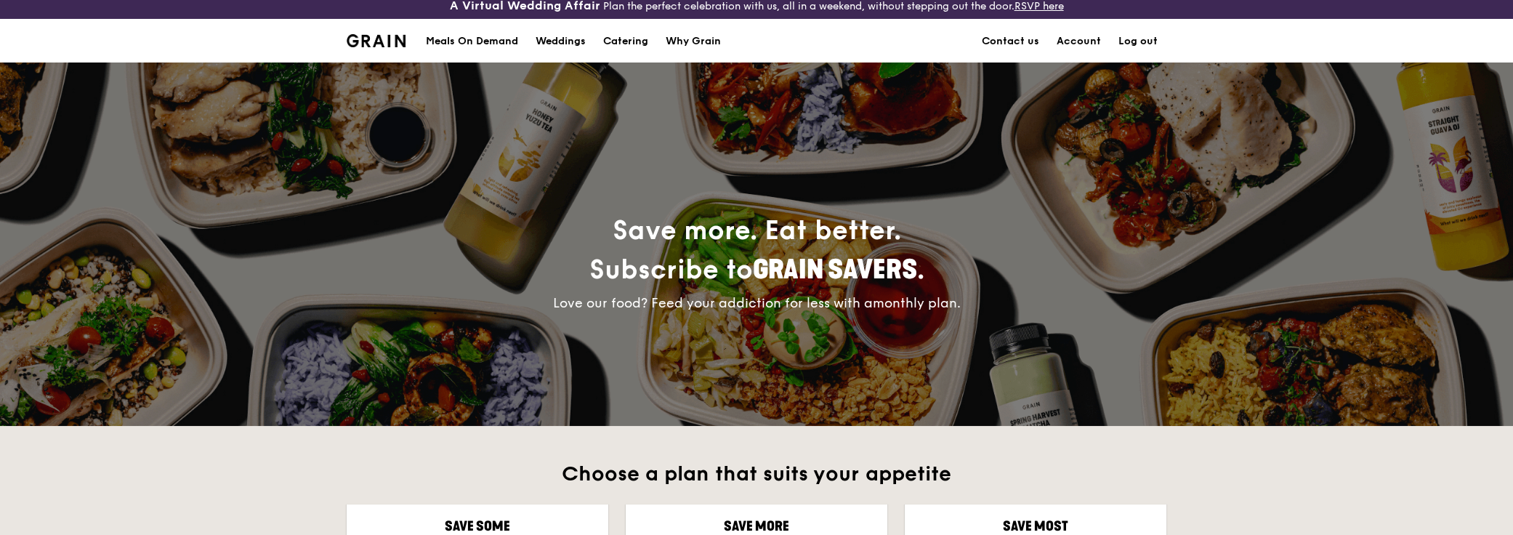
scroll to position [0, 0]
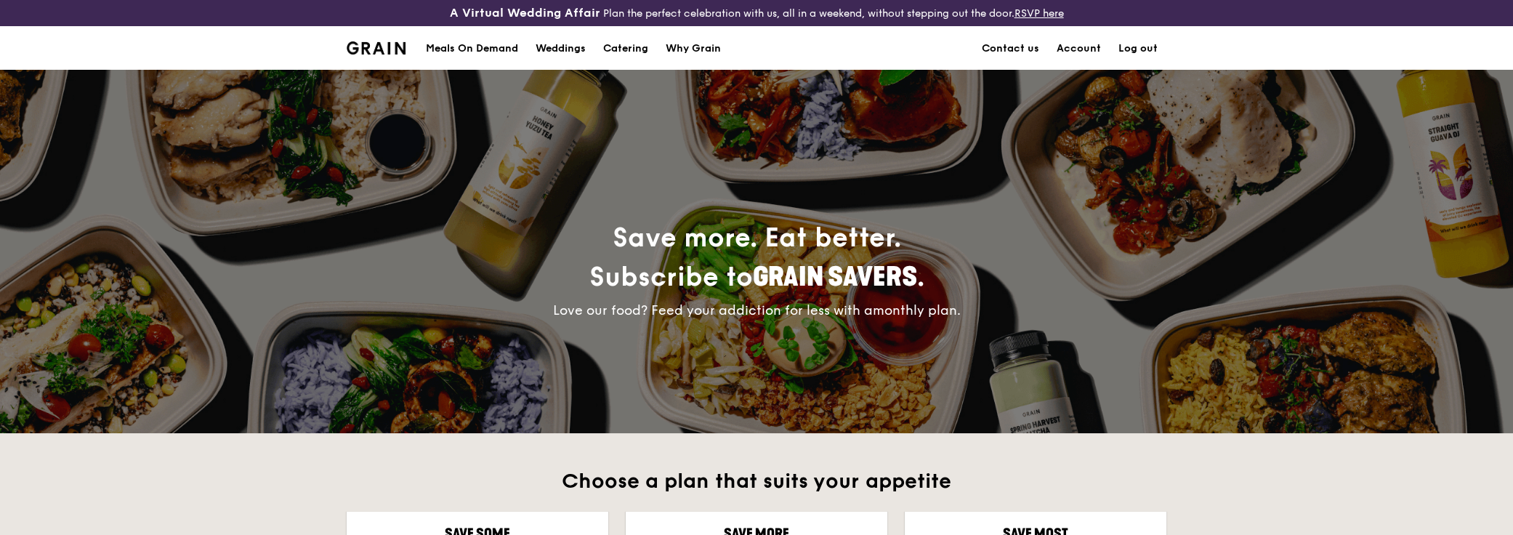
click at [456, 46] on div "Meals On Demand" at bounding box center [472, 49] width 92 height 44
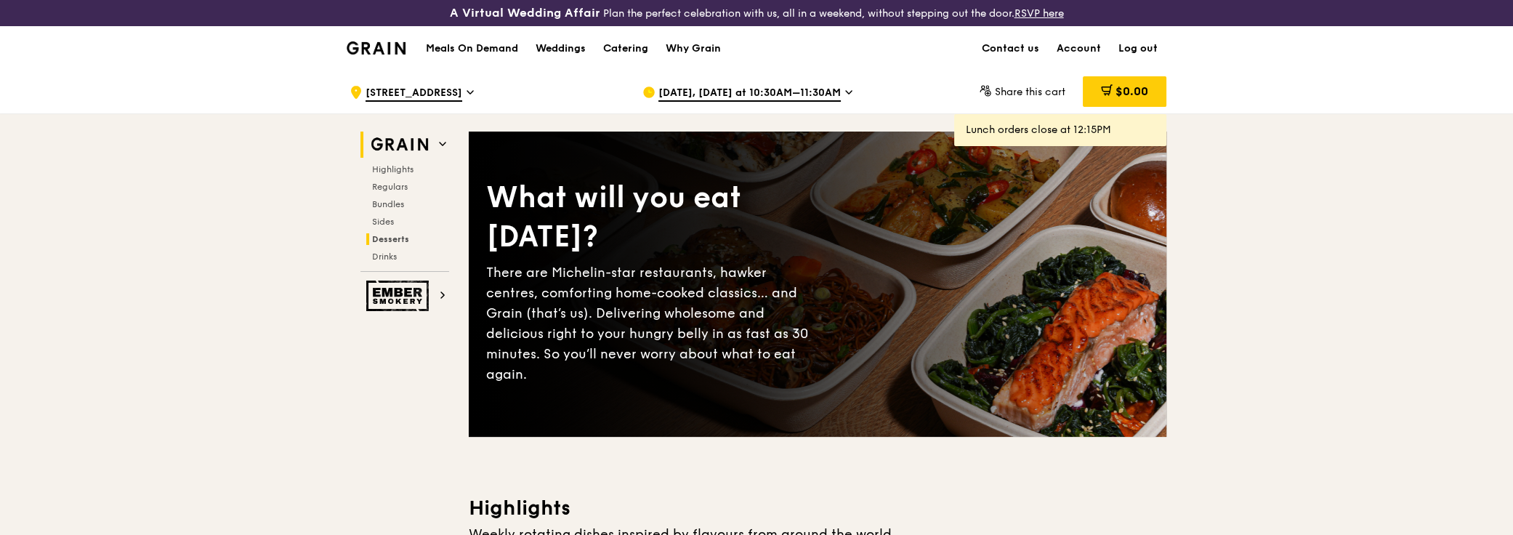
click at [384, 234] on span "Desserts" at bounding box center [390, 239] width 37 height 10
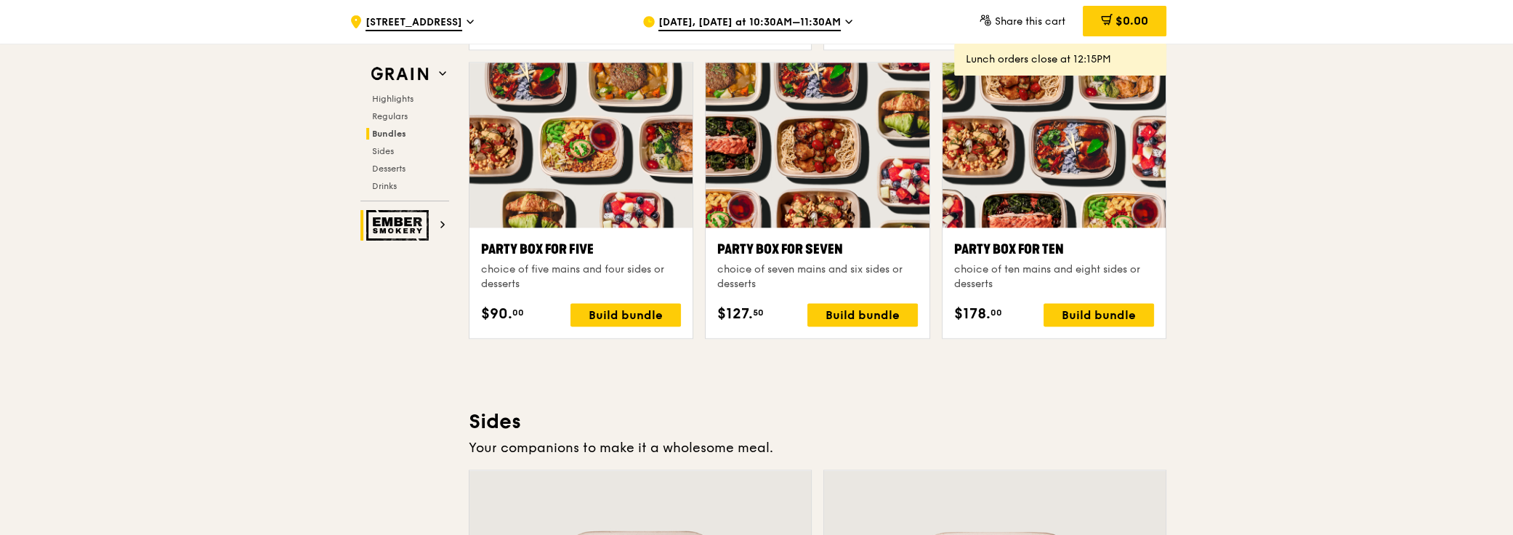
click at [405, 228] on img at bounding box center [399, 225] width 67 height 31
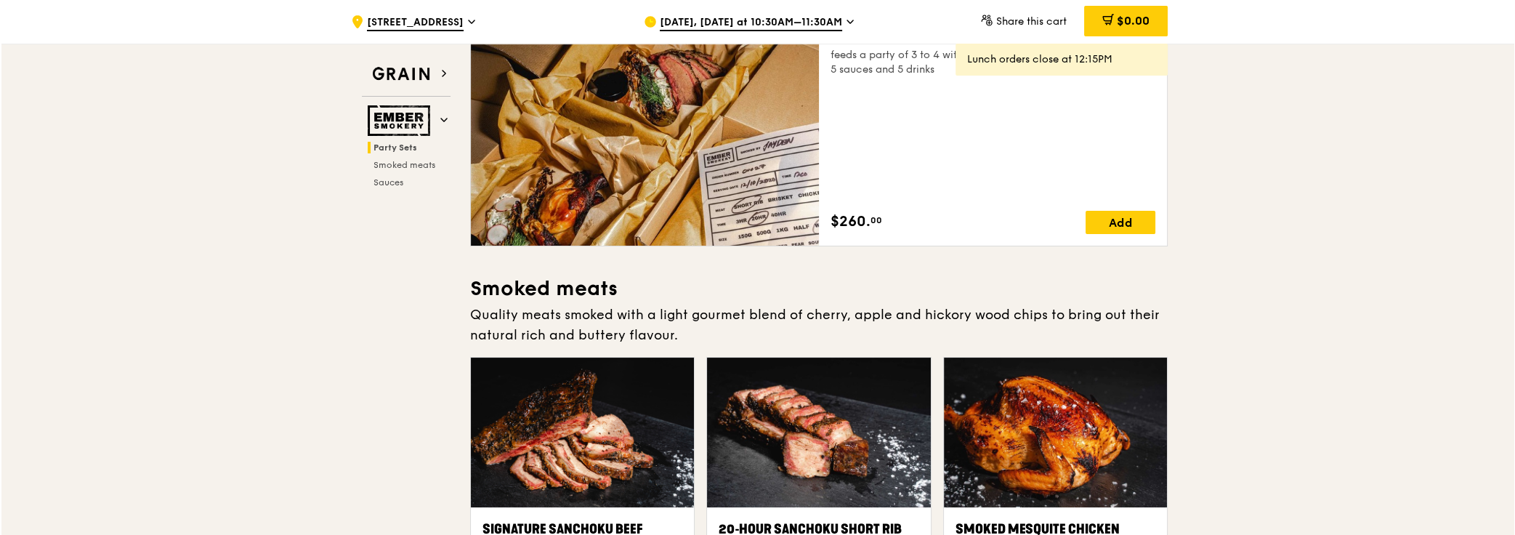
scroll to position [84, 0]
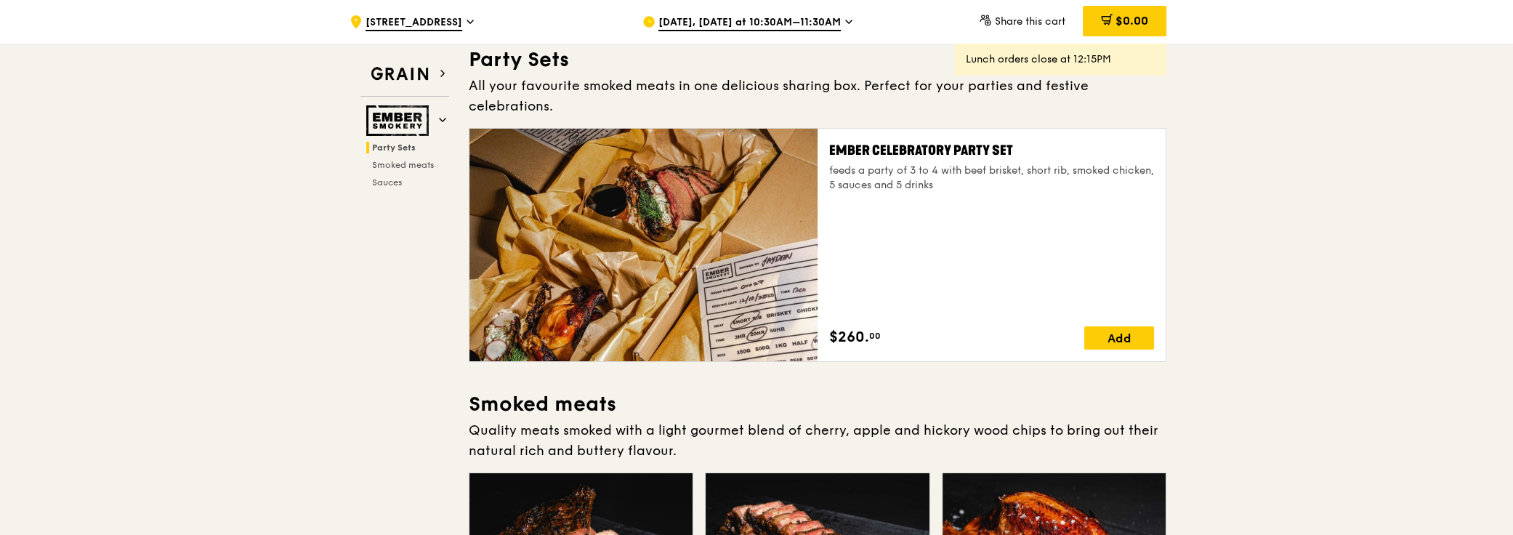
click at [876, 163] on div "feeds a party of 3 to 4 with beef brisket, short rib, smoked chicken, 5 sauces …" at bounding box center [991, 177] width 325 height 29
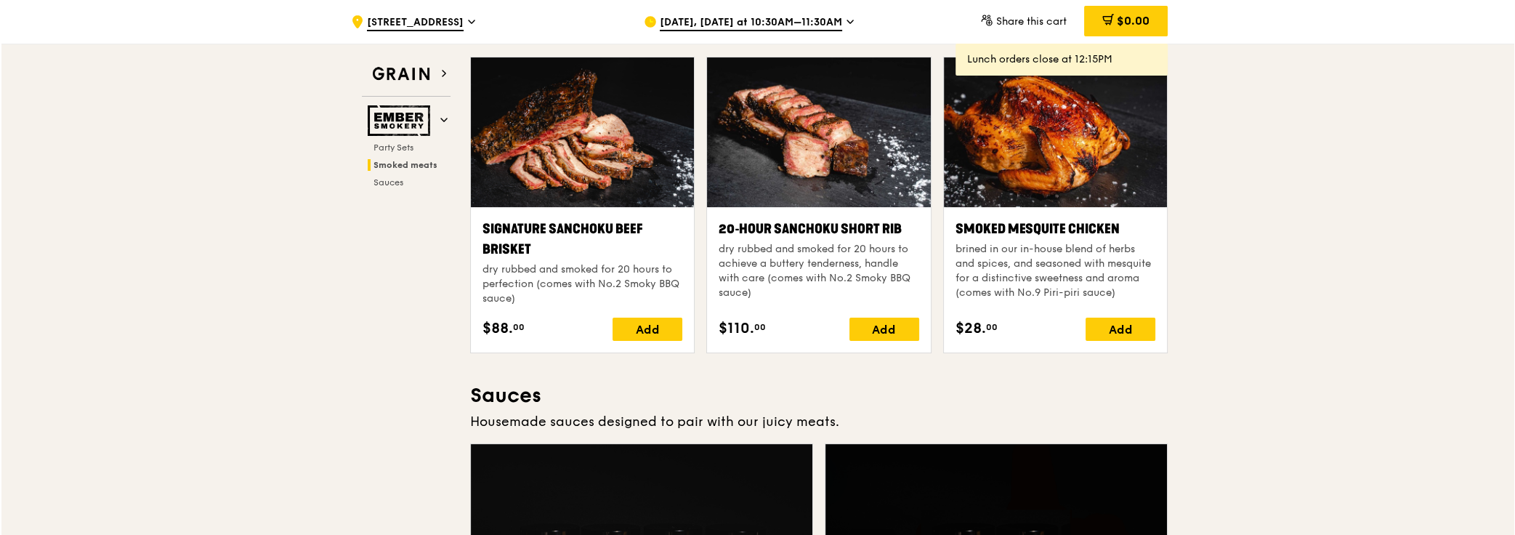
scroll to position [480, 0]
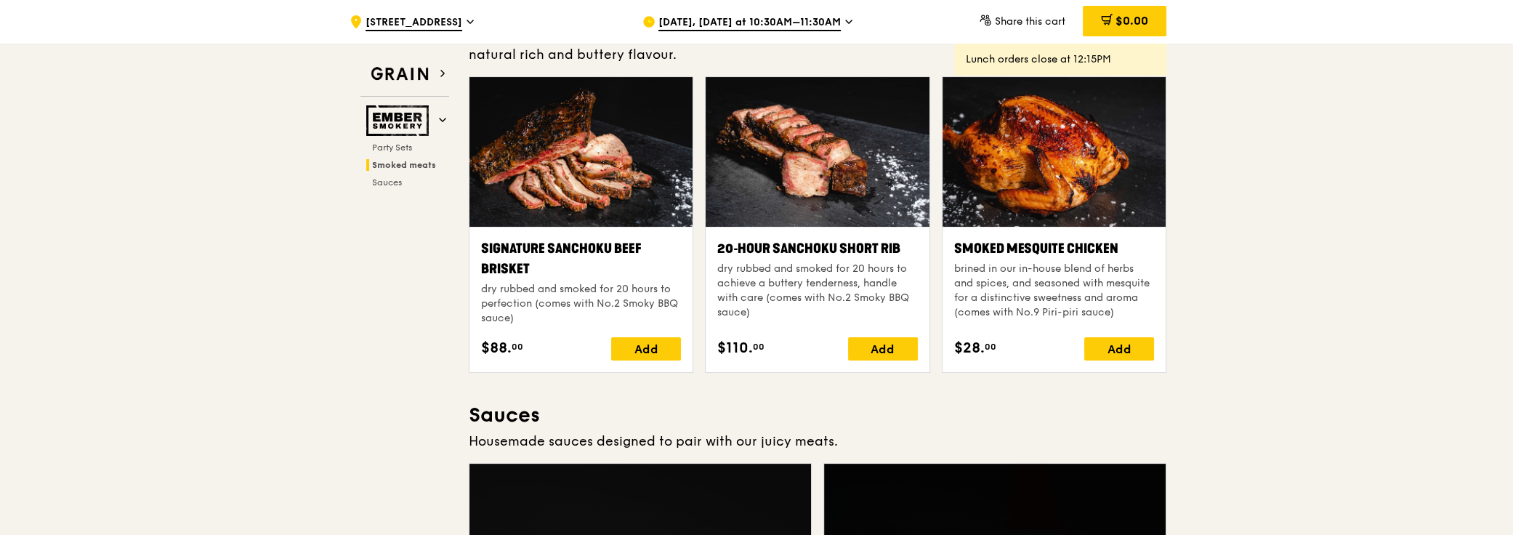
click at [804, 239] on div "20‑hour Sanchoku Short Rib dry rubbed and smoked for 20 hours to achieve a butt…" at bounding box center [817, 281] width 200 height 87
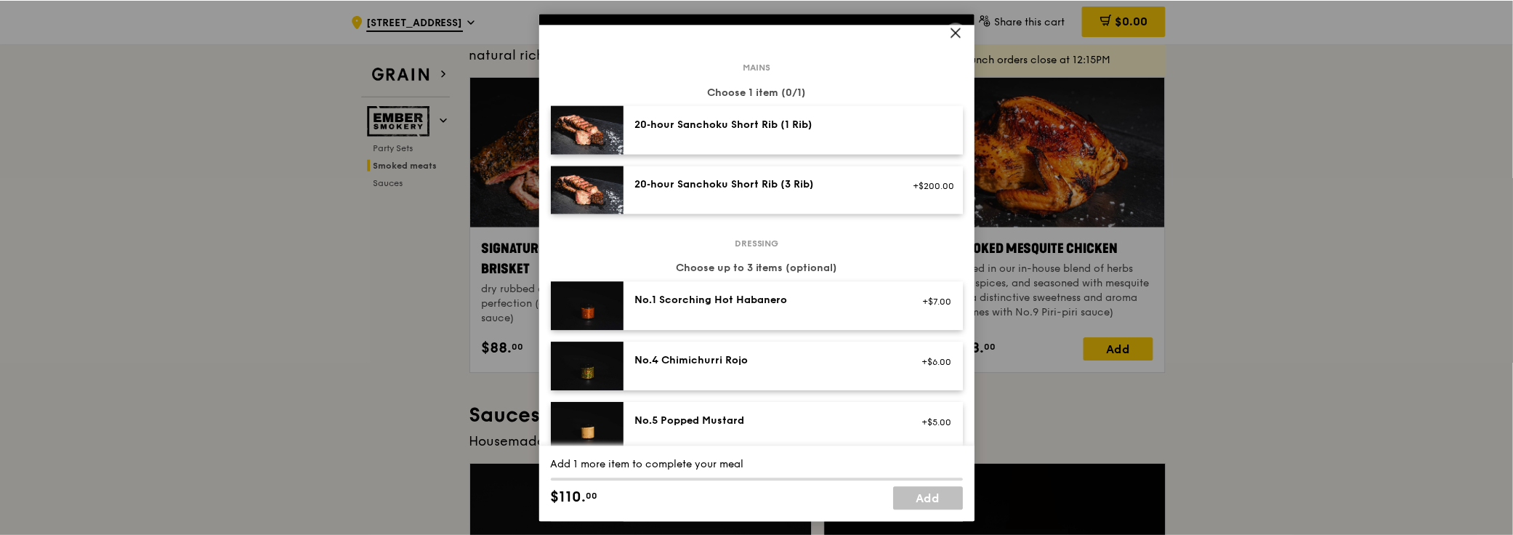
scroll to position [0, 0]
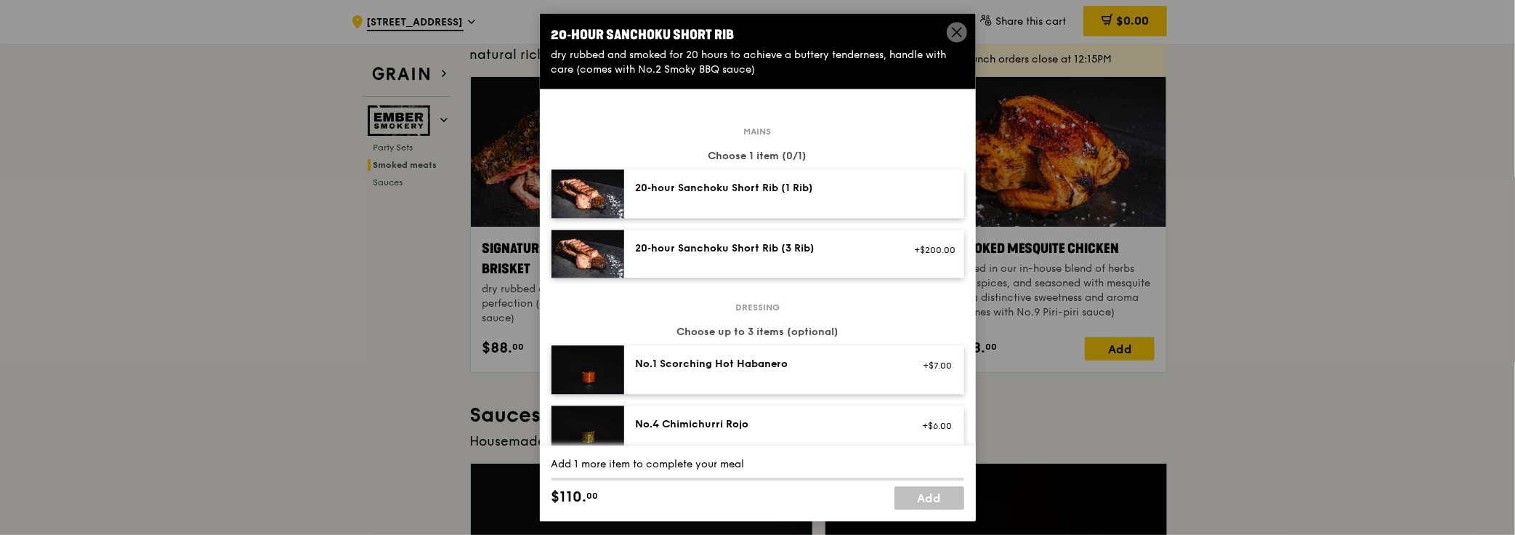
drag, startPoint x: 692, startPoint y: 49, endPoint x: 834, endPoint y: 67, distance: 142.7
click at [834, 67] on div "20‑hour Sanchoku Short Rib dry rubbed and smoked for 20 hours to achieve a butt…" at bounding box center [758, 51] width 436 height 76
drag, startPoint x: 692, startPoint y: 42, endPoint x: 637, endPoint y: 40, distance: 54.5
click at [691, 42] on div "20‑hour Sanchoku Short Rib" at bounding box center [757, 35] width 413 height 20
click at [729, 33] on div "20‑hour Sanchoku Short Rib" at bounding box center [757, 35] width 413 height 20
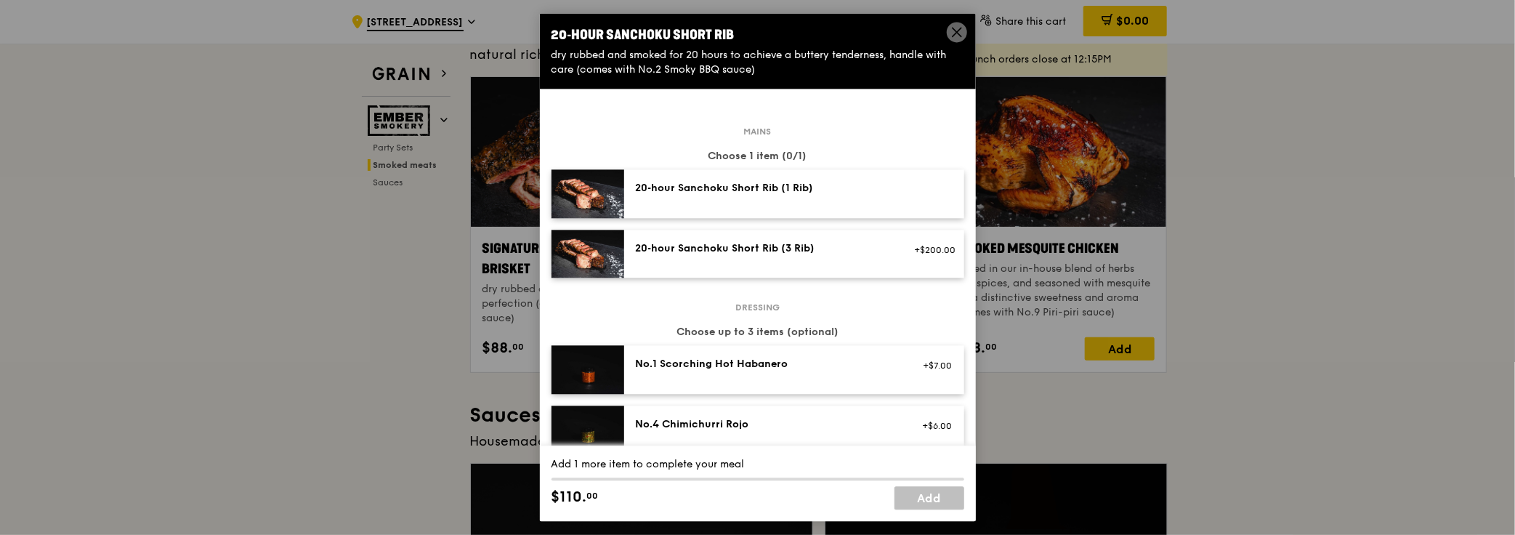
drag, startPoint x: 736, startPoint y: 33, endPoint x: 600, endPoint y: 33, distance: 135.9
click at [600, 33] on div "20‑hour Sanchoku Short Rib" at bounding box center [757, 35] width 413 height 20
copy div "Sanchoku Short Rib"
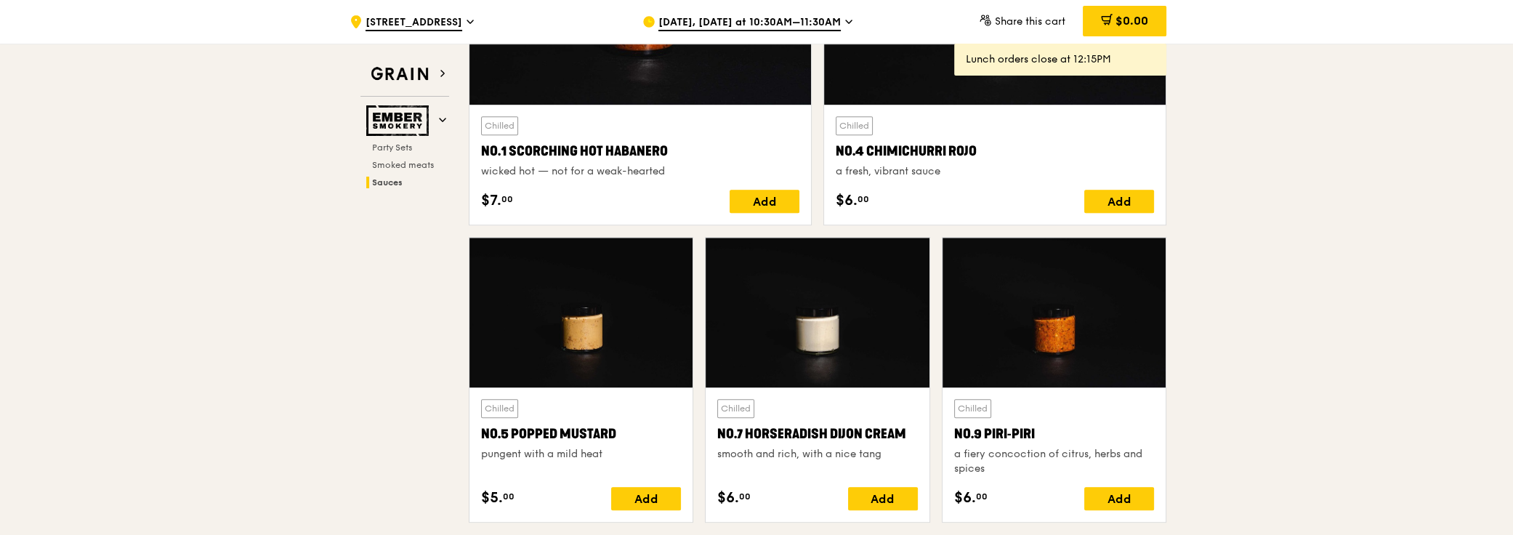
scroll to position [744, 0]
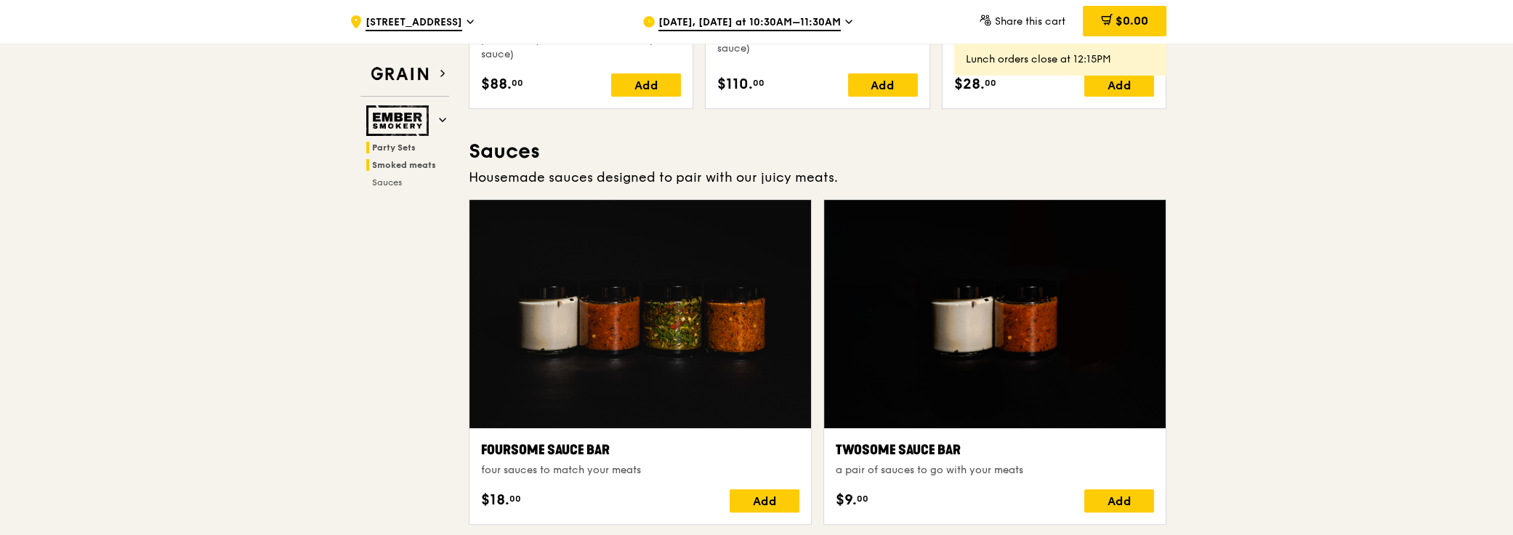
click at [400, 145] on span "Party Sets" at bounding box center [394, 147] width 44 height 10
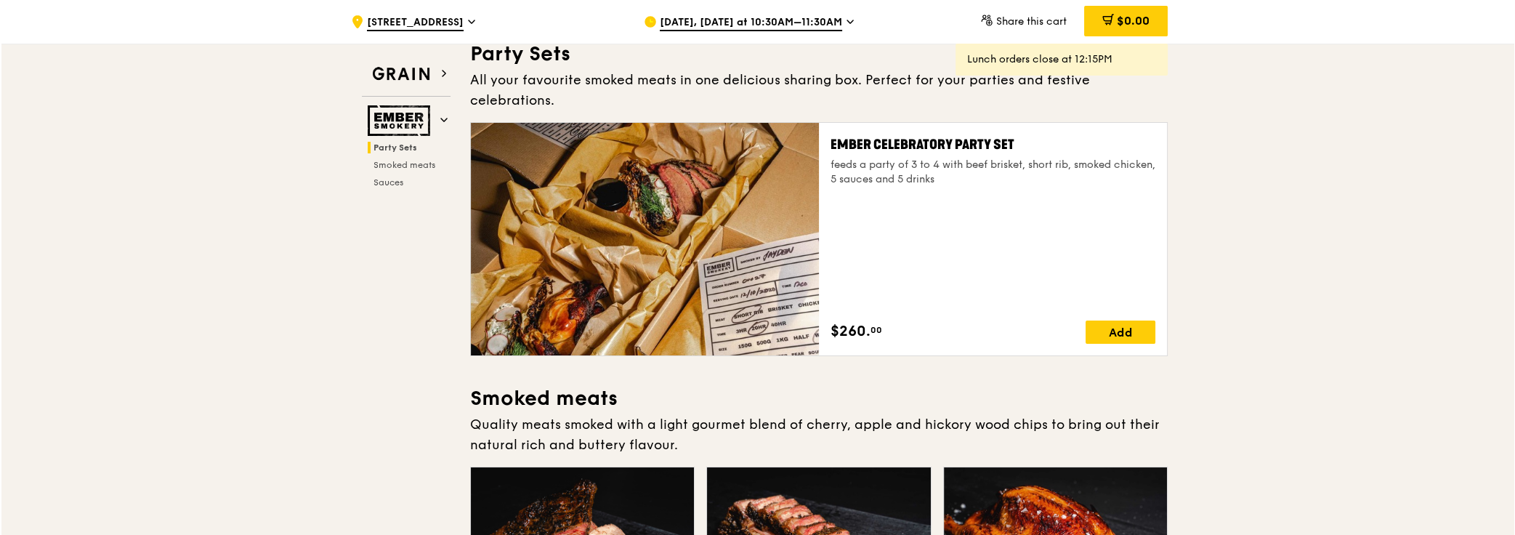
scroll to position [72, 0]
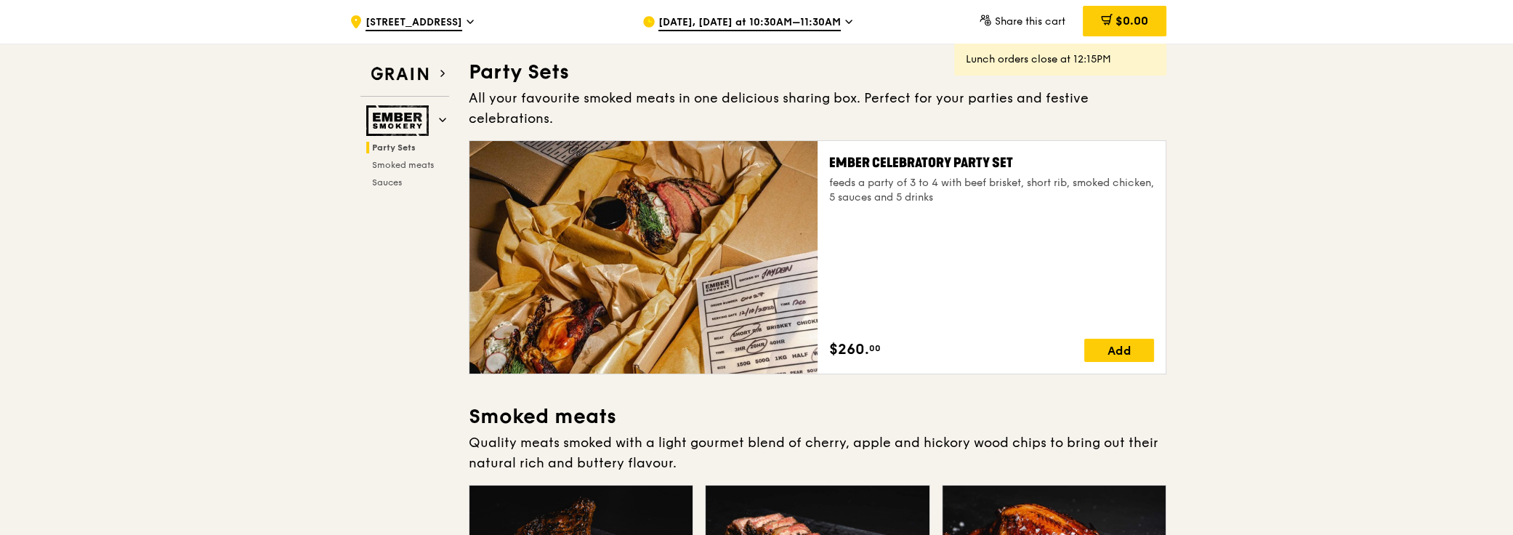
click at [642, 205] on div at bounding box center [643, 257] width 348 height 232
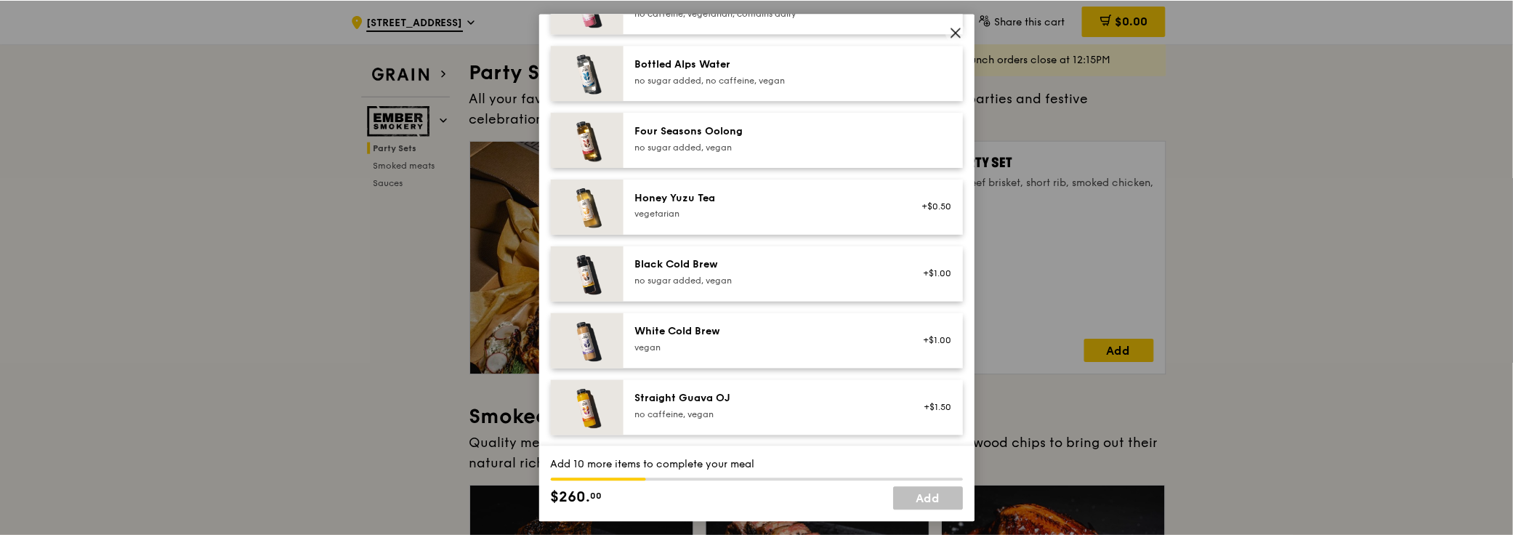
scroll to position [990, 0]
